Goal: Transaction & Acquisition: Obtain resource

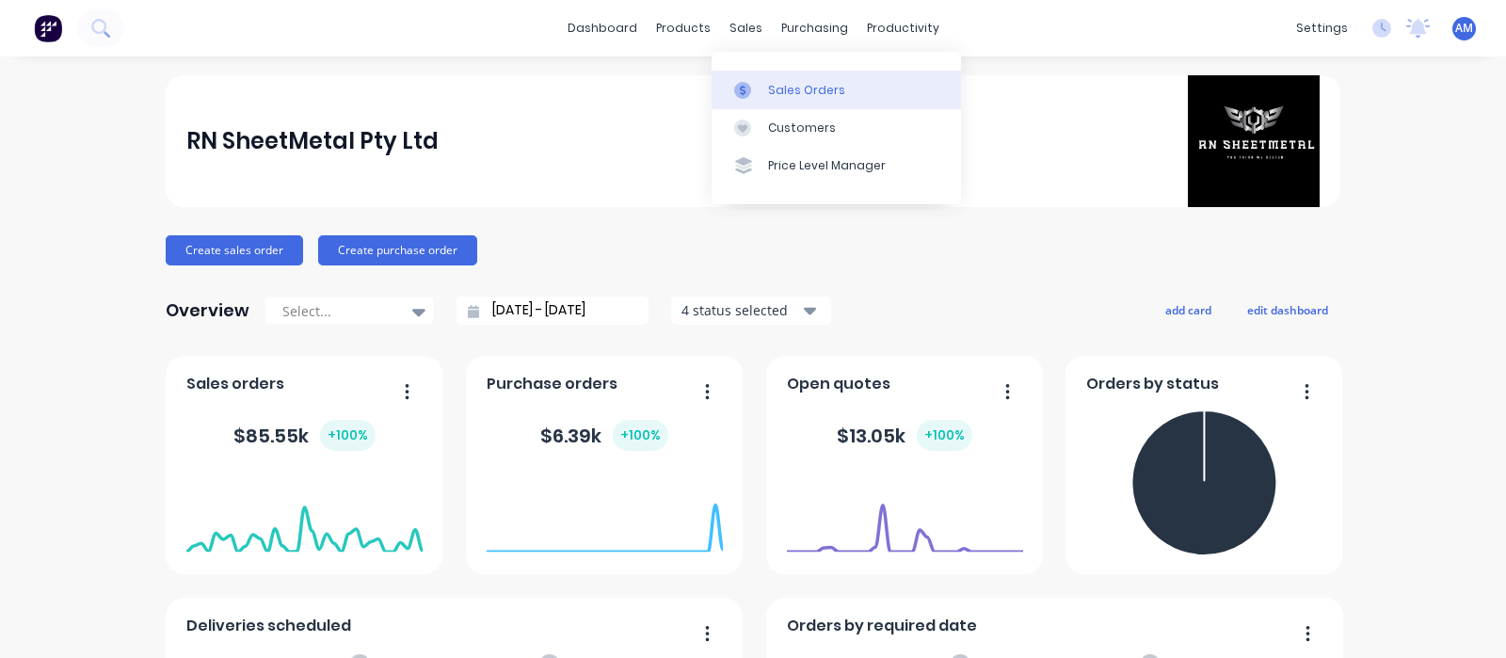
click at [763, 92] on link "Sales Orders" at bounding box center [836, 90] width 249 height 38
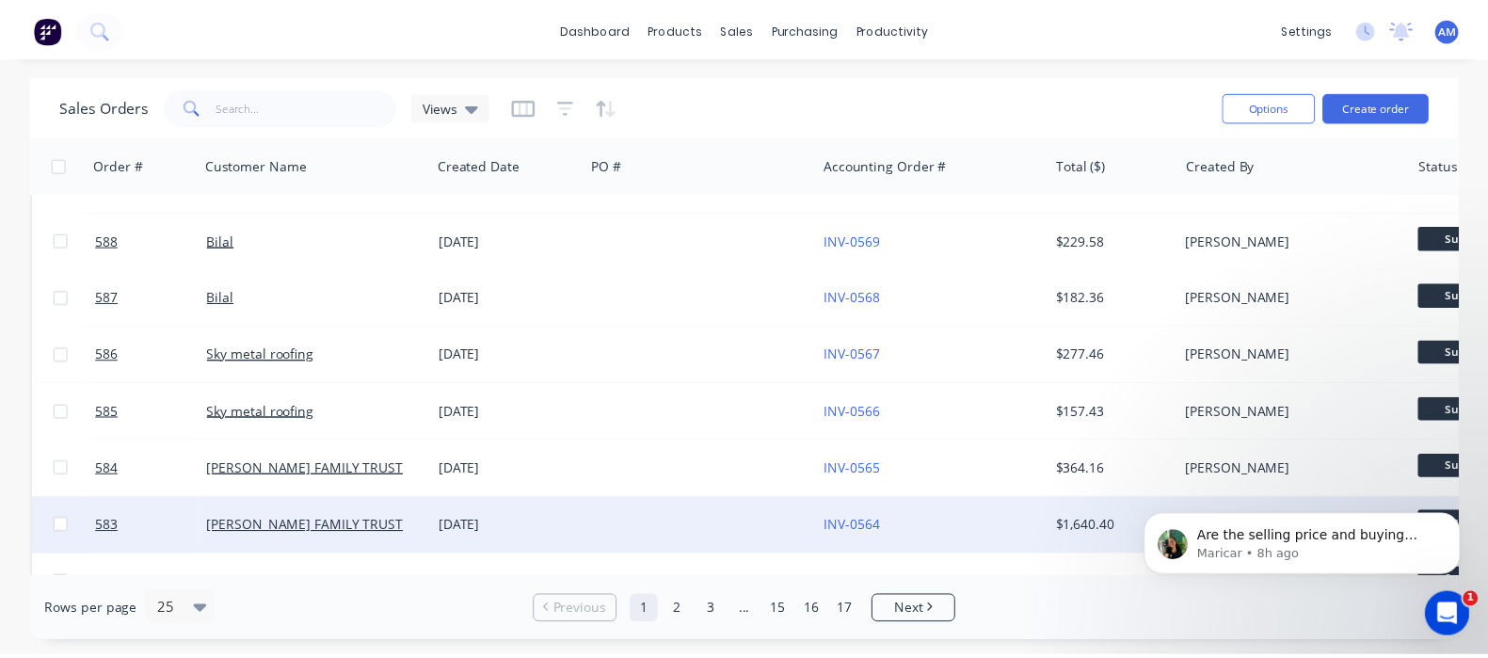
scroll to position [117, 0]
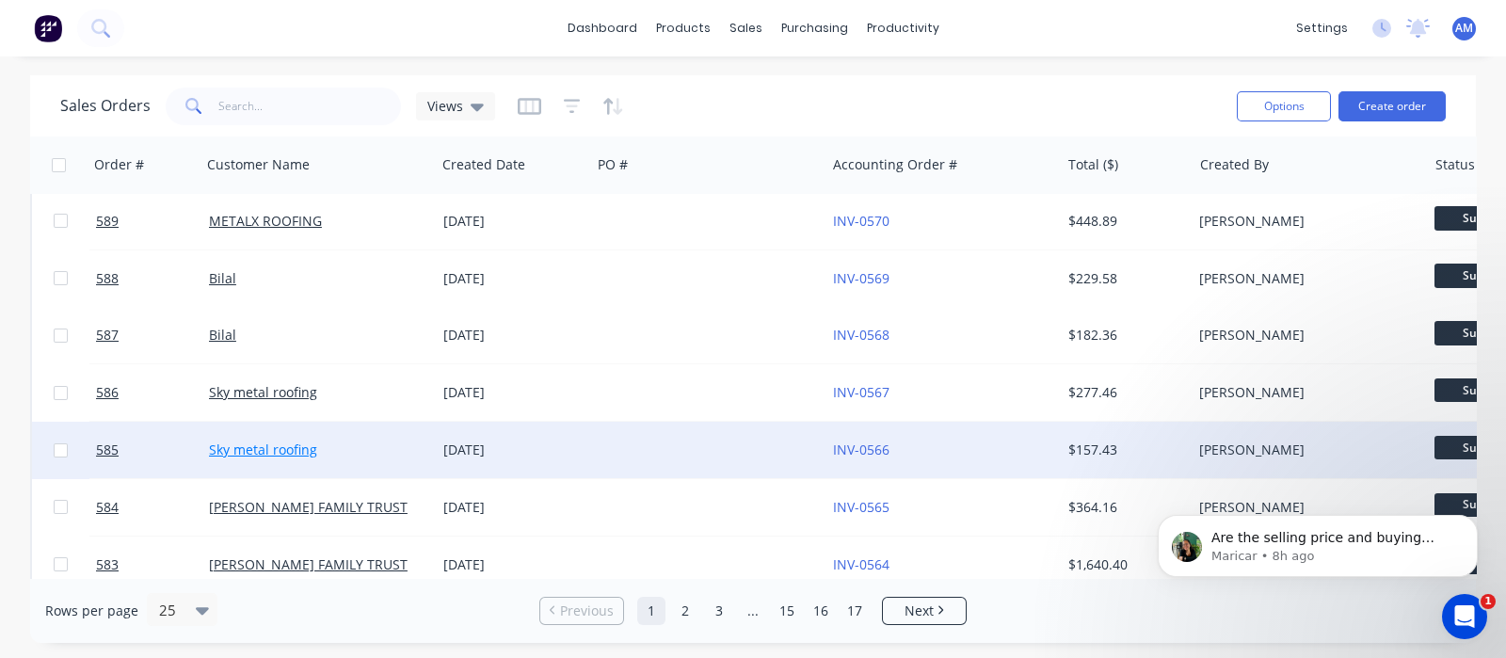
click at [294, 451] on link "Sky metal roofing" at bounding box center [263, 450] width 108 height 18
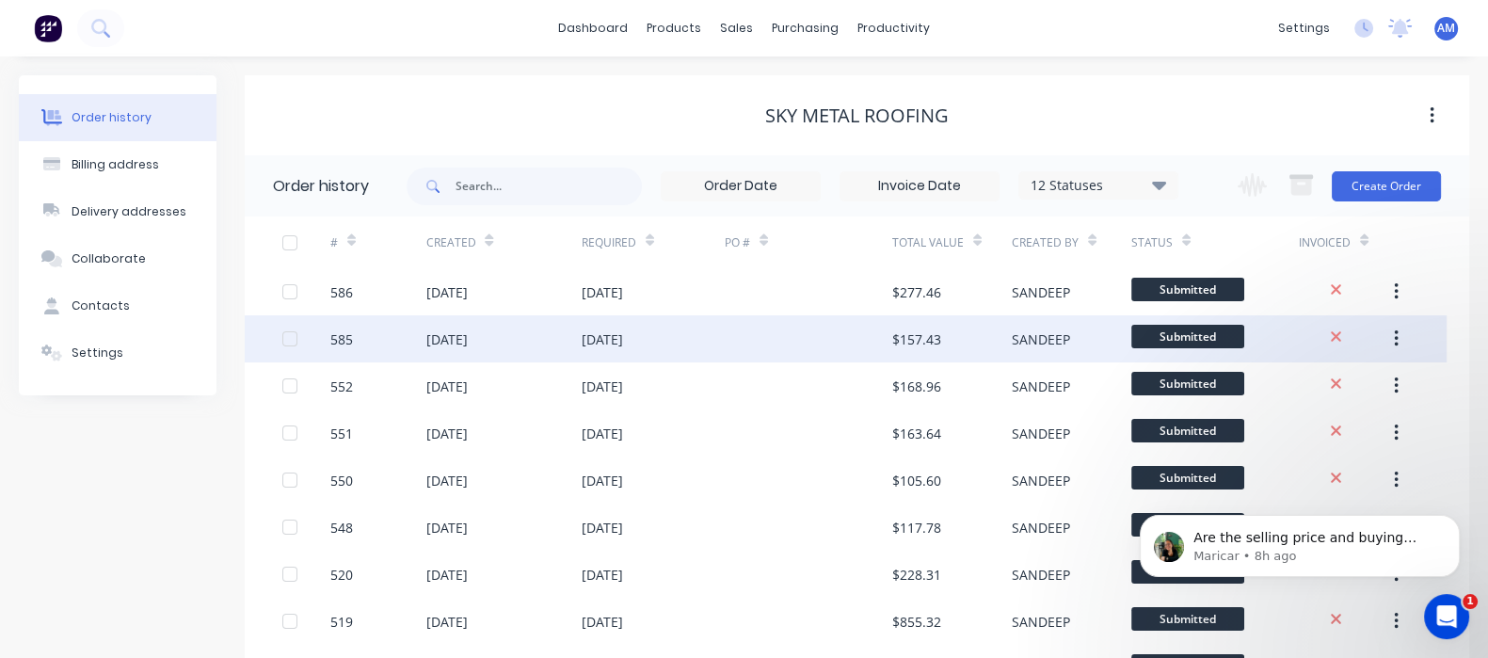
click at [588, 337] on div "[DATE]" at bounding box center [602, 340] width 41 height 20
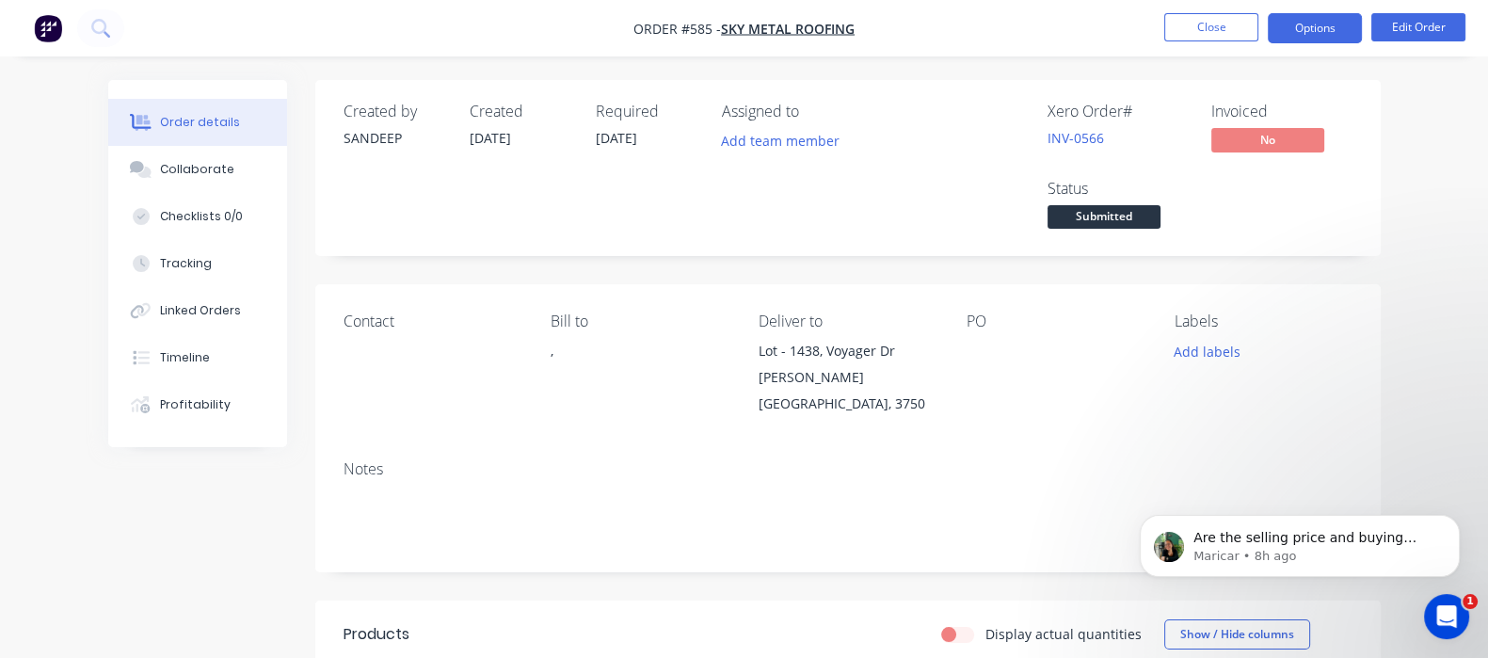
click at [1334, 24] on button "Options" at bounding box center [1315, 28] width 94 height 30
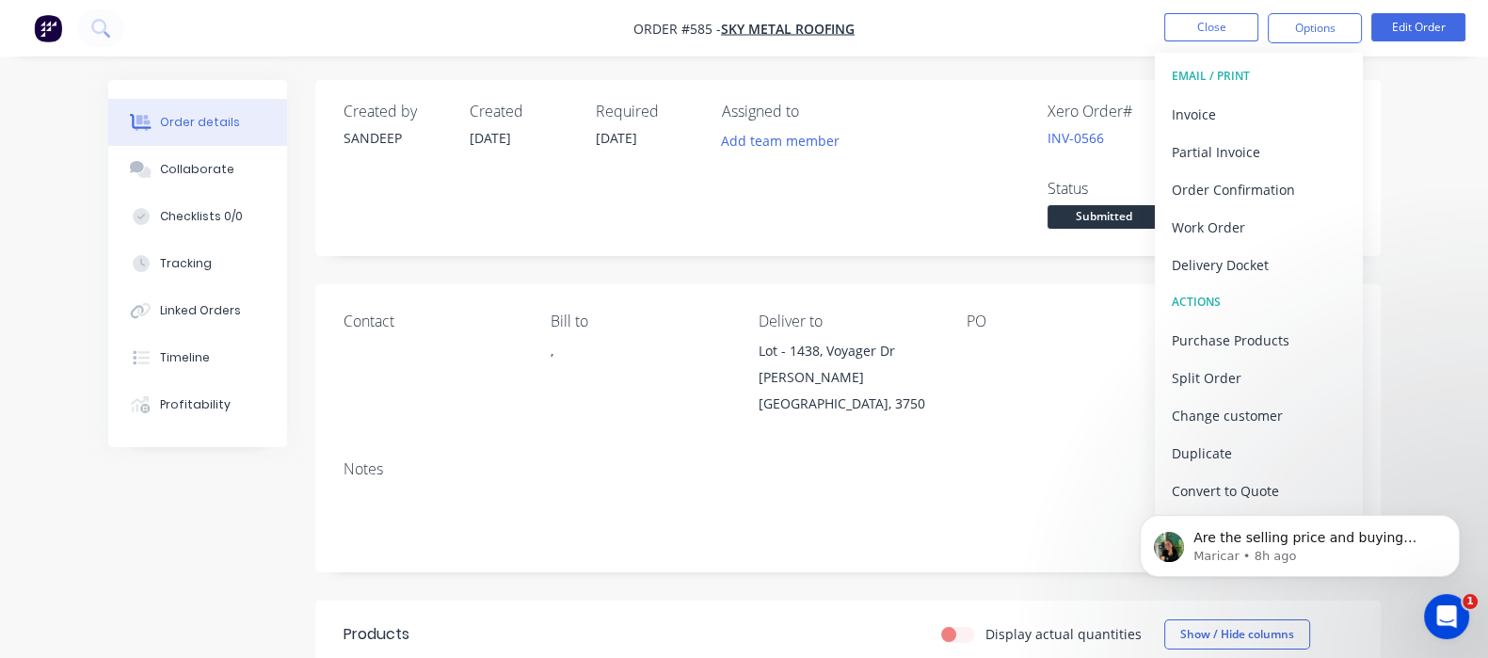
click at [1232, 73] on div "EMAIL / PRINT" at bounding box center [1258, 76] width 173 height 24
click at [1327, 29] on button "Options" at bounding box center [1315, 28] width 94 height 30
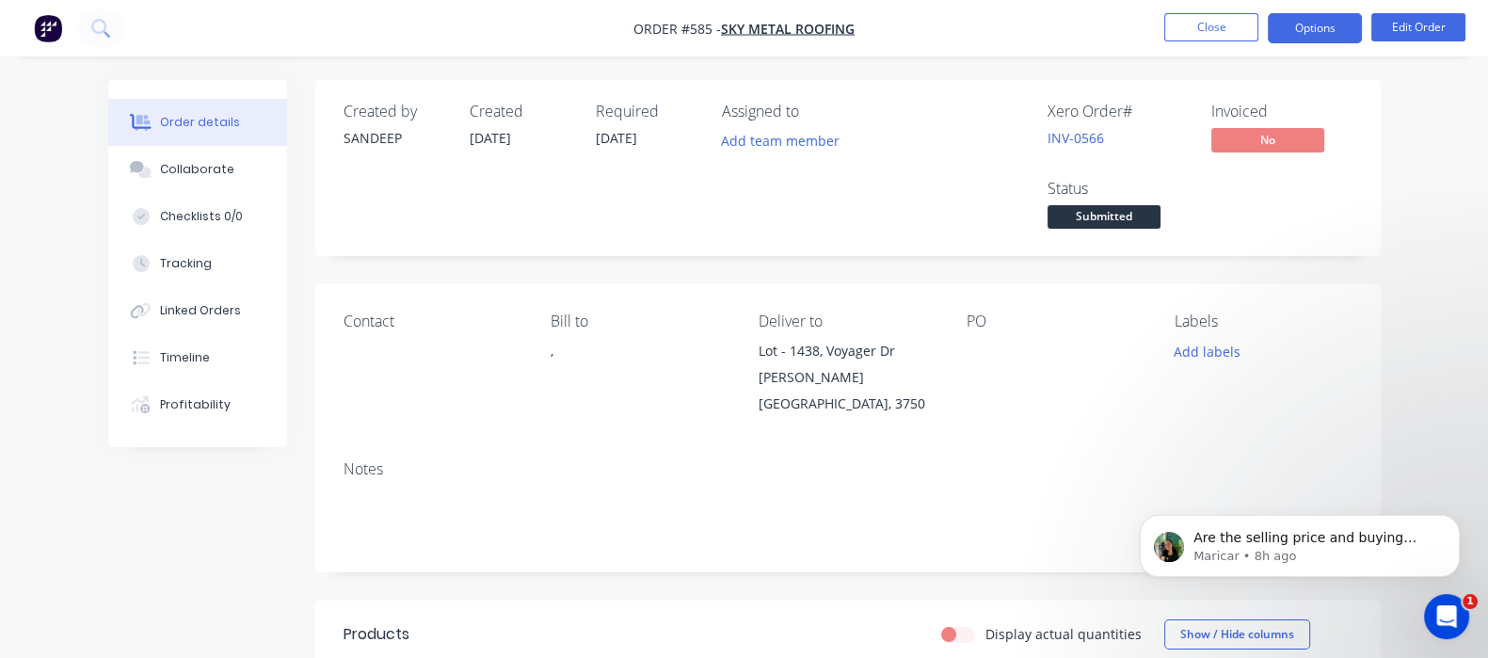
click at [1324, 28] on button "Options" at bounding box center [1315, 28] width 94 height 30
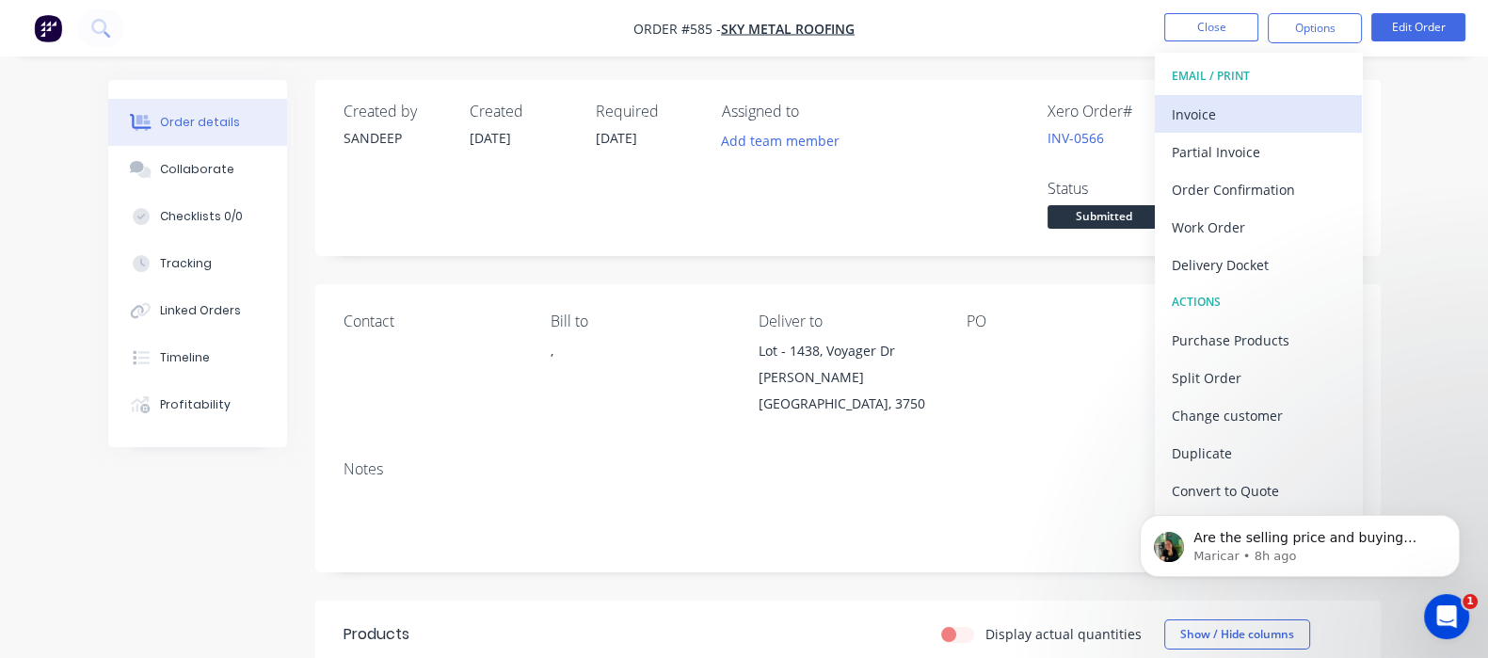
click at [1236, 104] on div "Invoice" at bounding box center [1258, 114] width 173 height 27
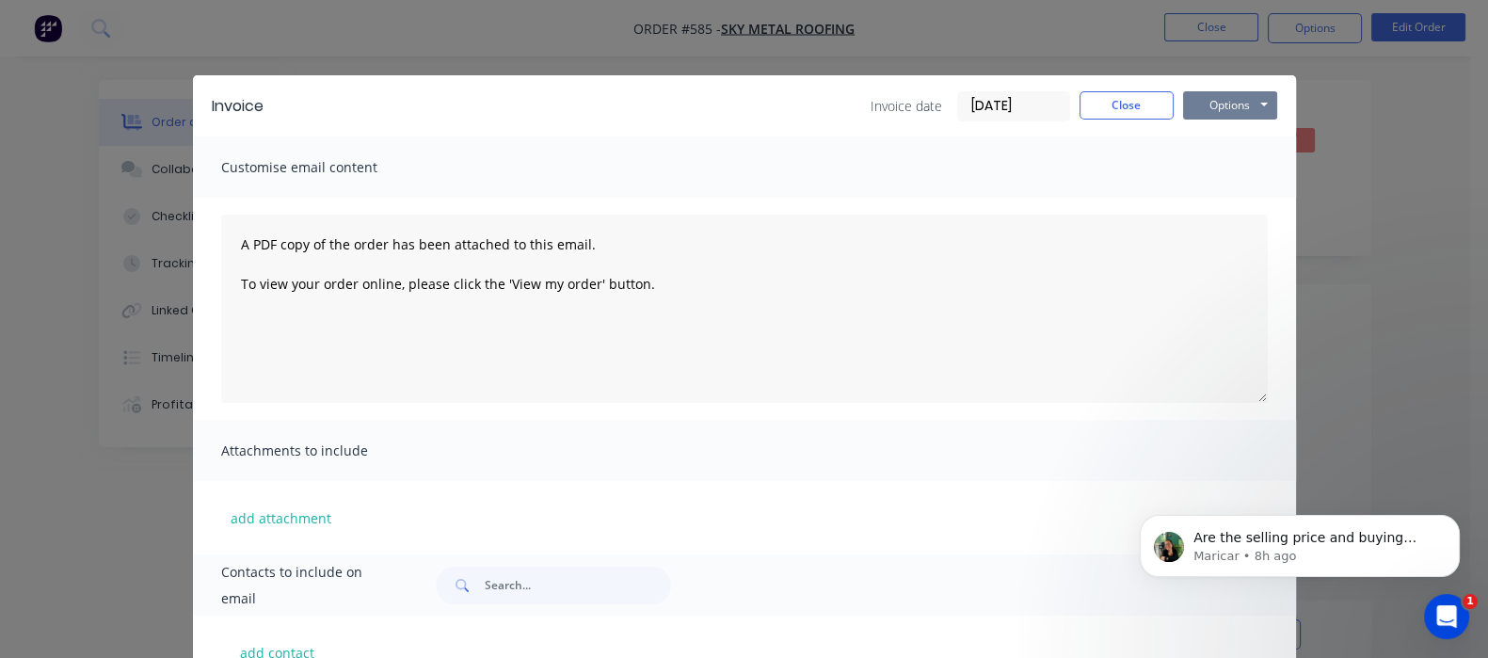
click at [1278, 109] on button "Options" at bounding box center [1230, 105] width 94 height 28
click at [1304, 199] on button "Email" at bounding box center [1243, 200] width 121 height 31
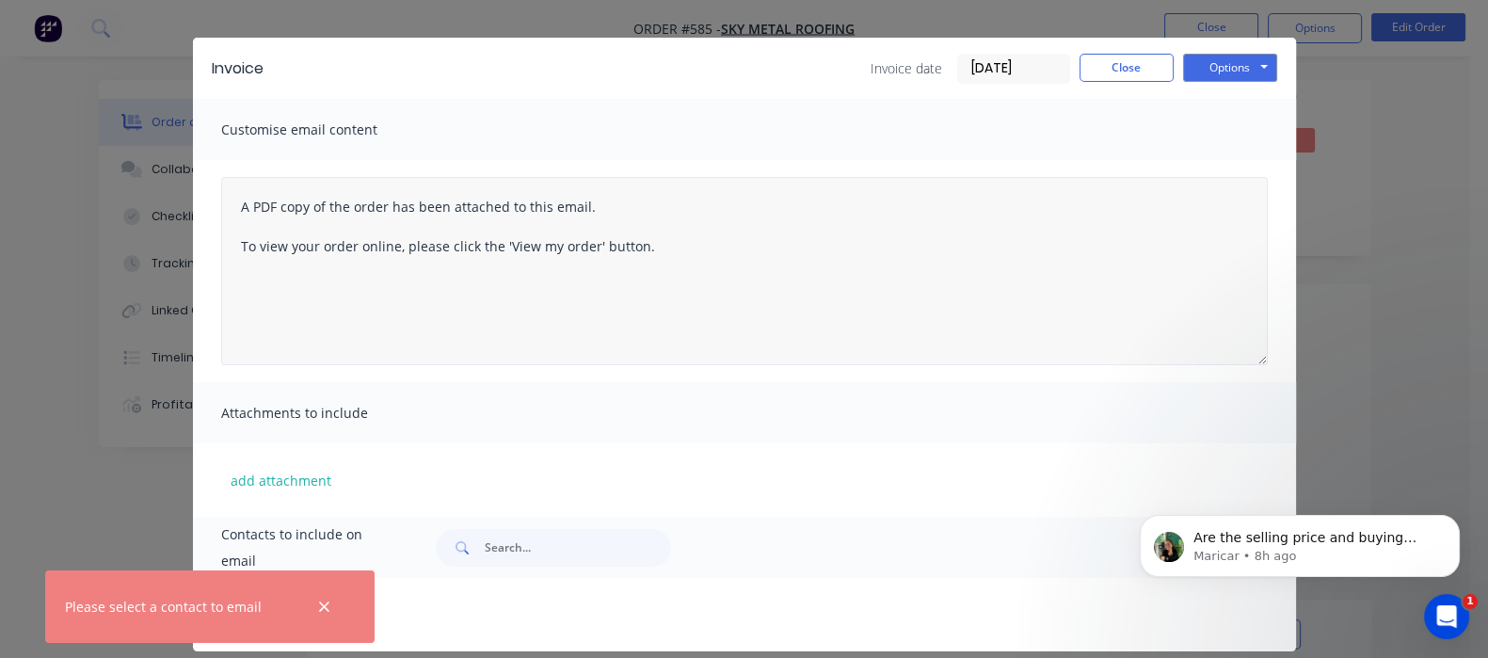
scroll to position [56, 0]
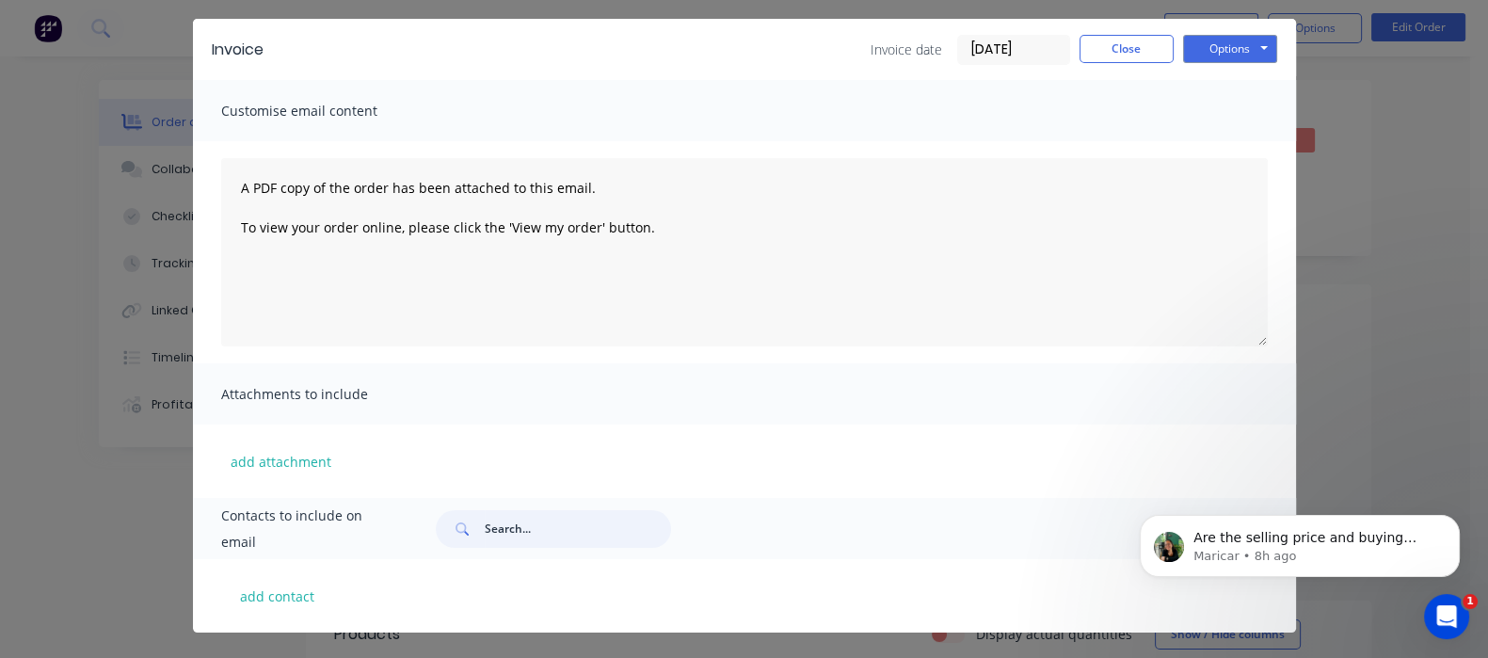
click at [485, 528] on input "text" at bounding box center [578, 529] width 186 height 38
click at [221, 120] on span "Customise email content" at bounding box center [324, 111] width 207 height 26
drag, startPoint x: 162, startPoint y: 393, endPoint x: 162, endPoint y: 418, distance: 25.4
click at [221, 393] on span "Attachments to include" at bounding box center [324, 394] width 207 height 26
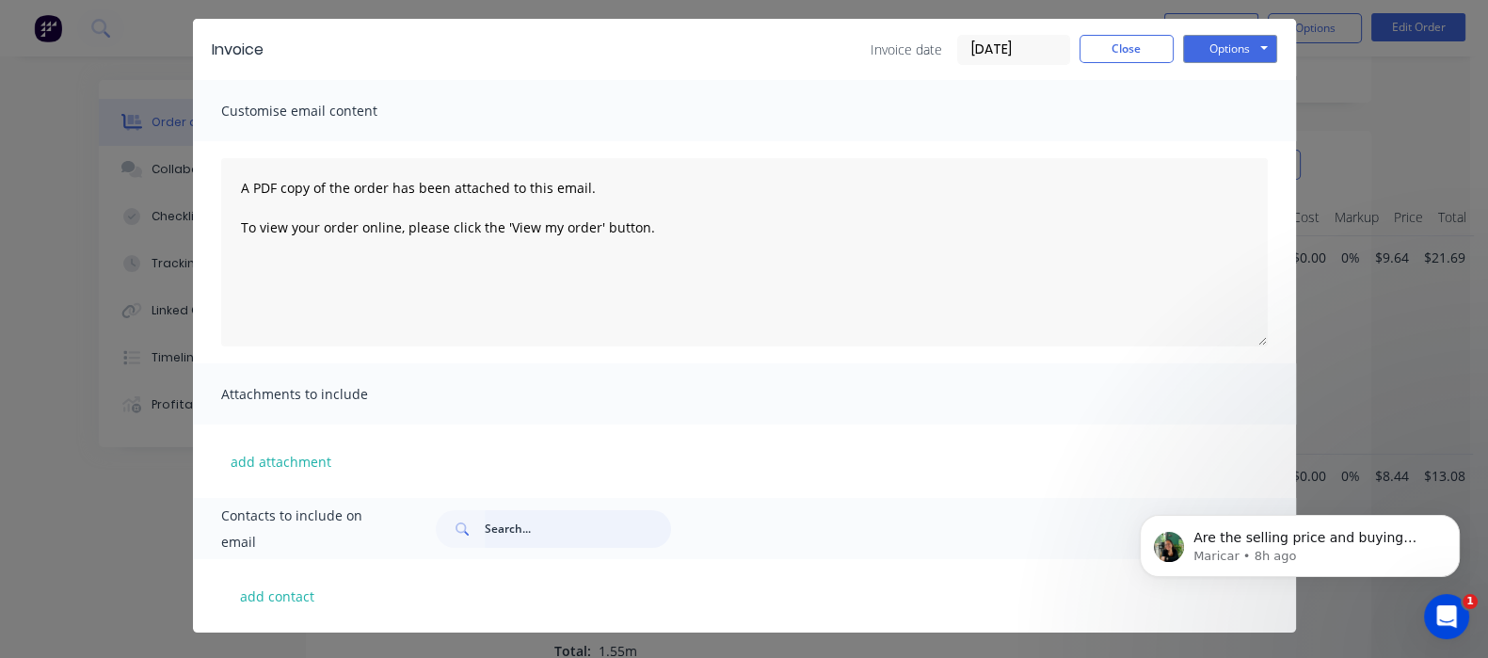
click at [485, 525] on input "text" at bounding box center [578, 529] width 186 height 38
paste input "Skymetalroofing1@gmail.com"
type input "Skymetalroofing1@gmail.com"
click at [744, 462] on div "add attachment" at bounding box center [744, 461] width 1103 height 73
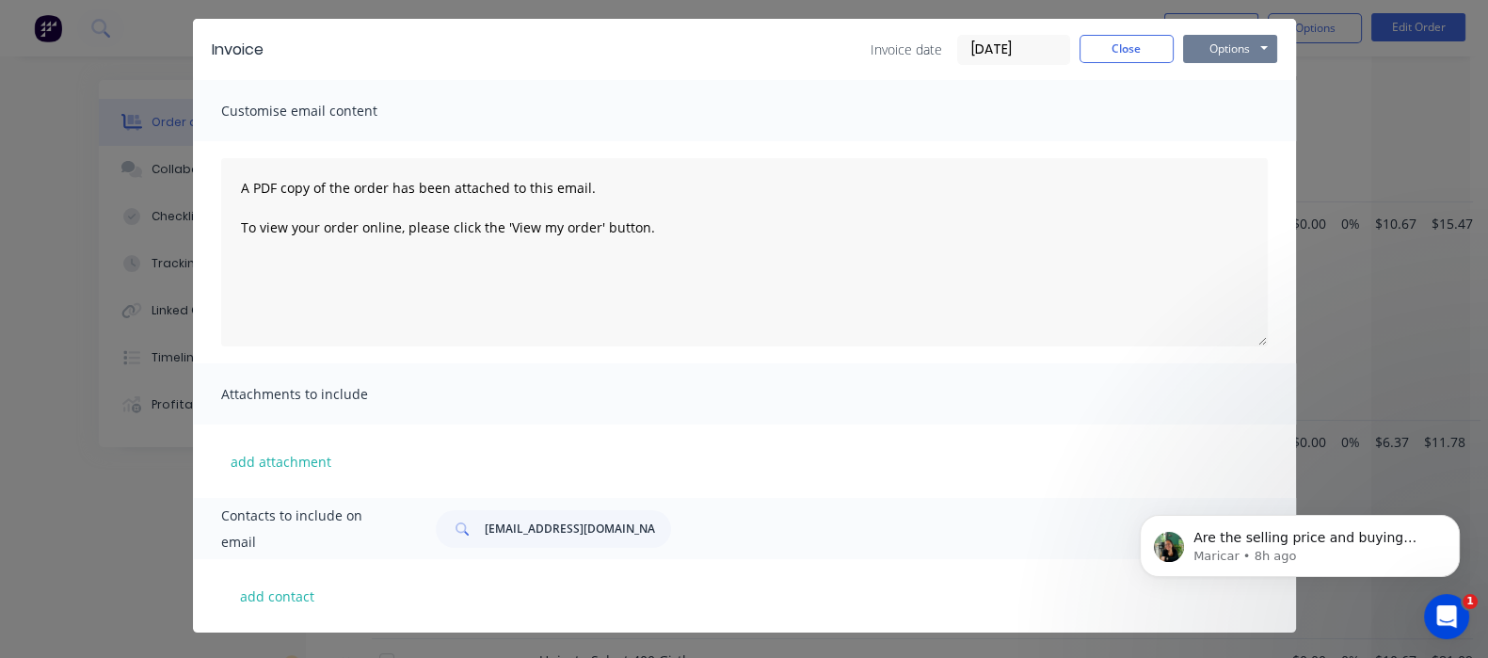
click at [1278, 52] on button "Options" at bounding box center [1230, 49] width 94 height 28
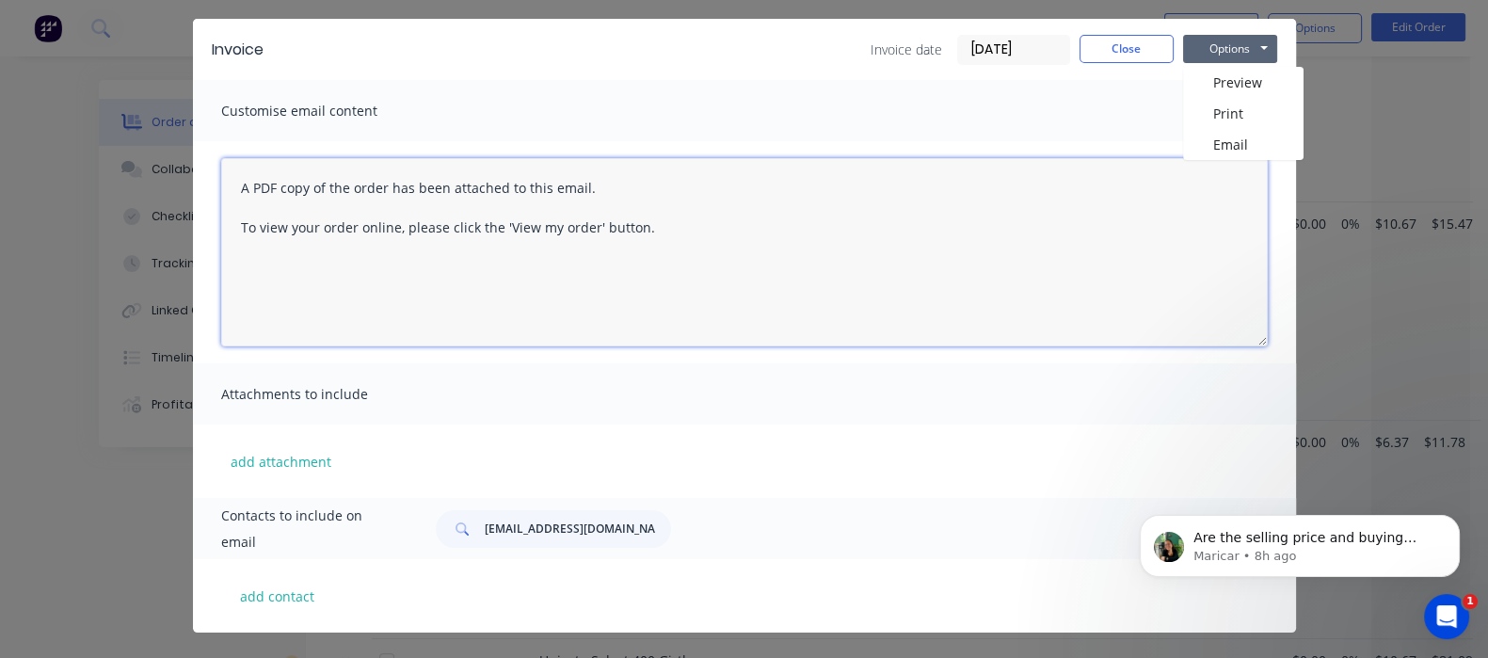
click at [758, 270] on textarea "A PDF copy of the order has been attached to this email. To view your order onl…" at bounding box center [744, 252] width 1047 height 188
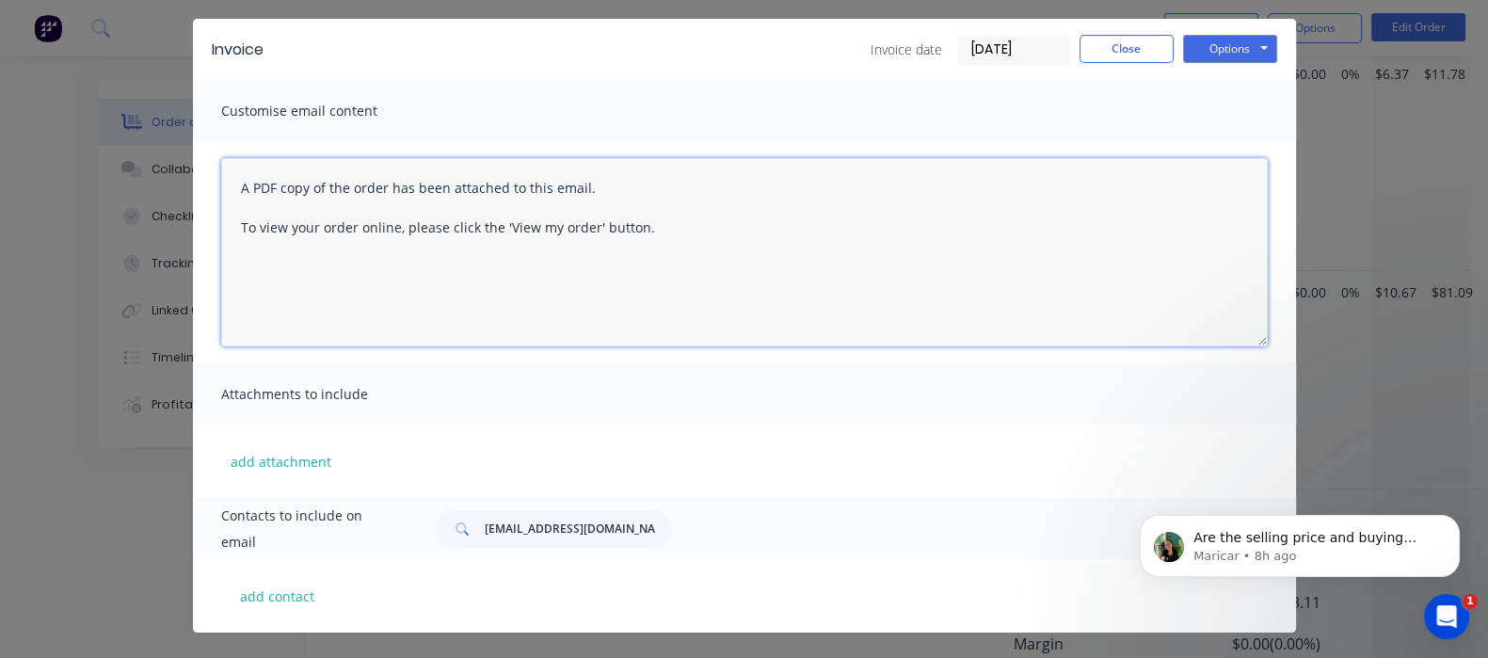
scroll to position [1377, 0]
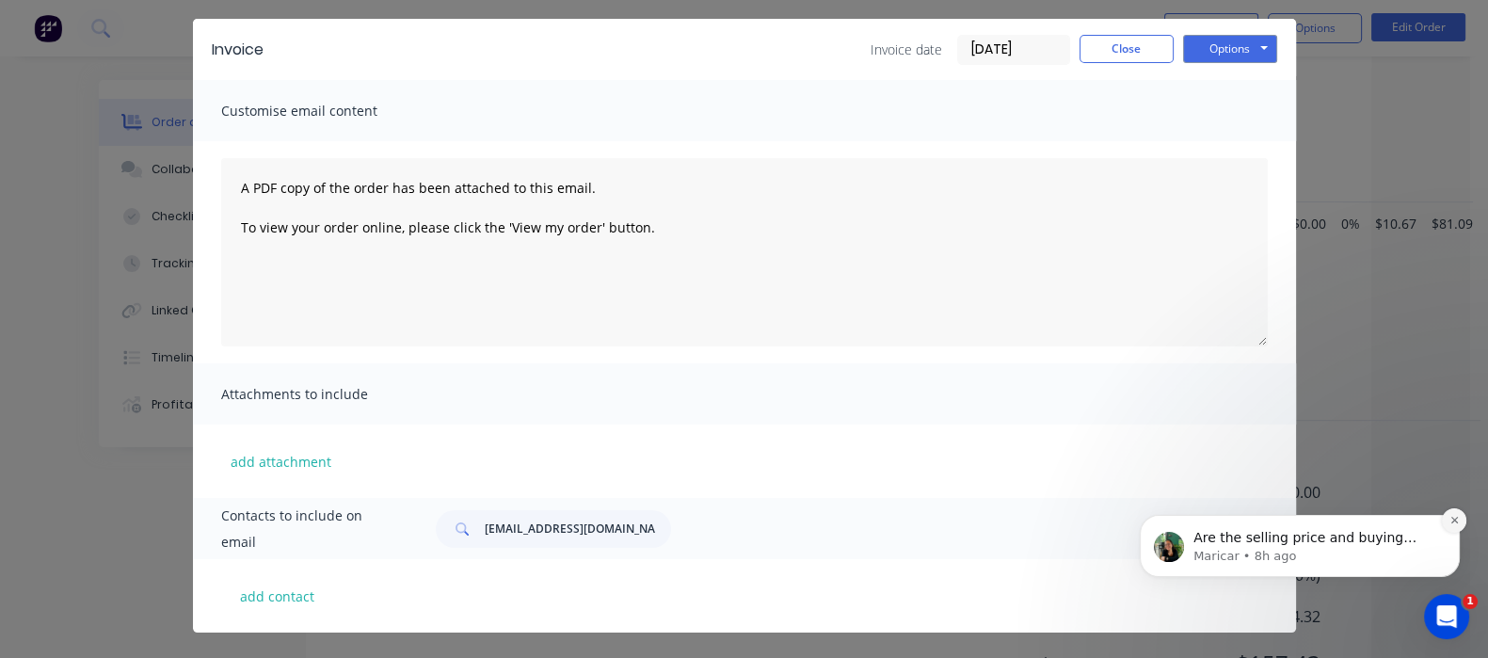
click at [1459, 520] on icon "Dismiss notification" at bounding box center [1455, 520] width 10 height 10
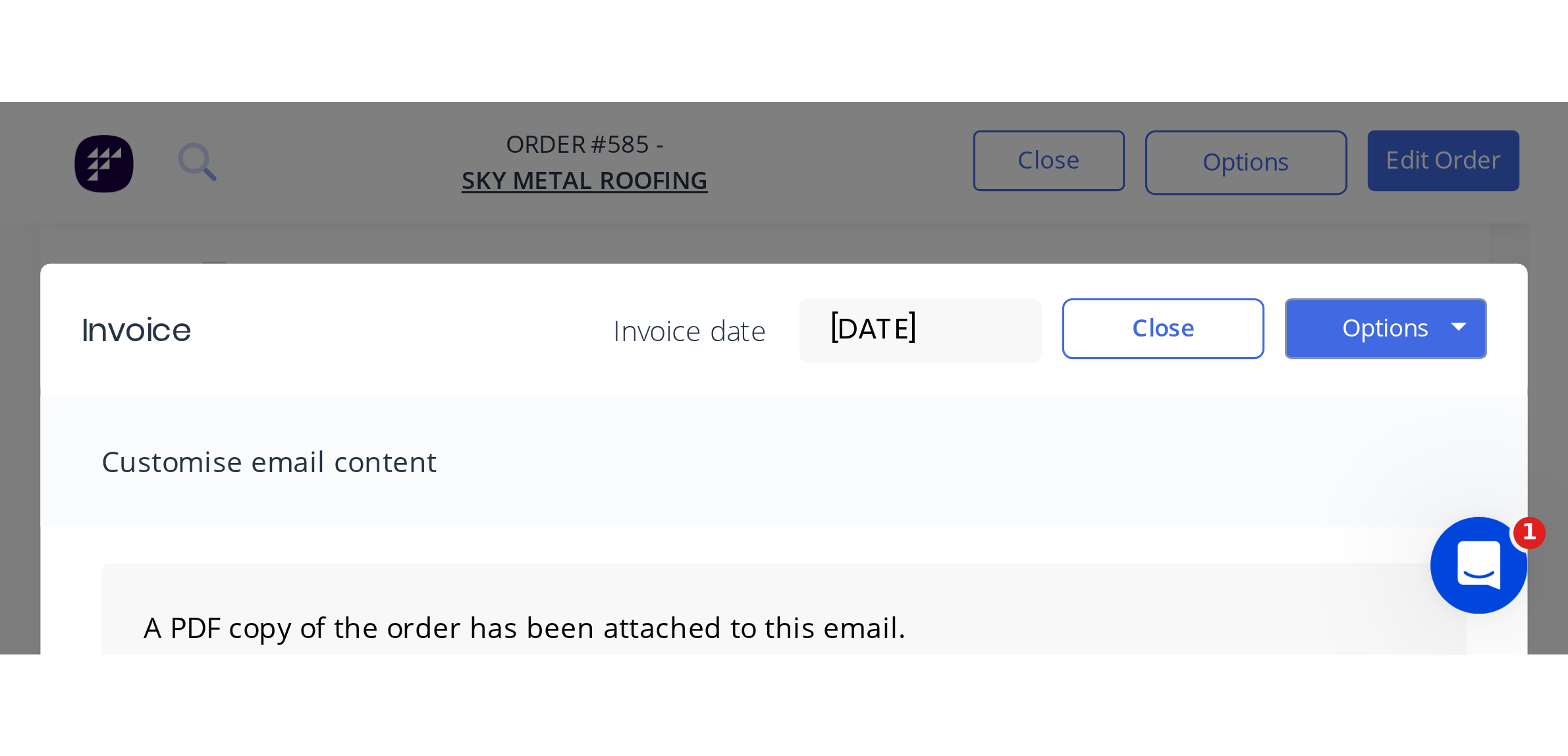
scroll to position [669, 0]
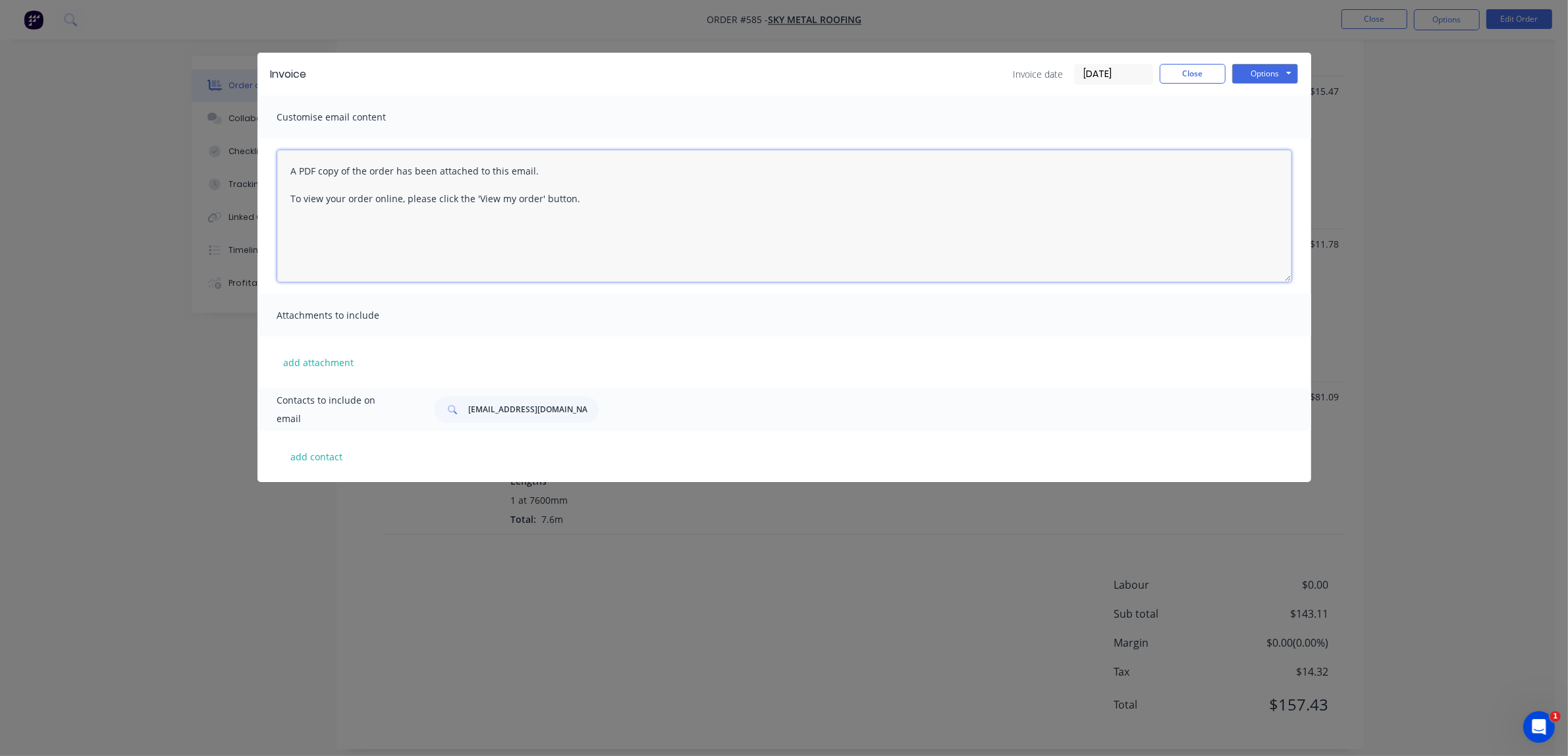
click at [498, 242] on textarea "A PDF copy of the order has been attached to this email. To view your order onl…" at bounding box center [784, 216] width 1014 height 131
click at [1053, 79] on button "Options" at bounding box center [1264, 73] width 66 height 20
click at [1053, 137] on button "Email" at bounding box center [1274, 141] width 85 height 22
click at [308, 455] on button "add contact" at bounding box center [316, 456] width 79 height 20
select select "AU"
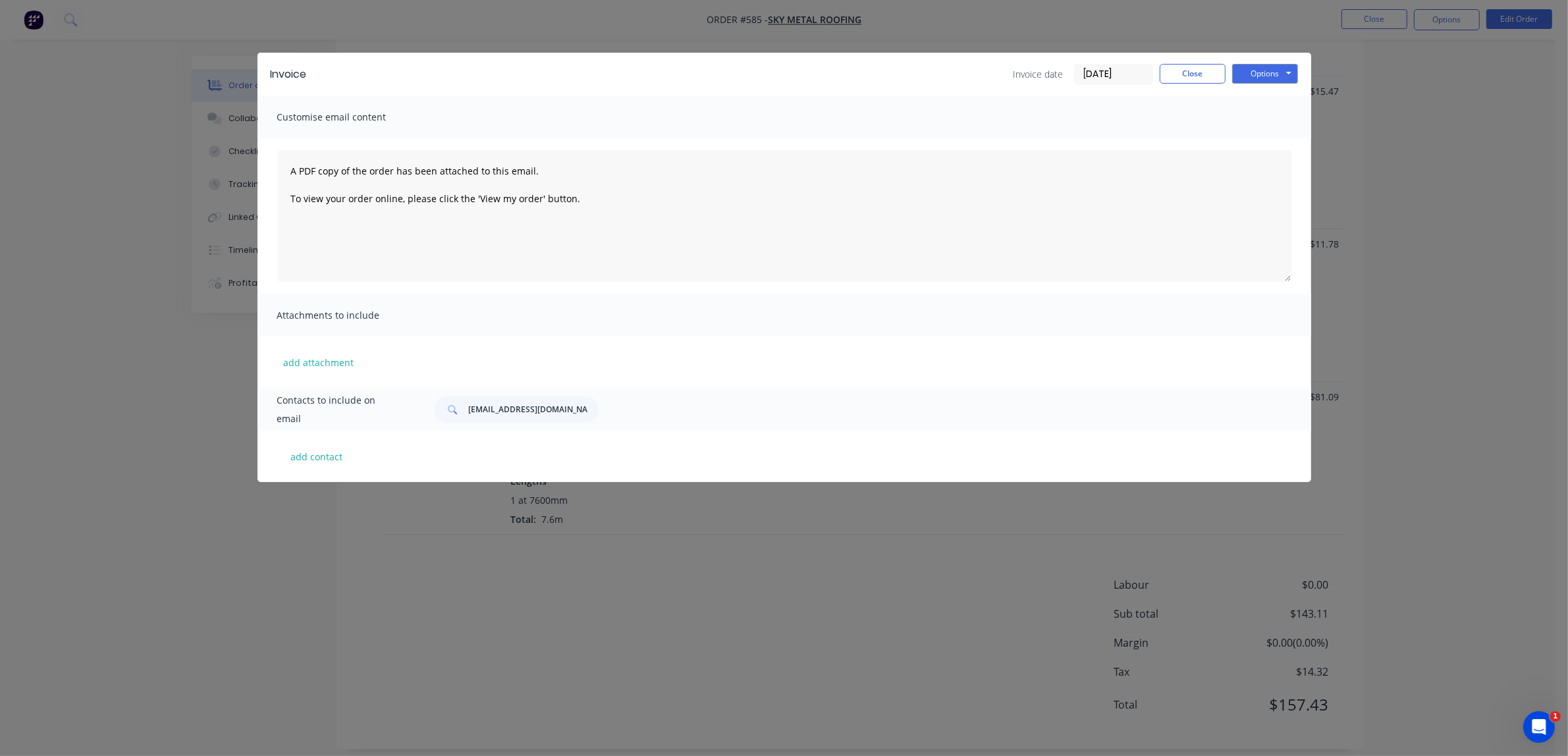
select select "AU"
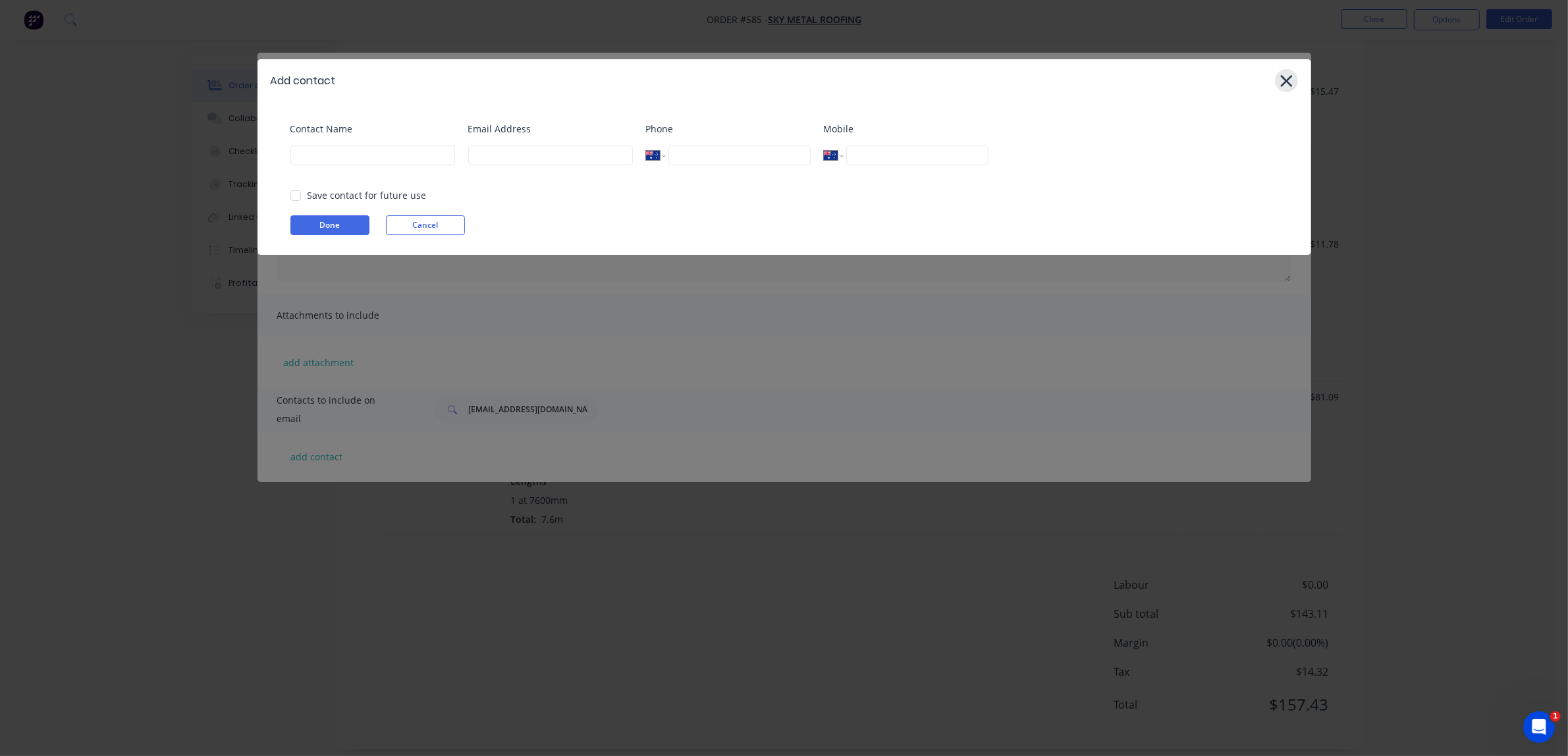
click at [1053, 83] on icon at bounding box center [1286, 81] width 14 height 18
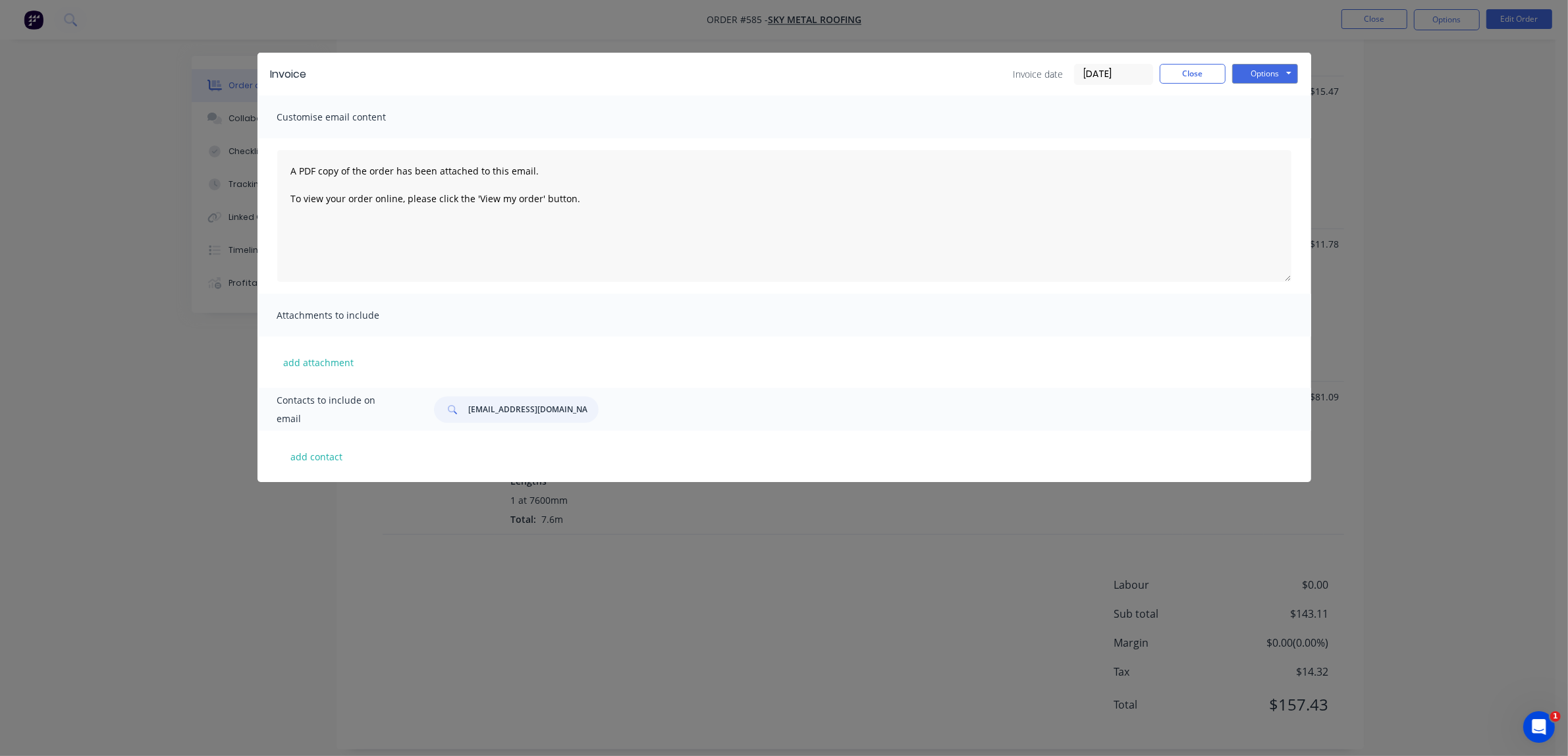
click at [583, 407] on input "Skymetalroofing1@gmail.com" at bounding box center [533, 410] width 130 height 27
drag, startPoint x: 590, startPoint y: 407, endPoint x: 415, endPoint y: 411, distance: 175.0
click at [412, 407] on div "Contacts to include on email Skymetalroofing1@gmail.com" at bounding box center [784, 409] width 1053 height 43
click at [534, 459] on div "Invoice Invoice date 03/09/25 Close Options Preview Print Email Customise email…" at bounding box center [784, 378] width 1568 height 756
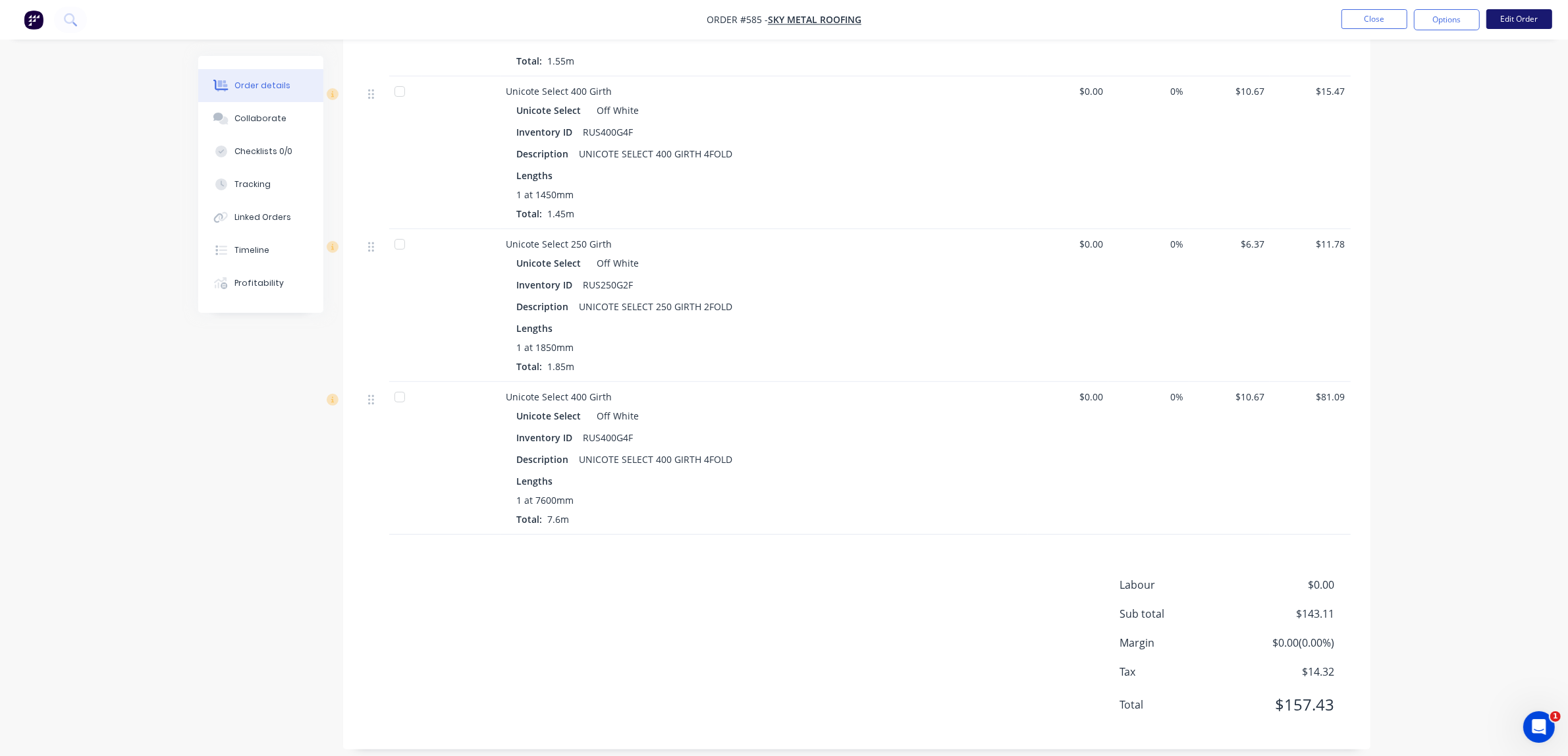
click at [1053, 17] on button "Edit Order" at bounding box center [1519, 19] width 66 height 20
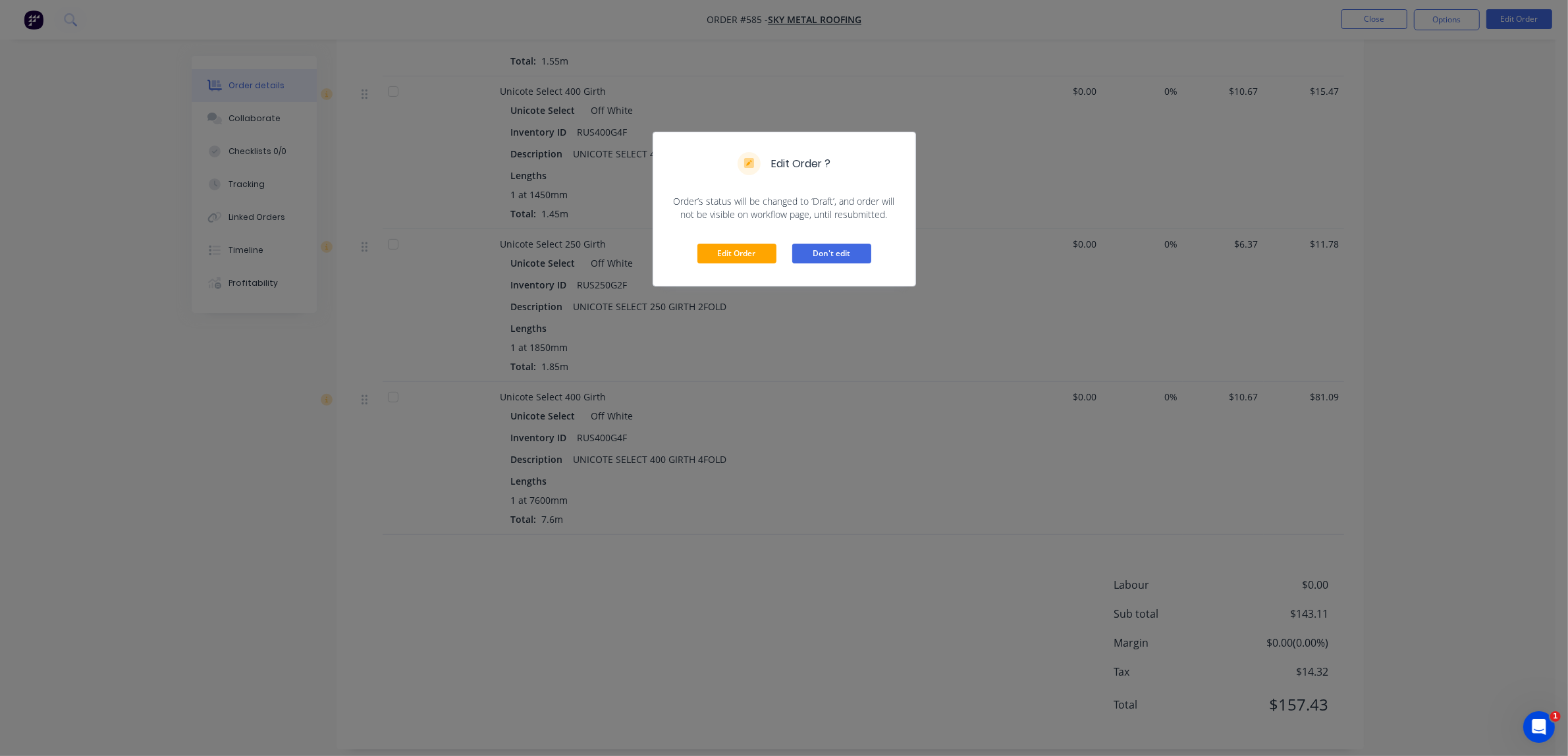
click at [839, 244] on button "Don't edit" at bounding box center [832, 253] width 79 height 20
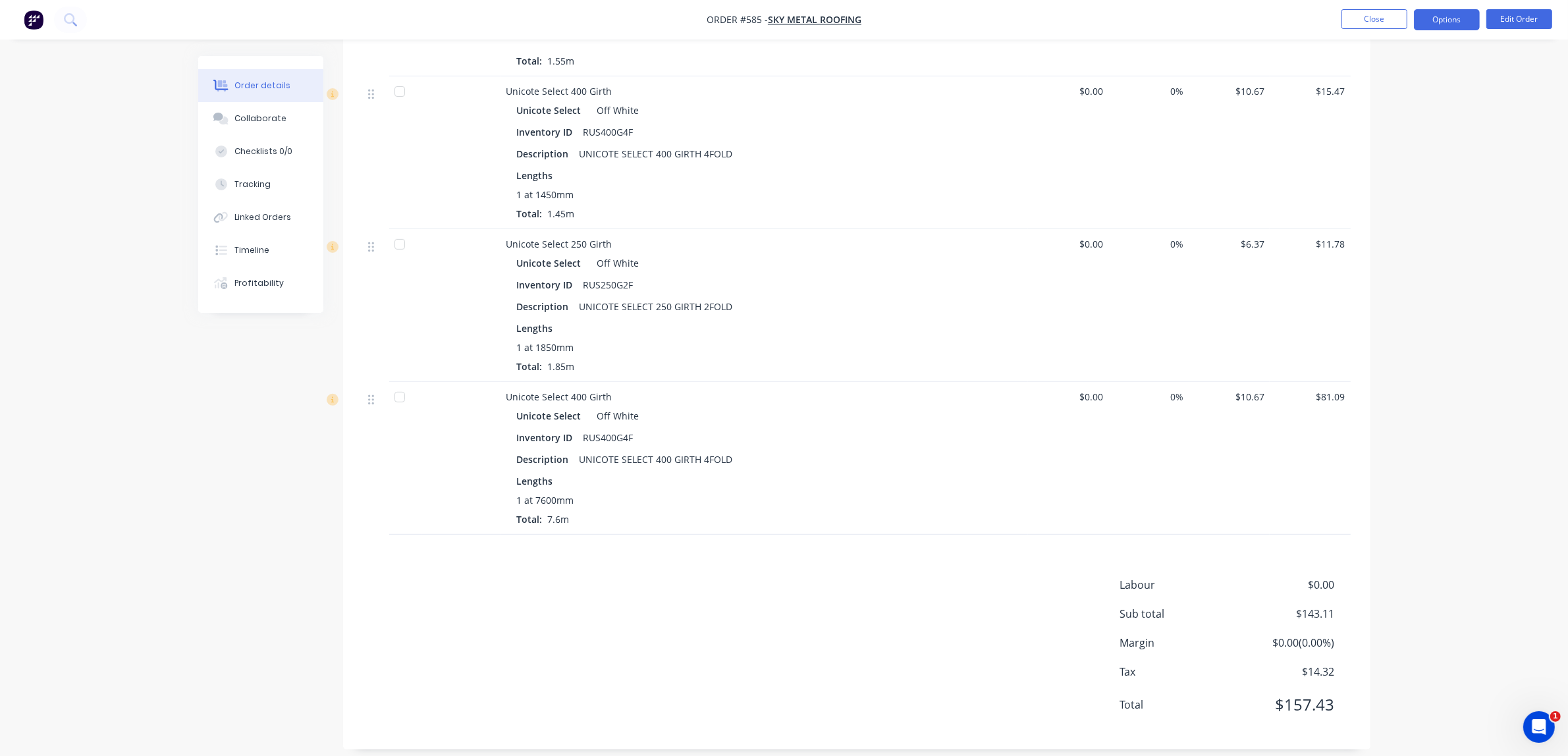
click at [1053, 20] on button "Options" at bounding box center [1446, 20] width 66 height 21
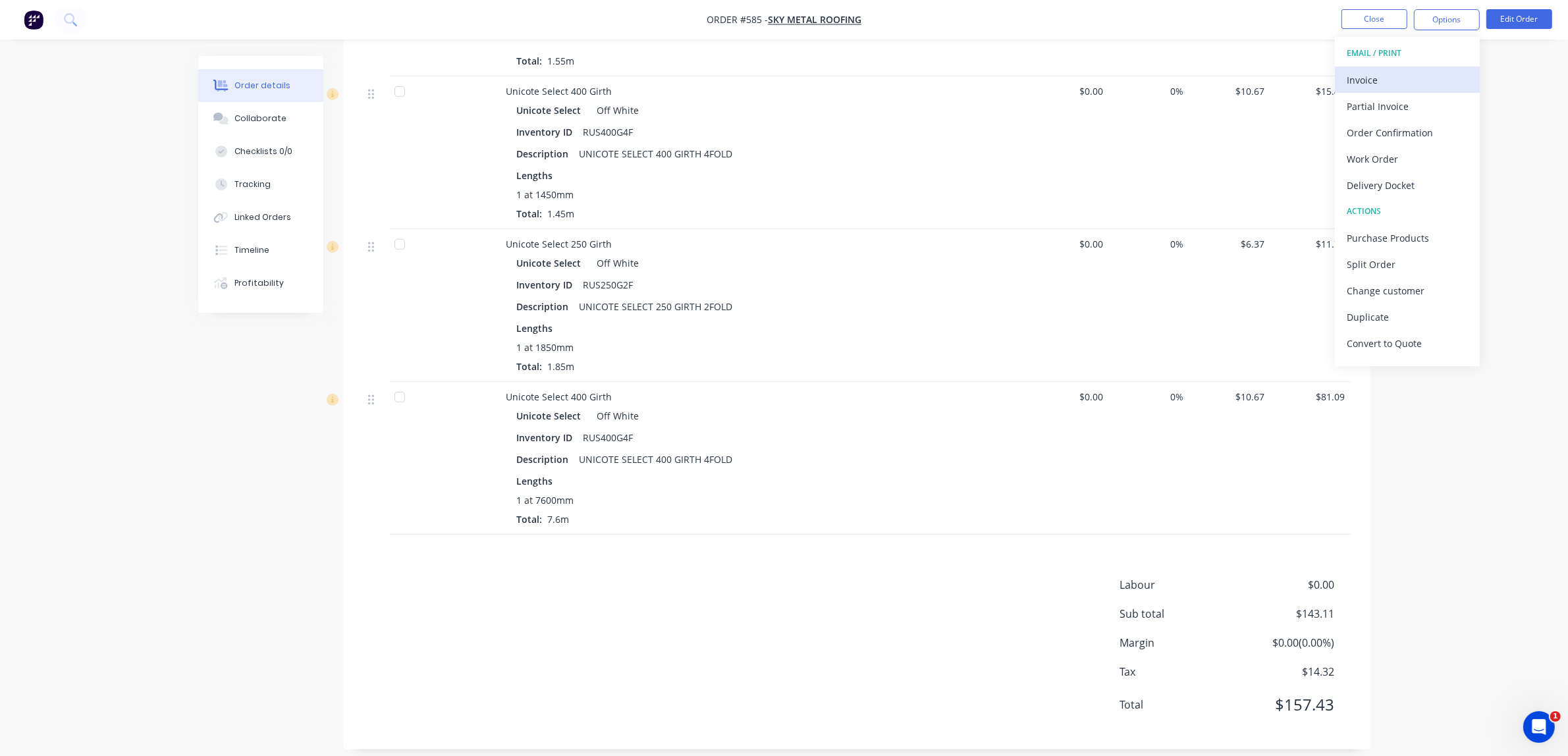
click at [1053, 84] on div "Invoice" at bounding box center [1406, 80] width 121 height 19
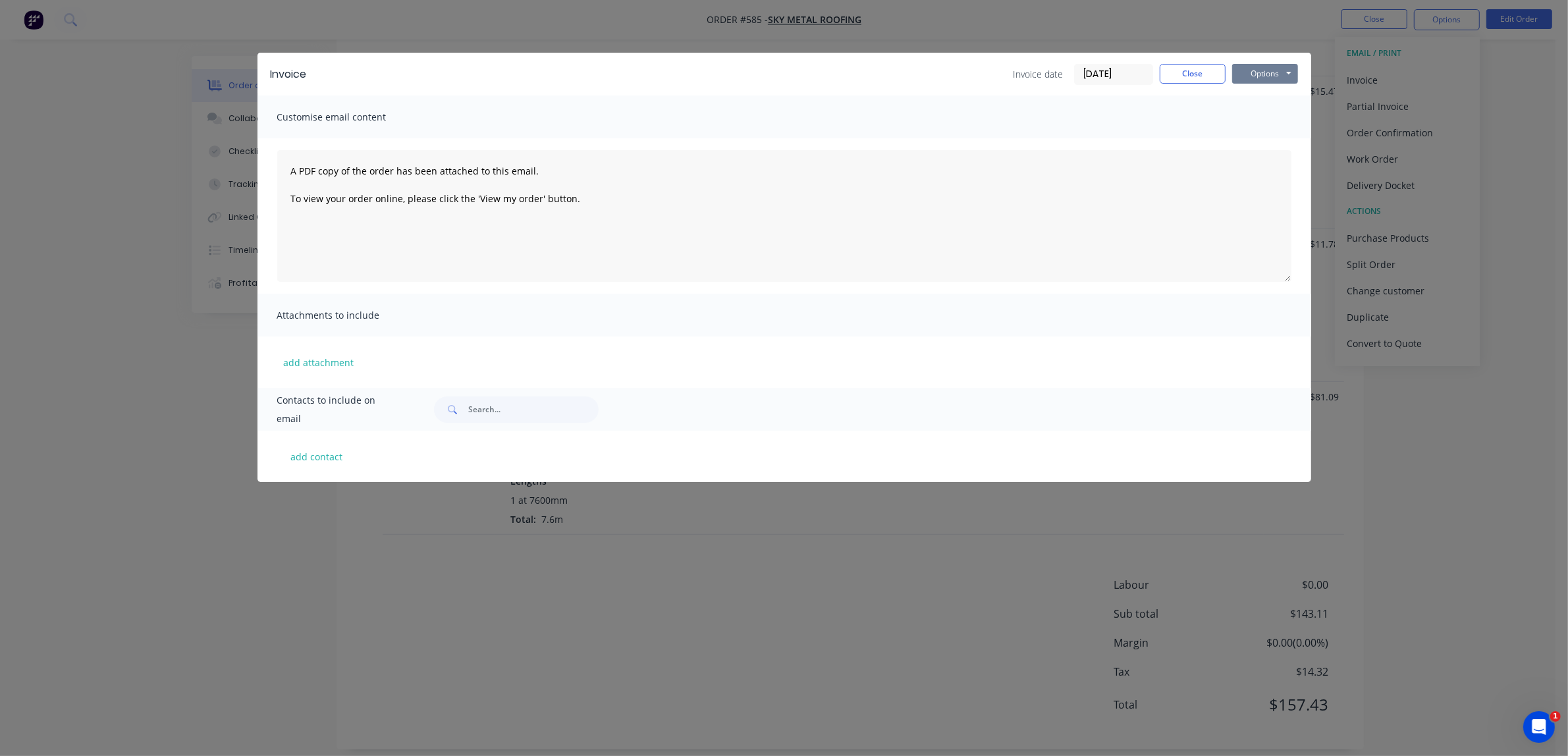
click at [1053, 80] on button "Options" at bounding box center [1264, 73] width 66 height 20
click at [1053, 141] on button "Email" at bounding box center [1274, 141] width 85 height 22
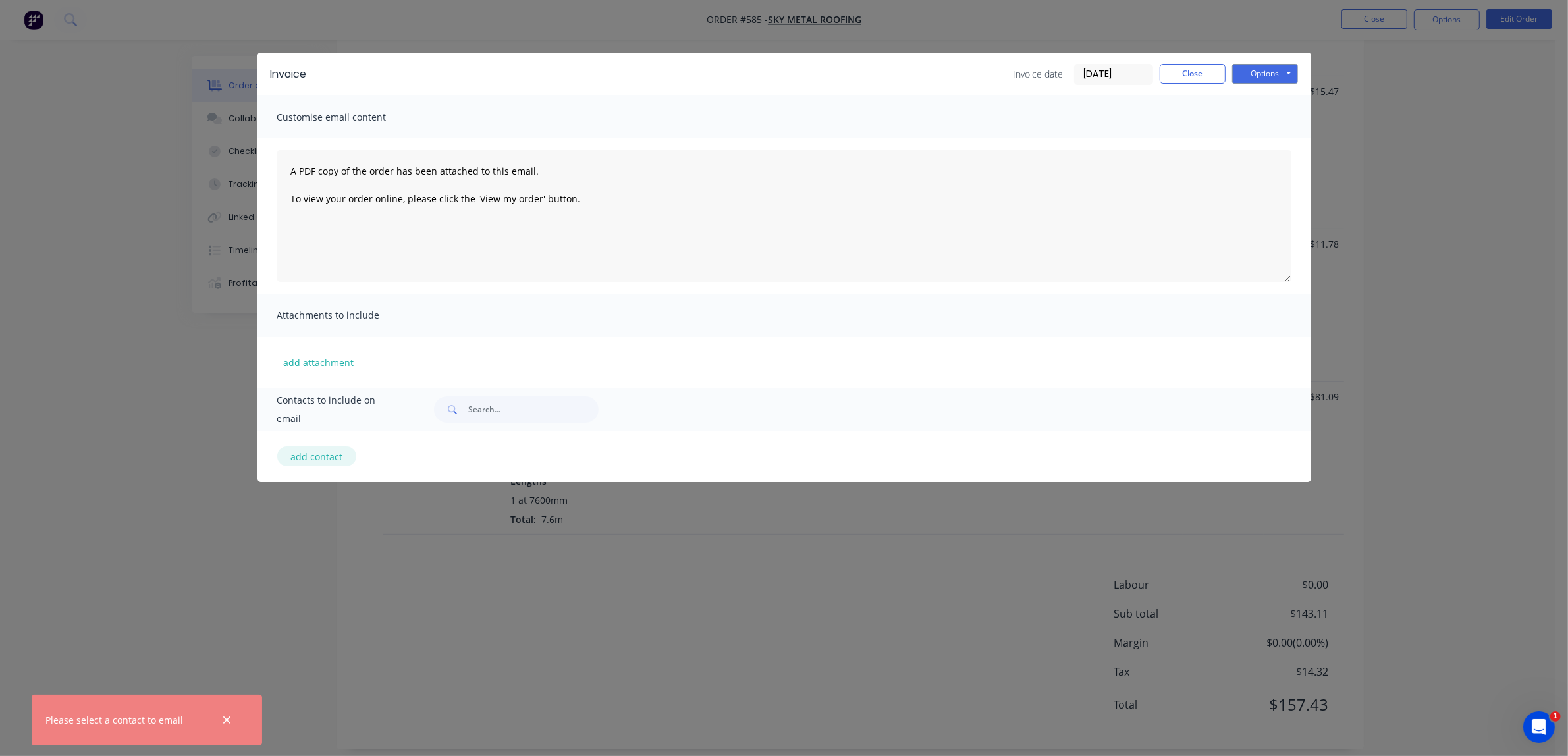
click at [318, 455] on button "add contact" at bounding box center [316, 456] width 79 height 20
select select "AU"
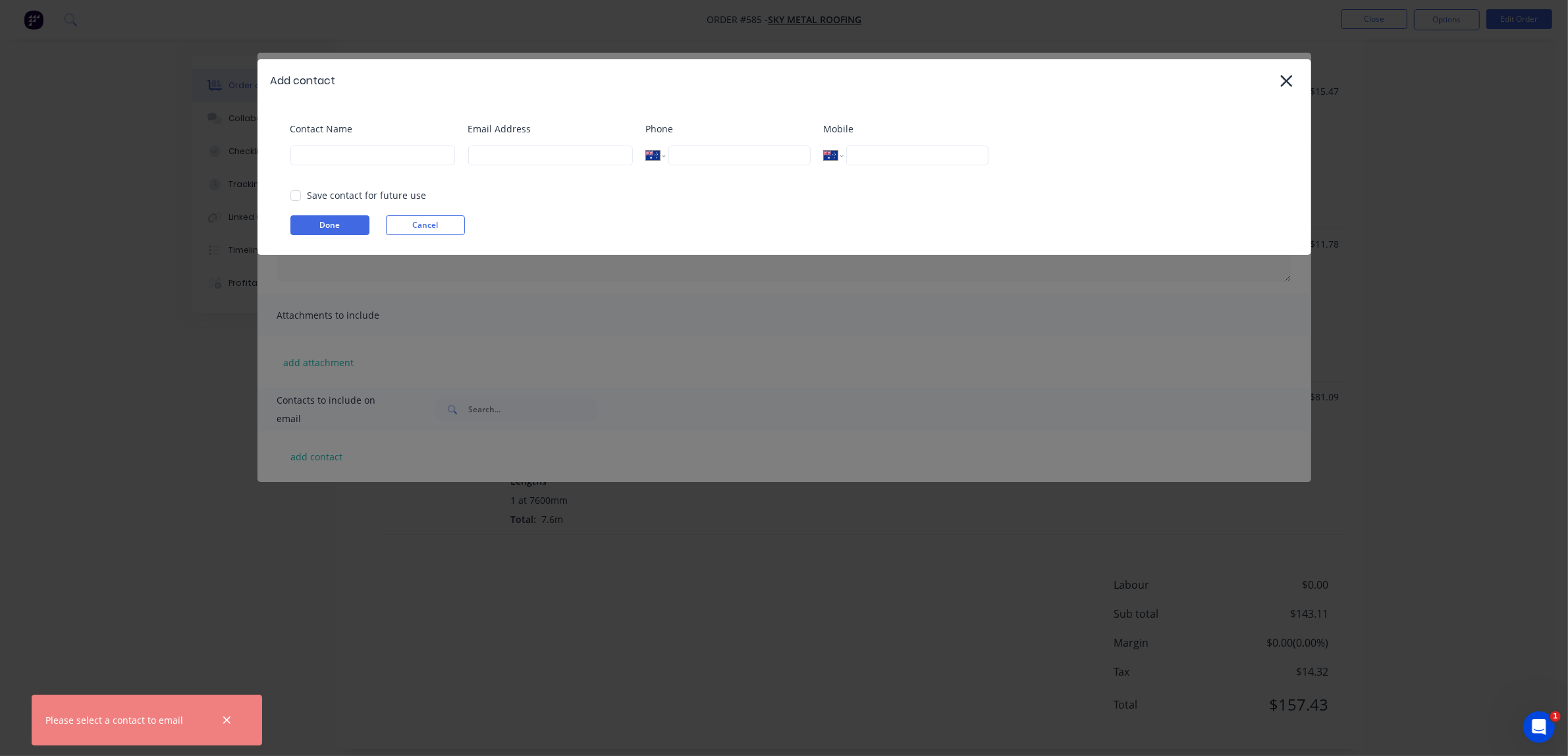
click at [366, 165] on div "Contact Name" at bounding box center [372, 148] width 164 height 53
click at [363, 153] on input at bounding box center [372, 155] width 164 height 20
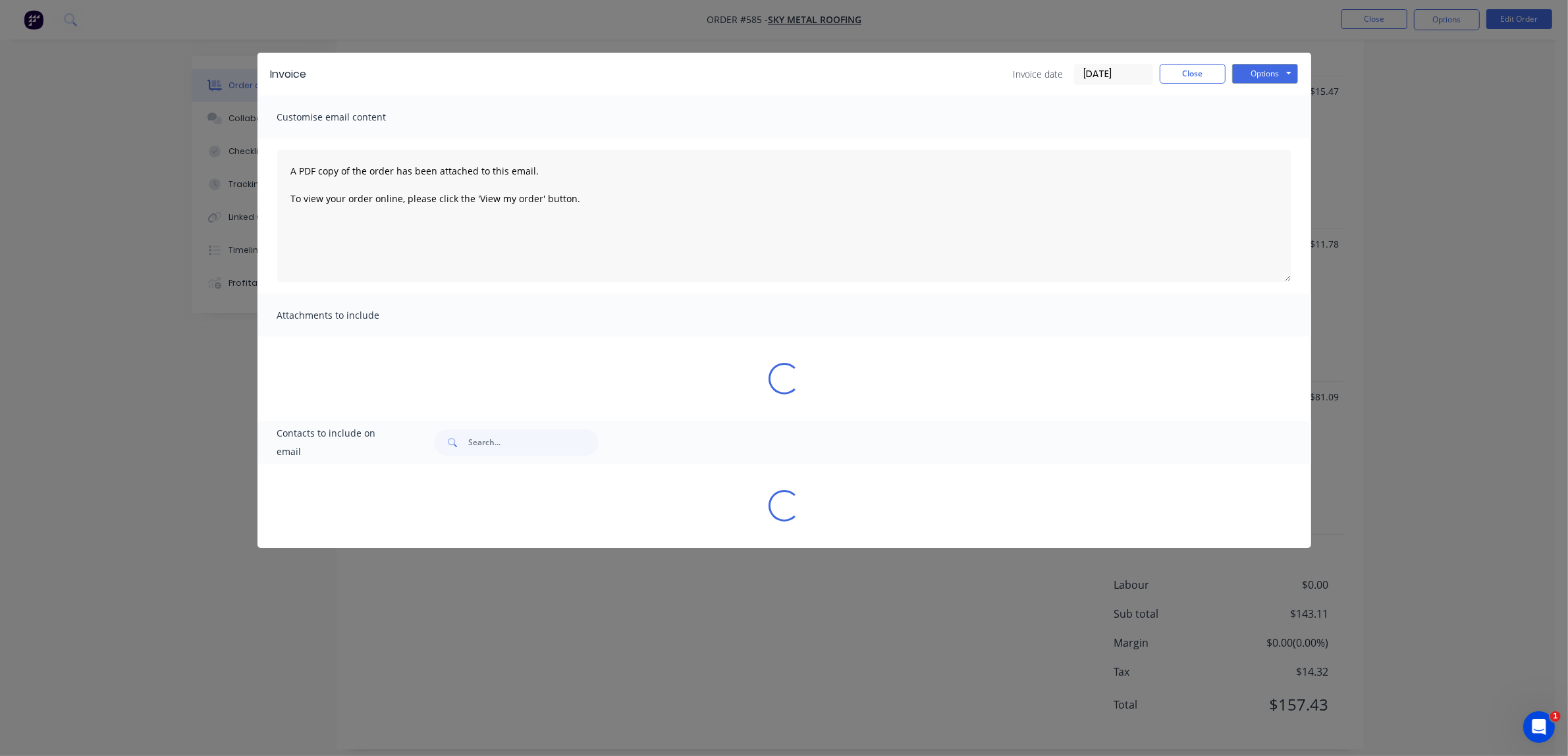
select select "AU"
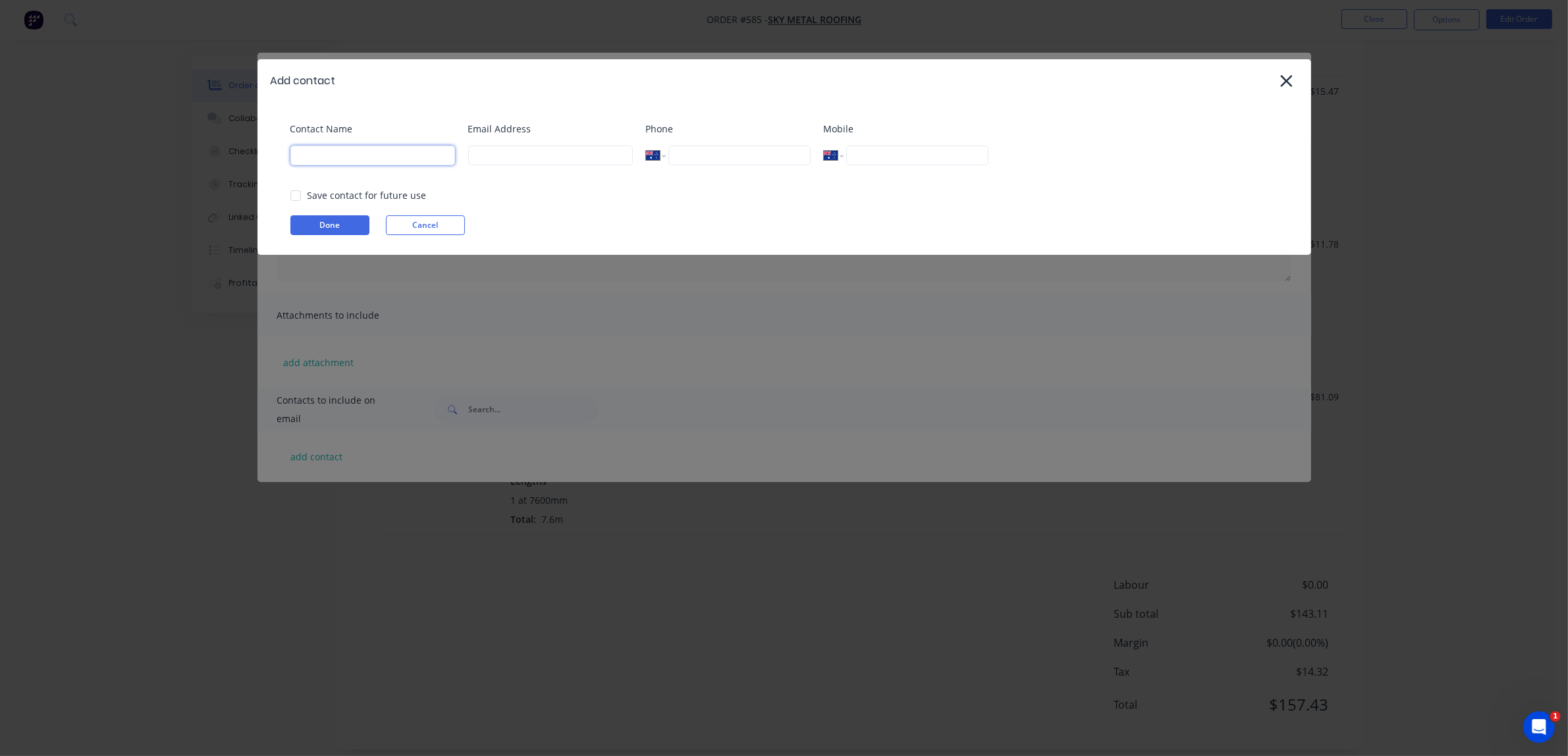
click at [363, 152] on input at bounding box center [372, 155] width 164 height 20
type input "Sky metal roofing"
click at [537, 150] on input at bounding box center [550, 155] width 164 height 20
paste input "Skymetalroofing1@gmail.com"
type input "Skymetalroofing1@gmail.com"
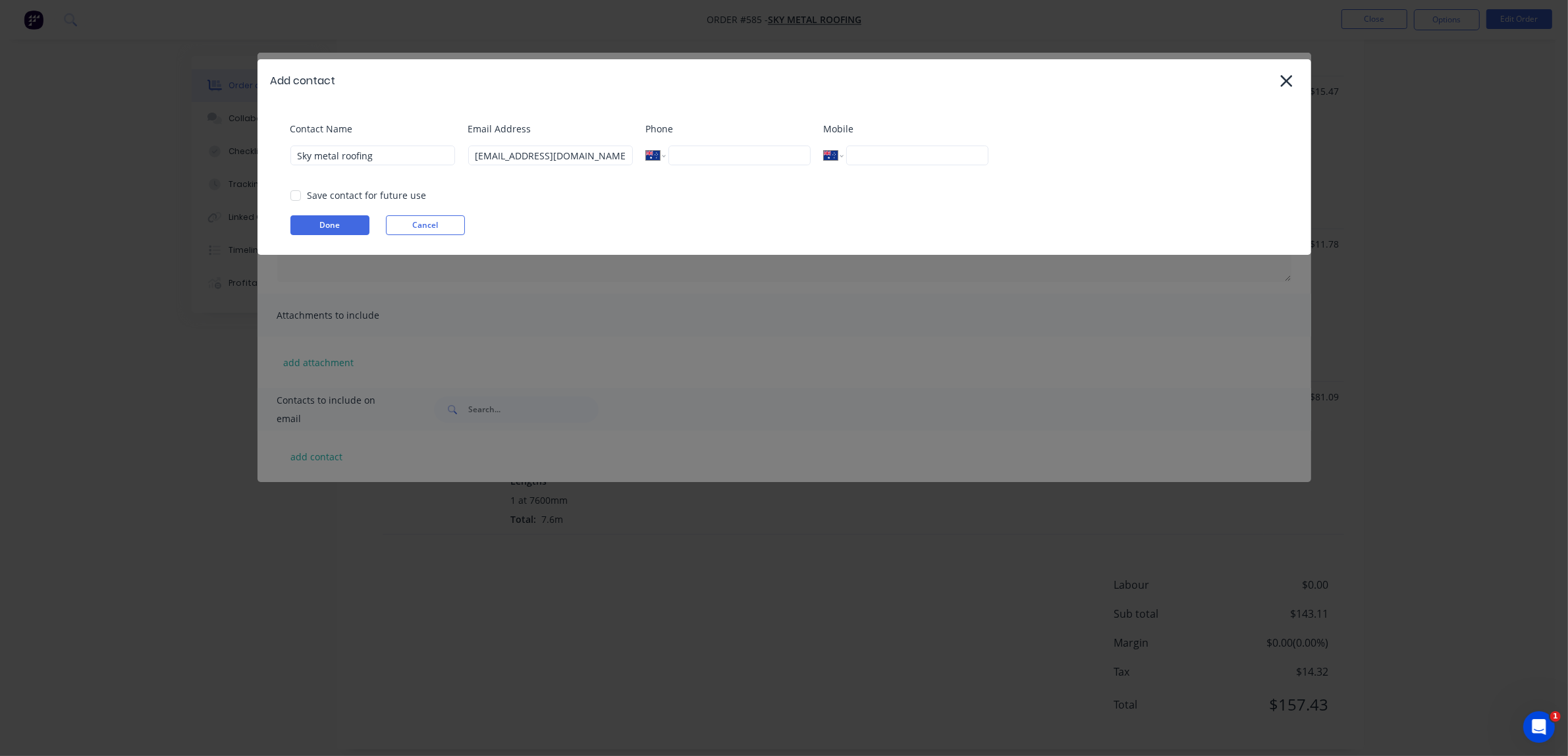
click at [633, 175] on div "Email Address Skymetalroofing1@gmail.com" at bounding box center [550, 148] width 164 height 53
click at [294, 196] on div at bounding box center [296, 196] width 27 height 27
click at [341, 229] on button "Done" at bounding box center [329, 225] width 79 height 20
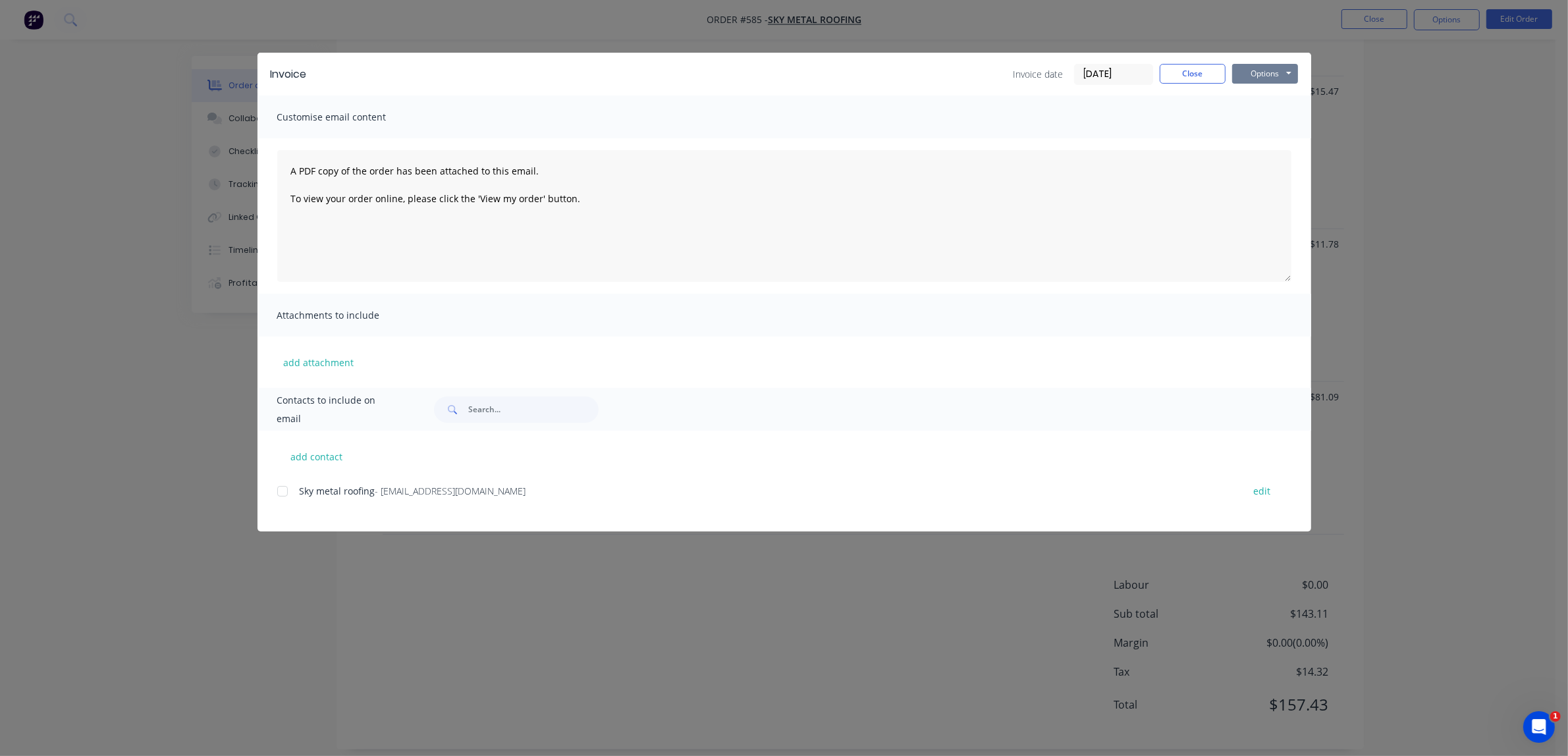
click at [1053, 73] on button "Options" at bounding box center [1264, 73] width 66 height 20
click at [1053, 145] on button "Email" at bounding box center [1274, 141] width 85 height 22
click at [479, 411] on input "text" at bounding box center [533, 410] width 130 height 27
type input "s"
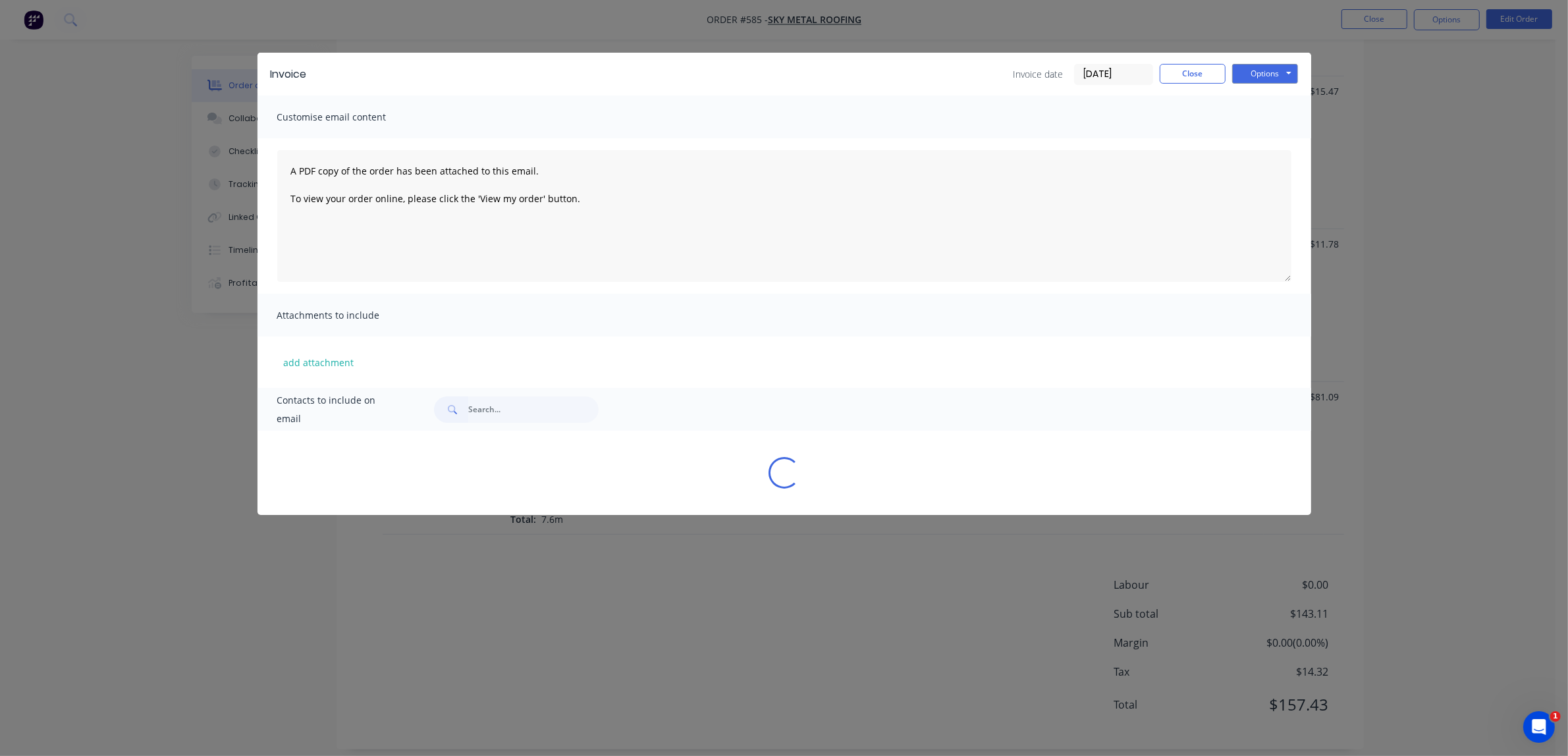
click at [344, 119] on span "Customise email content" at bounding box center [349, 117] width 145 height 18
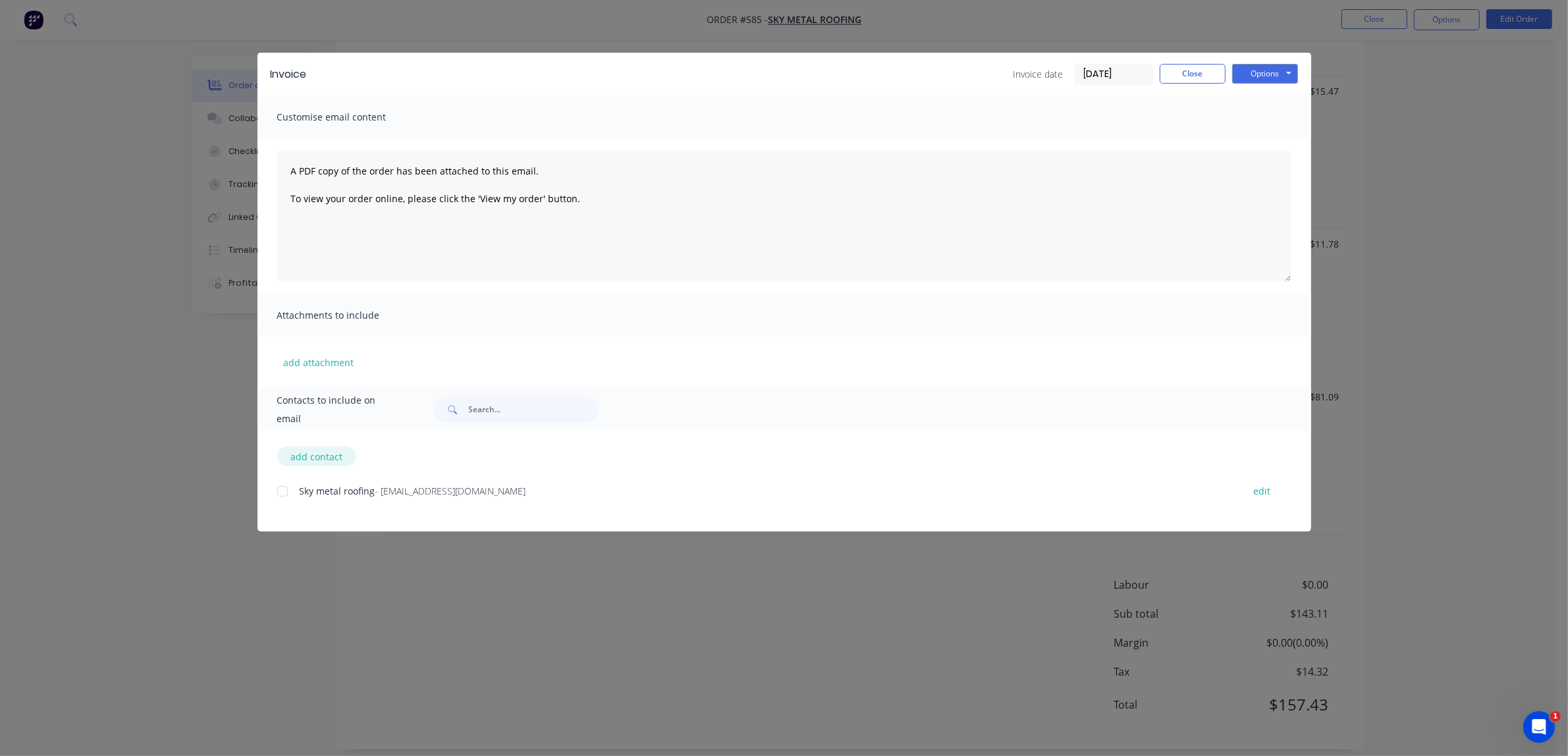
click at [306, 458] on button "add contact" at bounding box center [316, 456] width 79 height 20
select select "AU"
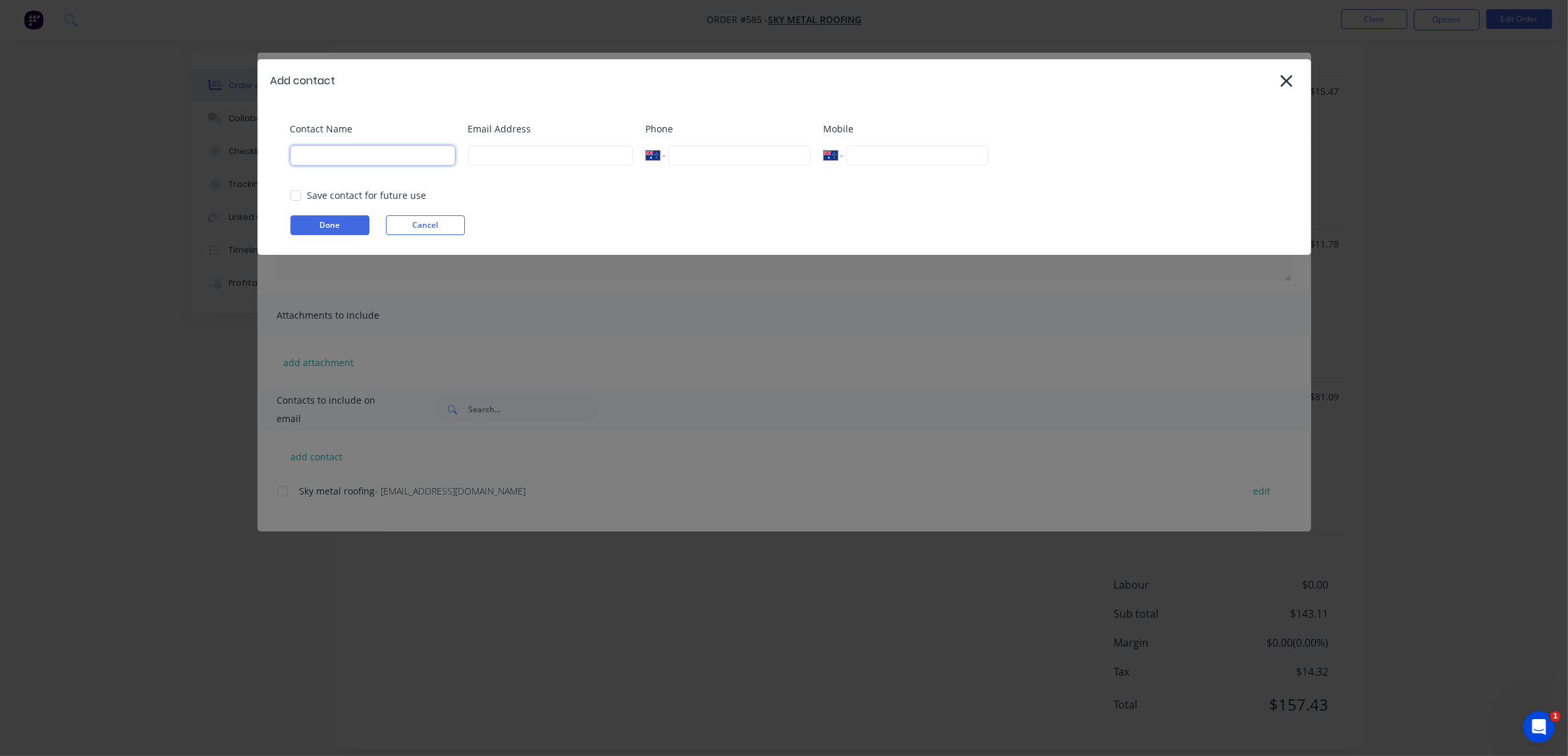
click at [372, 152] on input at bounding box center [372, 155] width 164 height 20
click at [298, 192] on div at bounding box center [296, 196] width 27 height 27
click at [297, 193] on div at bounding box center [296, 196] width 27 height 27
click at [399, 152] on input at bounding box center [372, 155] width 164 height 20
click at [1053, 74] on icon at bounding box center [1286, 81] width 14 height 18
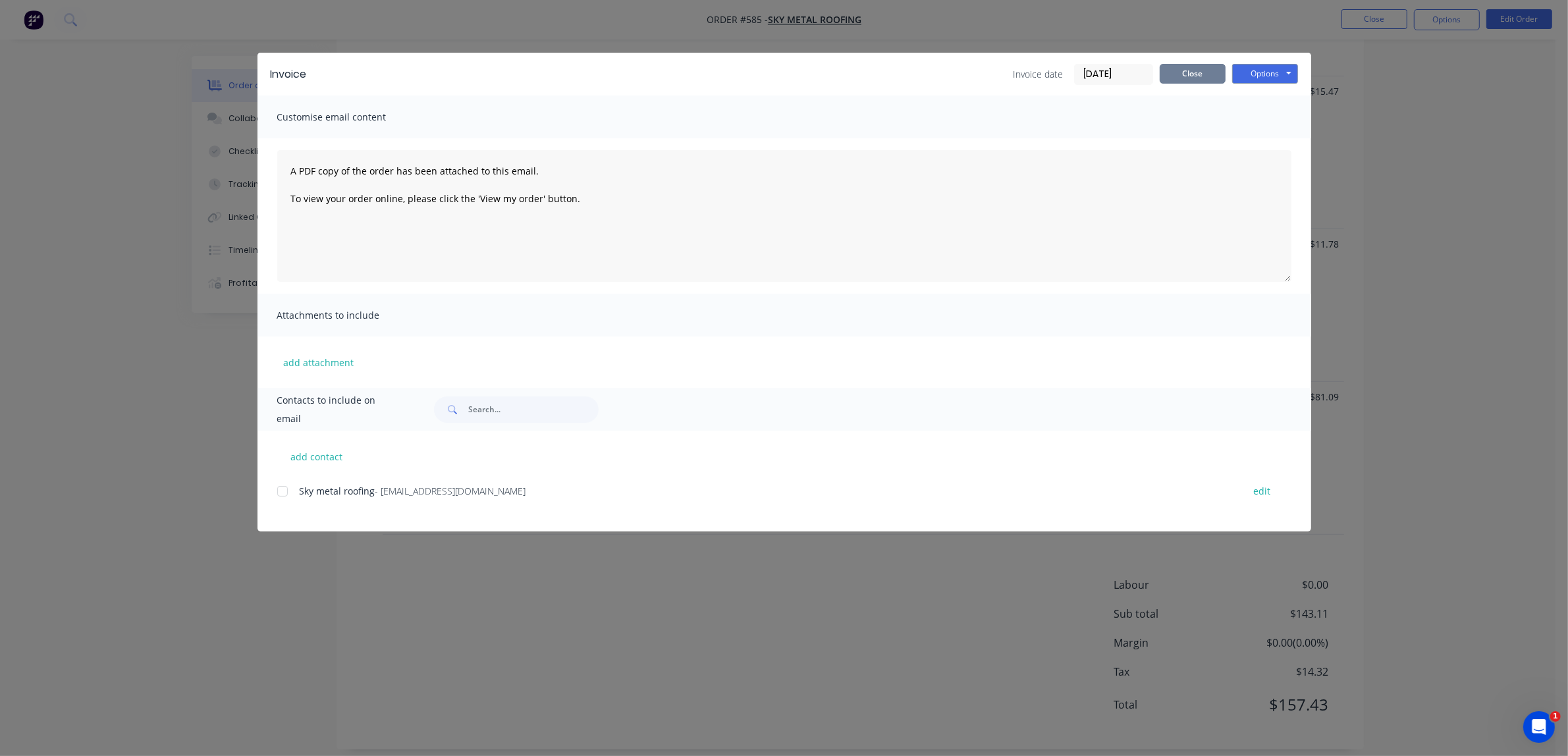
click at [1053, 80] on button "Close" at bounding box center [1192, 73] width 66 height 20
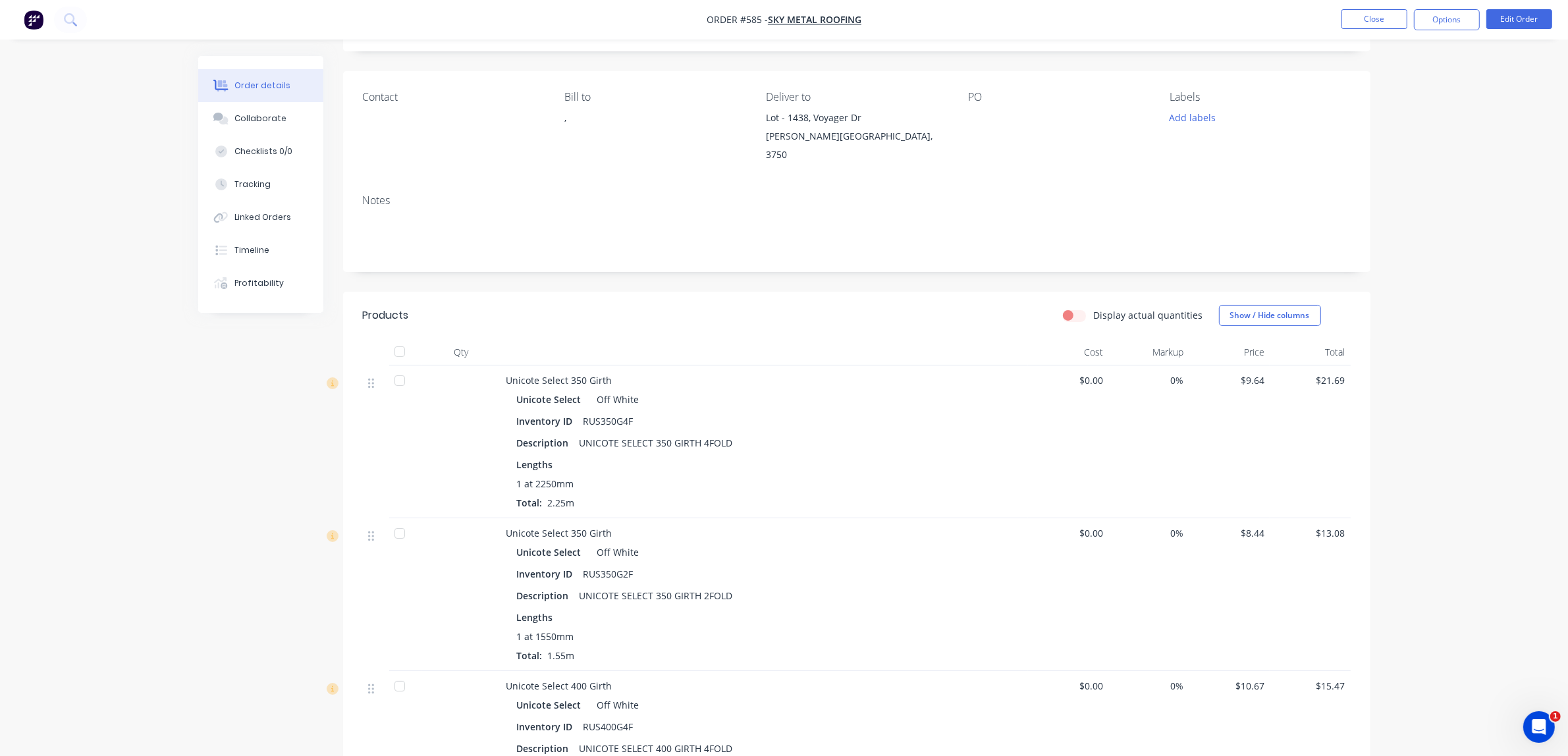
scroll to position [0, 0]
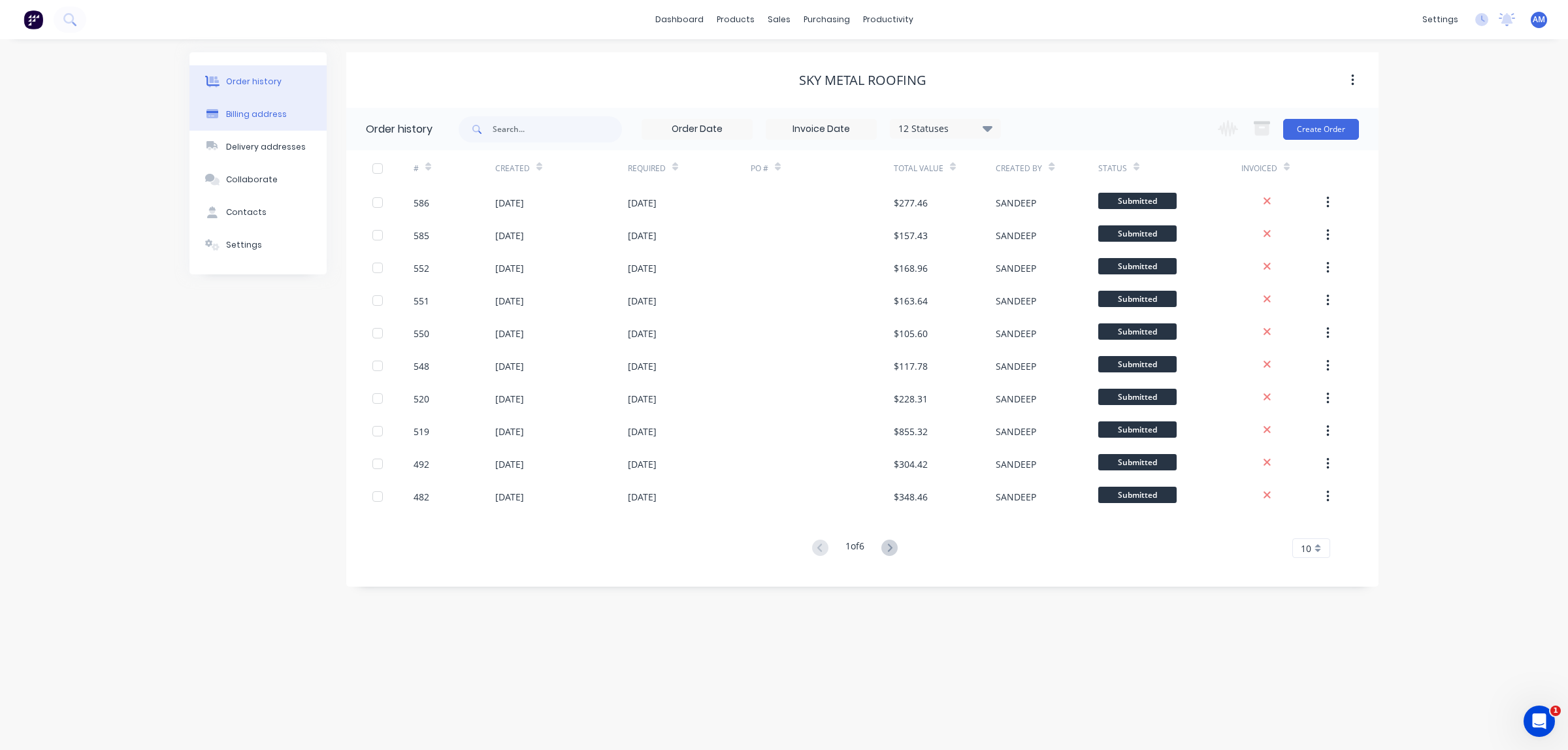
click at [259, 117] on div "Billing address" at bounding box center [257, 114] width 61 height 12
select select "AU"
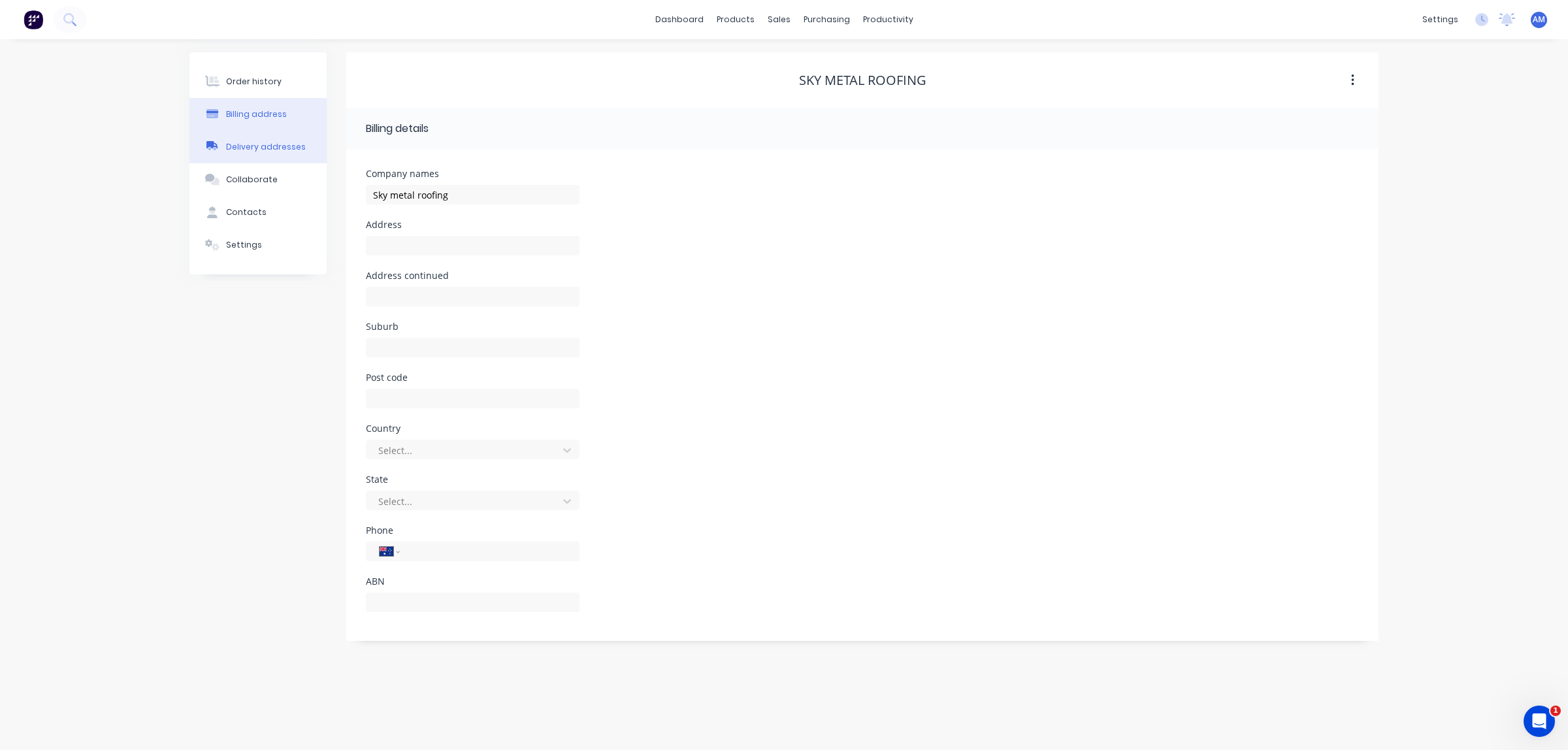
click at [246, 137] on button "Delivery addresses" at bounding box center [258, 146] width 137 height 33
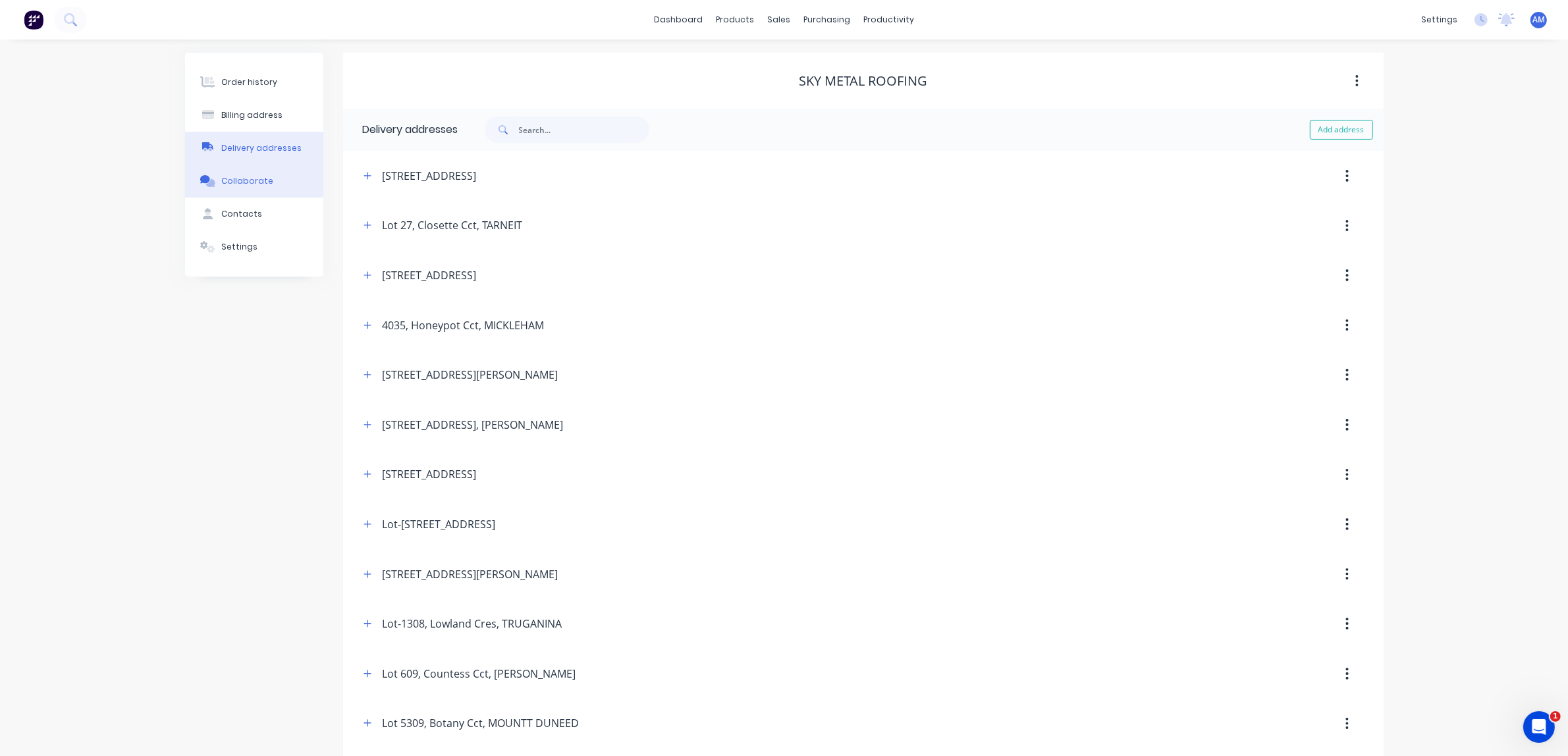
click at [231, 172] on button "Collaborate" at bounding box center [255, 180] width 138 height 33
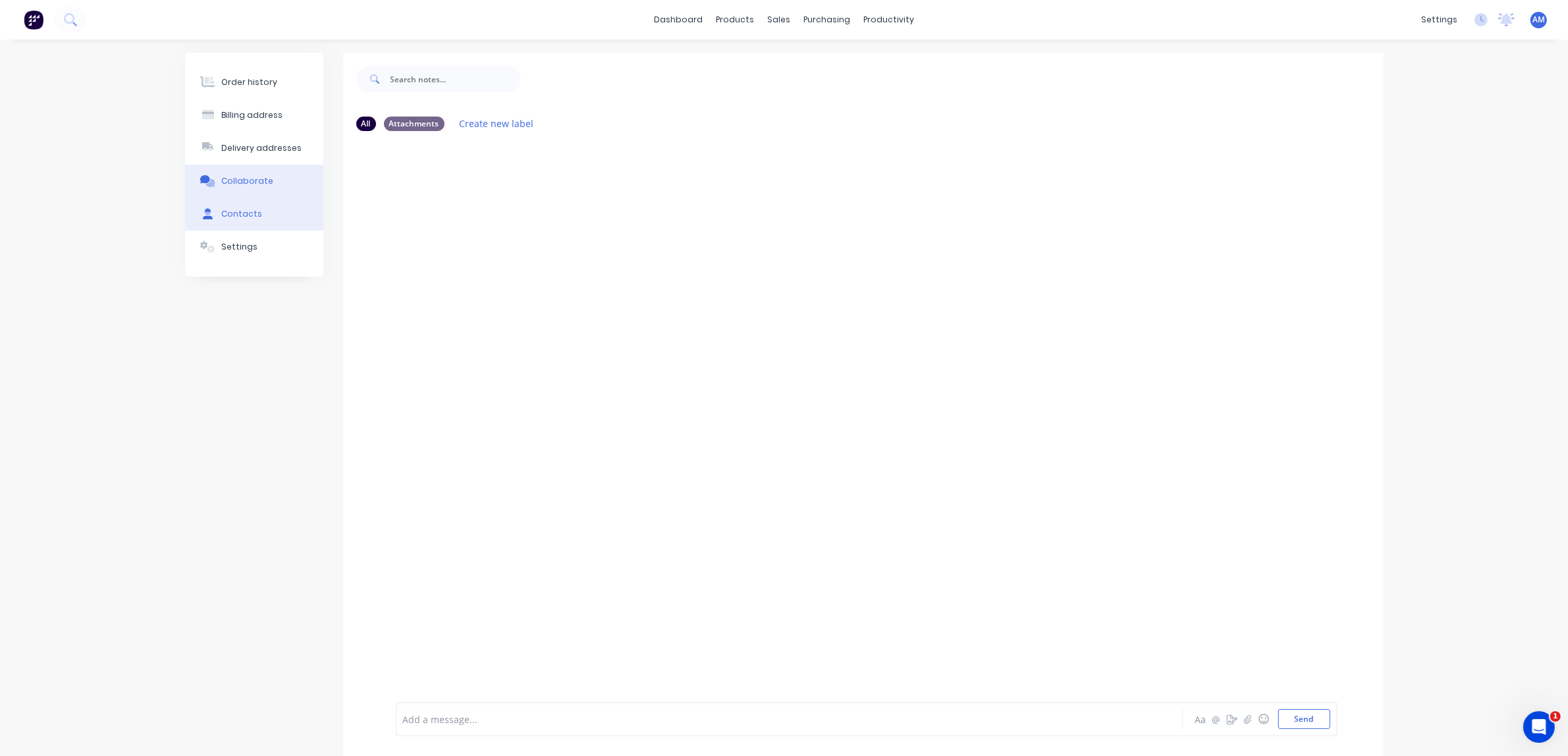
click at [239, 215] on div "Contacts" at bounding box center [241, 213] width 41 height 12
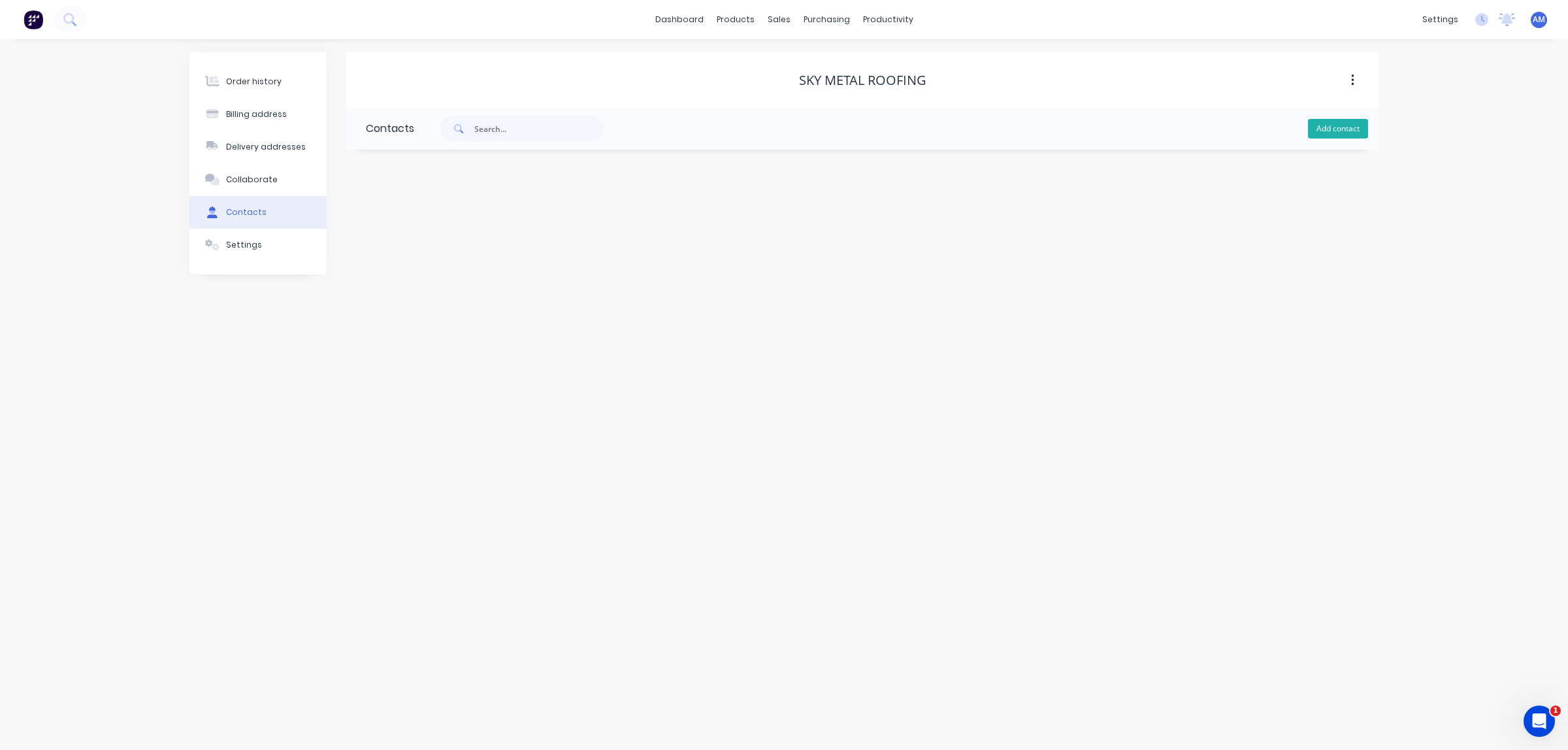
click at [1349, 135] on button "Add contact" at bounding box center [1338, 128] width 60 height 19
select select "AU"
click at [396, 220] on input "text" at bounding box center [473, 225] width 214 height 19
type input "Sky Metal Roofing"
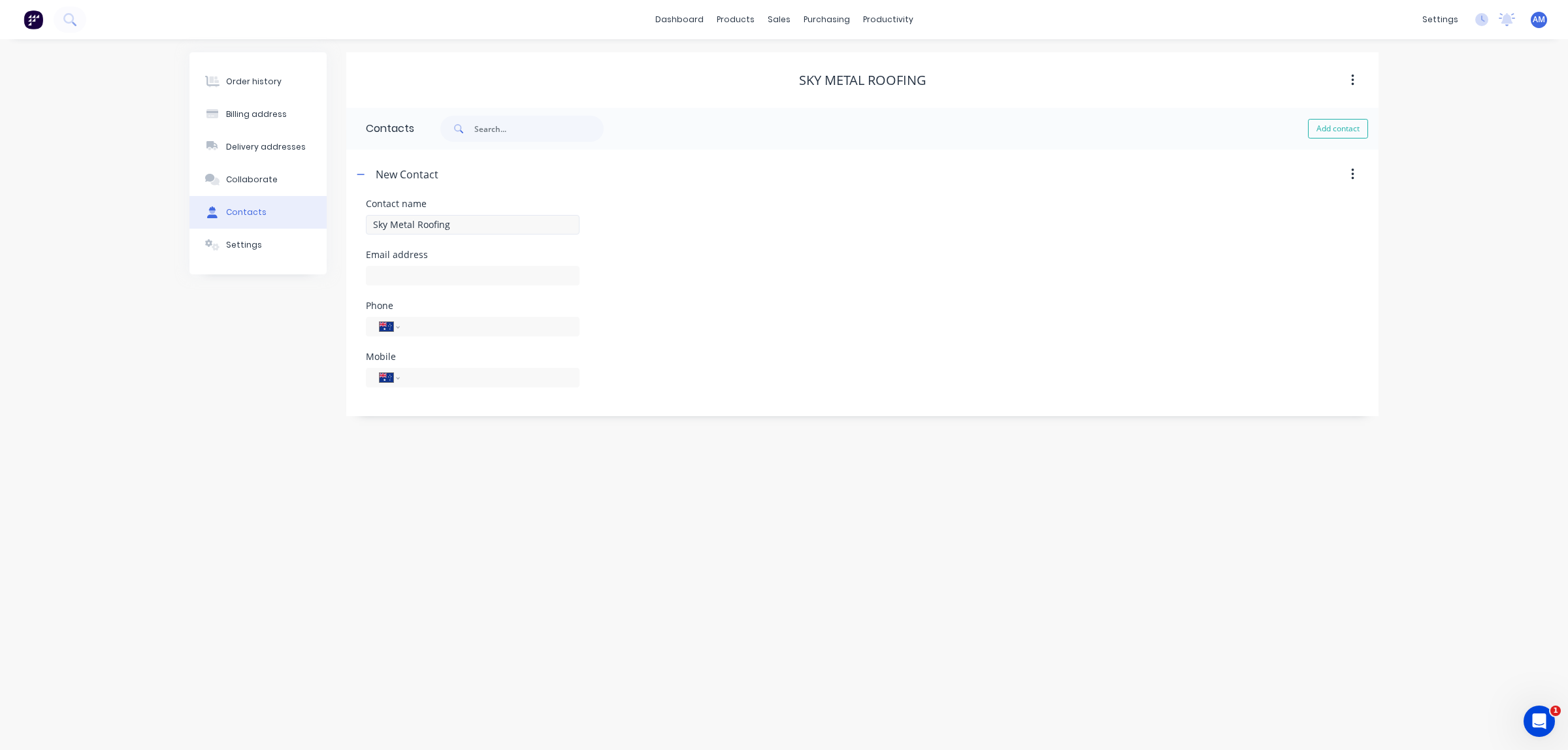
select select "AU"
click at [748, 343] on div "Phone International Afghanistan Åland Islands Albania Algeria American Samoa An…" at bounding box center [862, 326] width 993 height 51
click at [1268, 519] on div "Order history Billing address Delivery addresses Collaborate Contacts Settings …" at bounding box center [784, 394] width 1568 height 710
click at [246, 165] on button "Collaborate" at bounding box center [258, 179] width 137 height 33
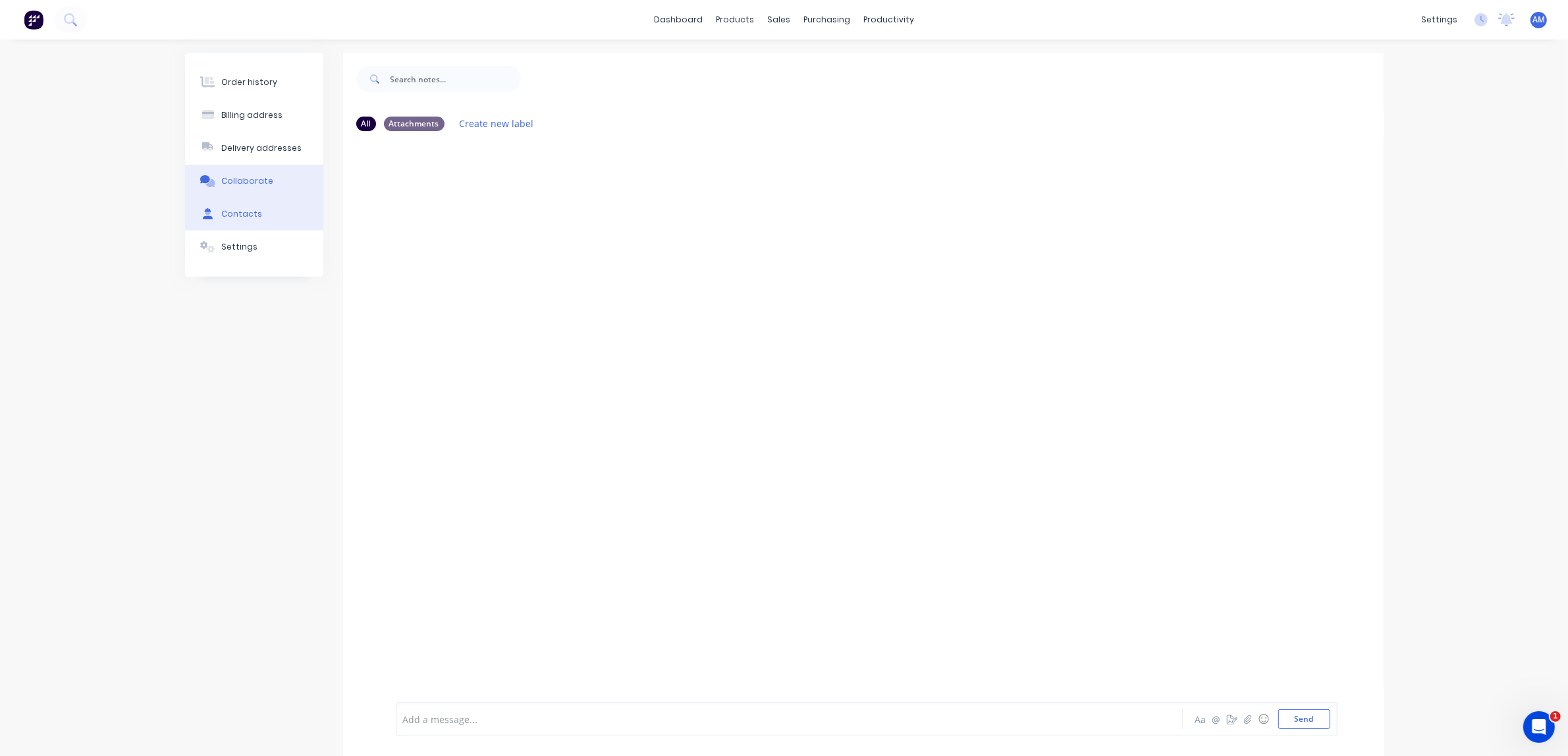
click at [244, 206] on button "Contacts" at bounding box center [255, 213] width 138 height 33
select select "AU"
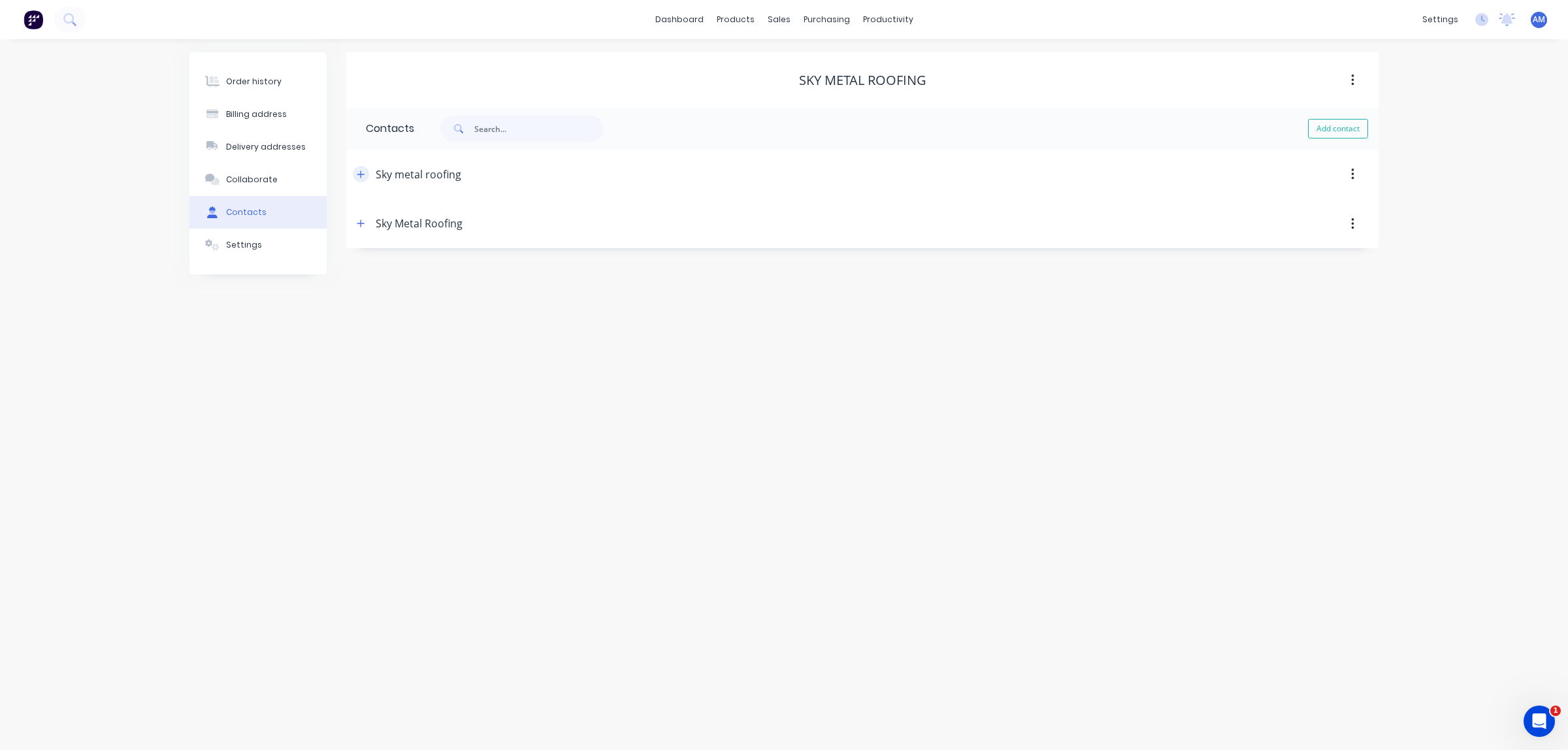
click at [356, 173] on button "button" at bounding box center [361, 174] width 17 height 17
click at [369, 173] on div "Sky metal roofing" at bounding box center [737, 174] width 770 height 24
click at [366, 177] on button "button" at bounding box center [361, 174] width 17 height 17
click at [368, 223] on button "button" at bounding box center [361, 224] width 17 height 17
click at [358, 230] on button "button" at bounding box center [361, 224] width 17 height 17
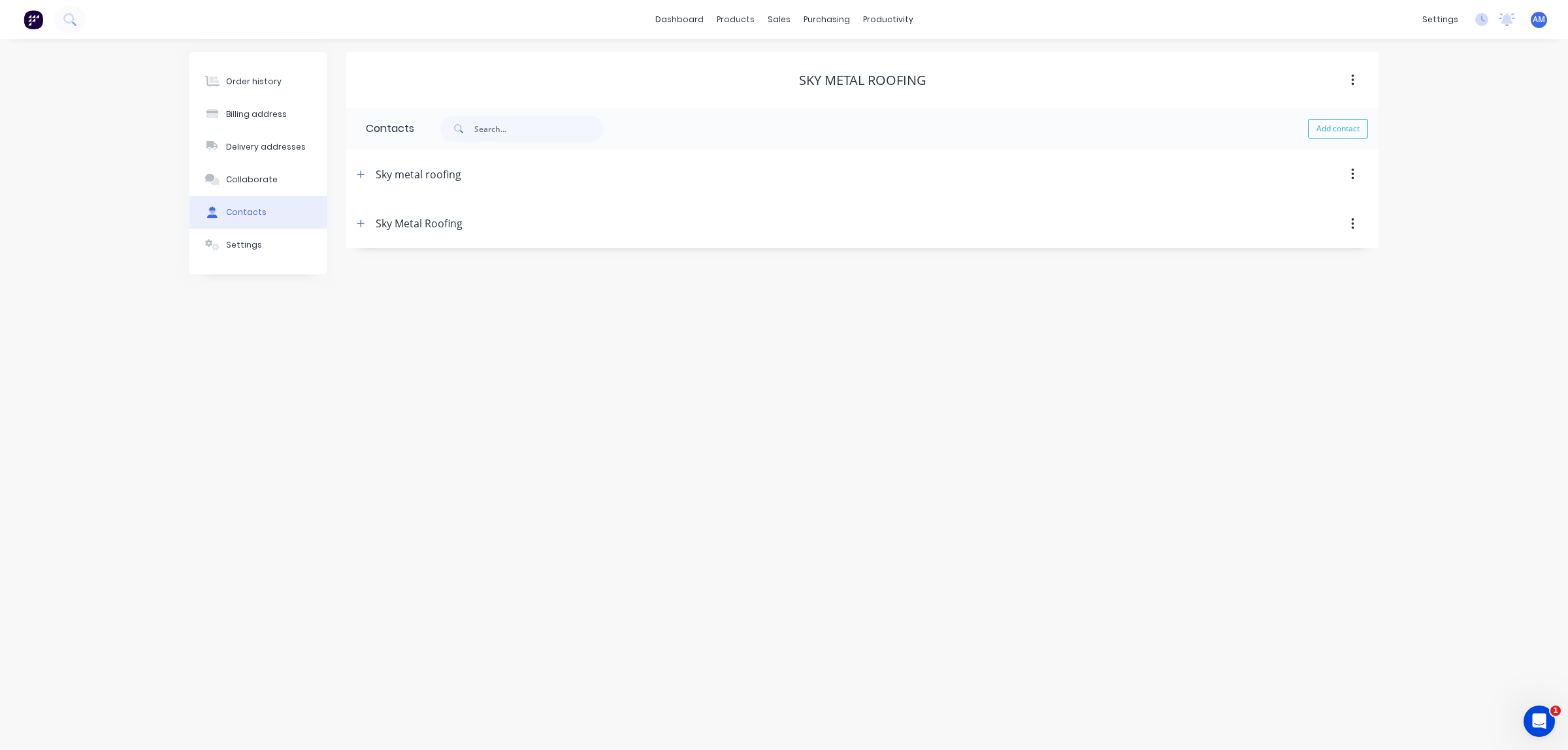
click at [1343, 224] on button "button" at bounding box center [1353, 224] width 31 height 24
click at [1289, 262] on div "Delete" at bounding box center [1306, 258] width 101 height 19
click at [419, 176] on div "Sky metal roofing" at bounding box center [418, 174] width 85 height 16
click at [364, 172] on button "button" at bounding box center [361, 174] width 17 height 17
click at [782, 478] on div "Order history Billing address Delivery addresses Collaborate Contacts Settings …" at bounding box center [784, 394] width 1568 height 710
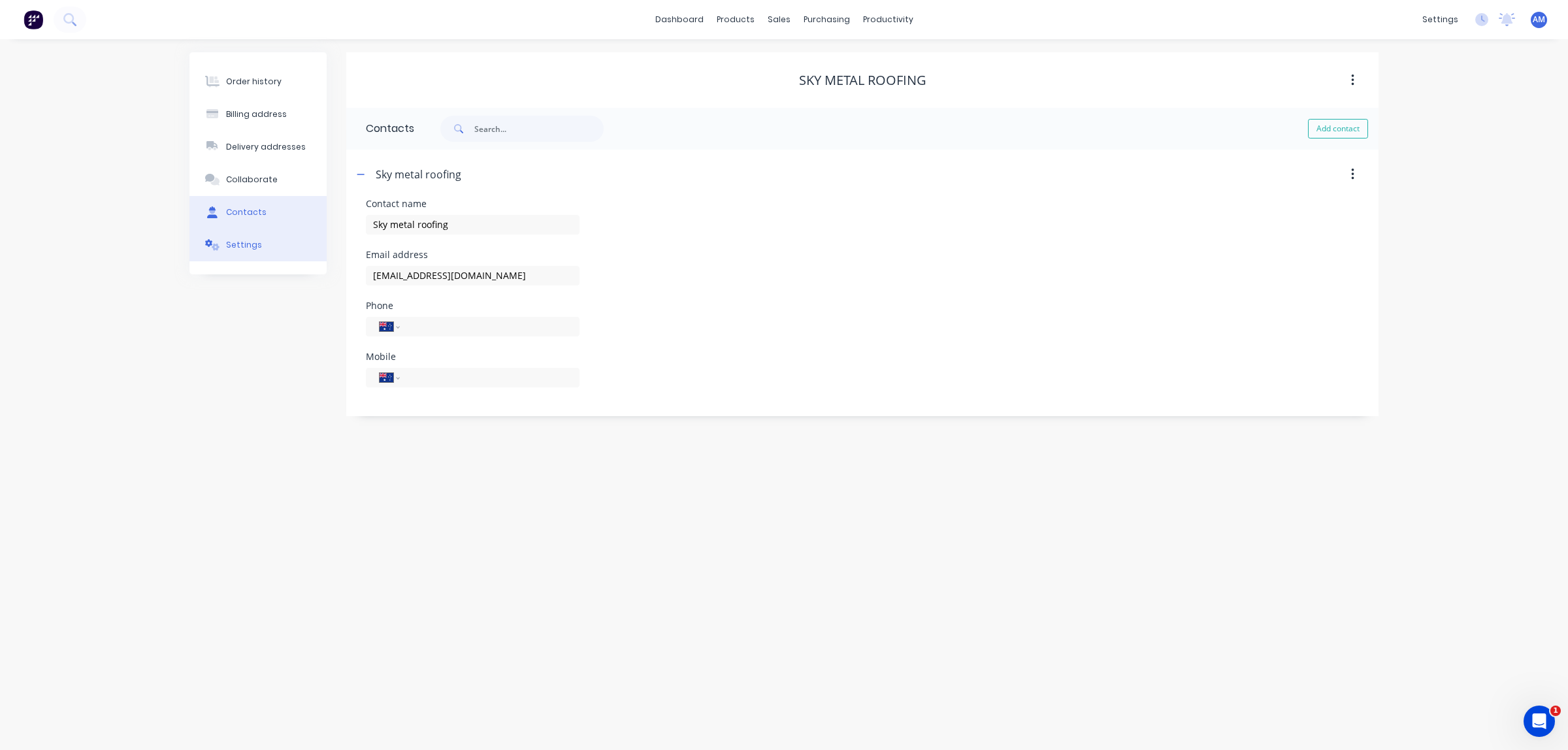
click at [236, 249] on div "Settings" at bounding box center [244, 245] width 36 height 12
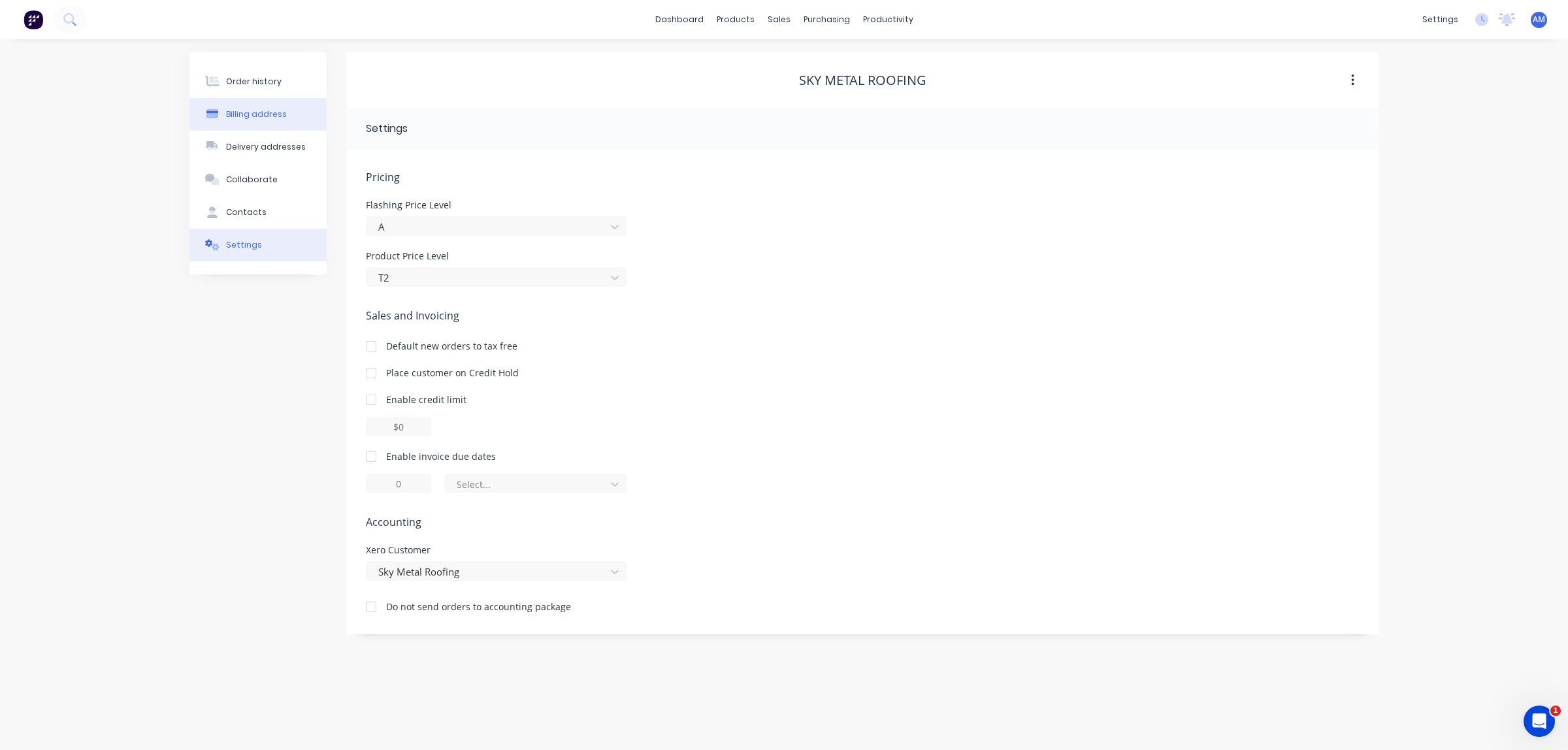
click at [242, 110] on div "Billing address" at bounding box center [257, 114] width 61 height 12
select select "AU"
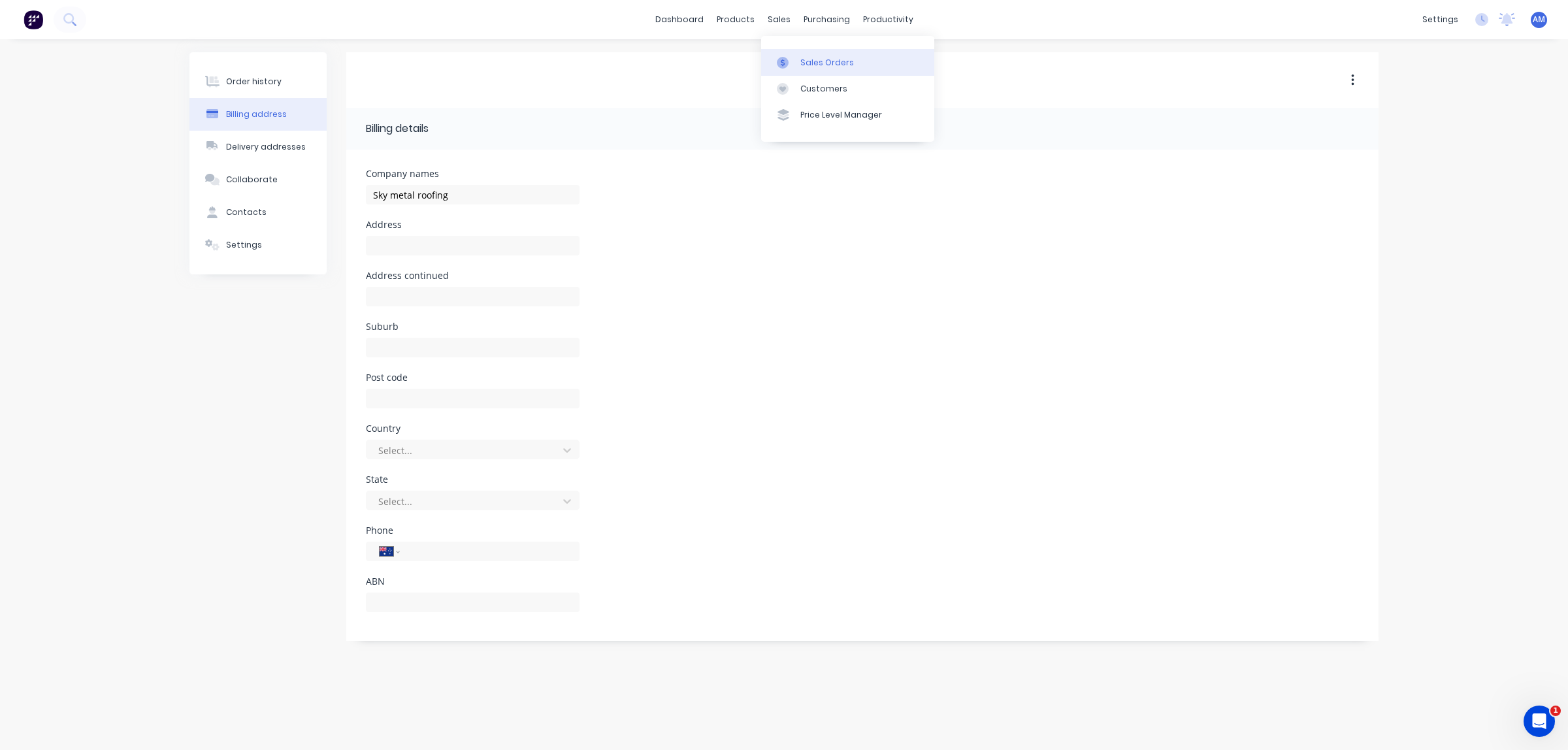
click at [795, 60] on div at bounding box center [786, 62] width 19 height 12
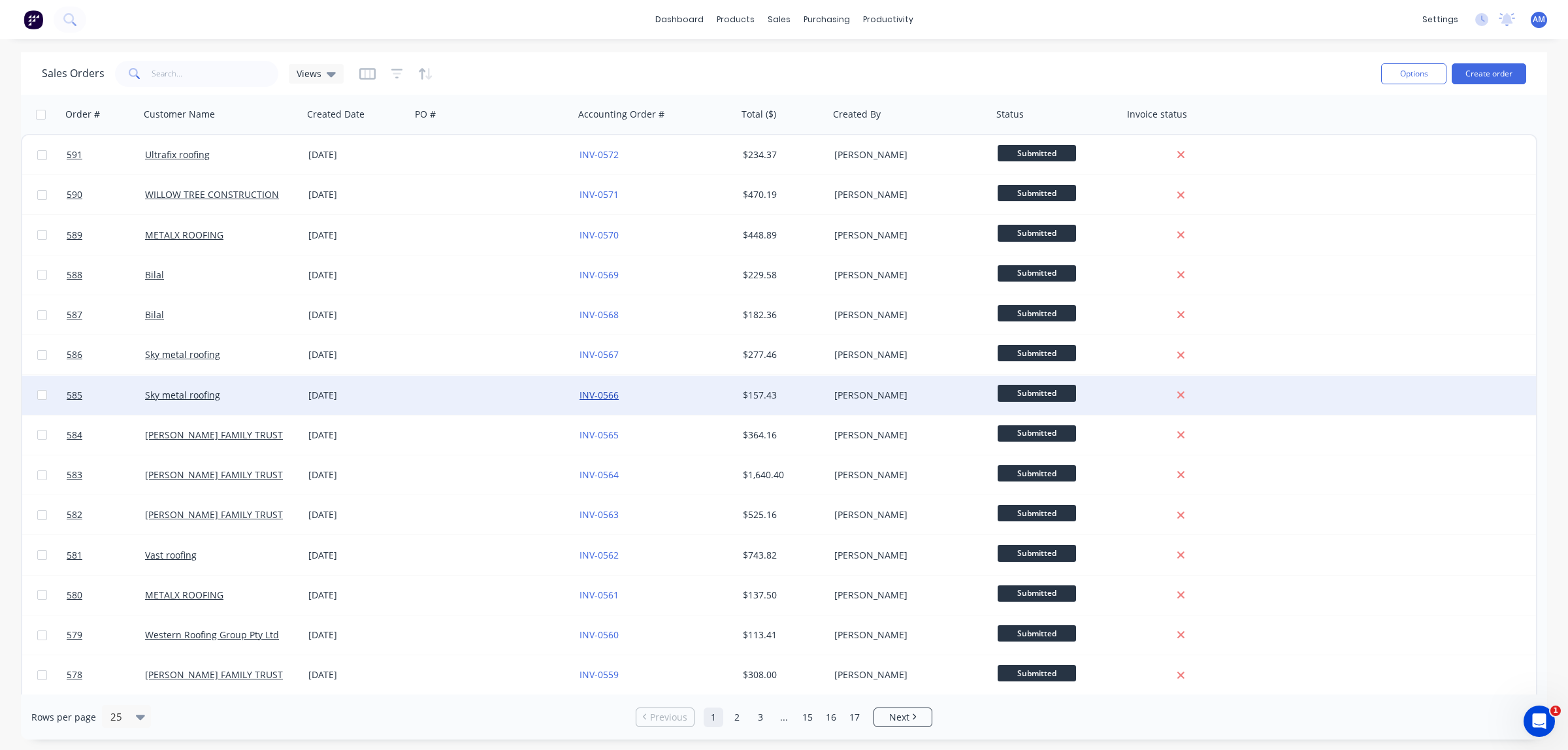
click at [601, 393] on link "INV-0566" at bounding box center [599, 395] width 39 height 12
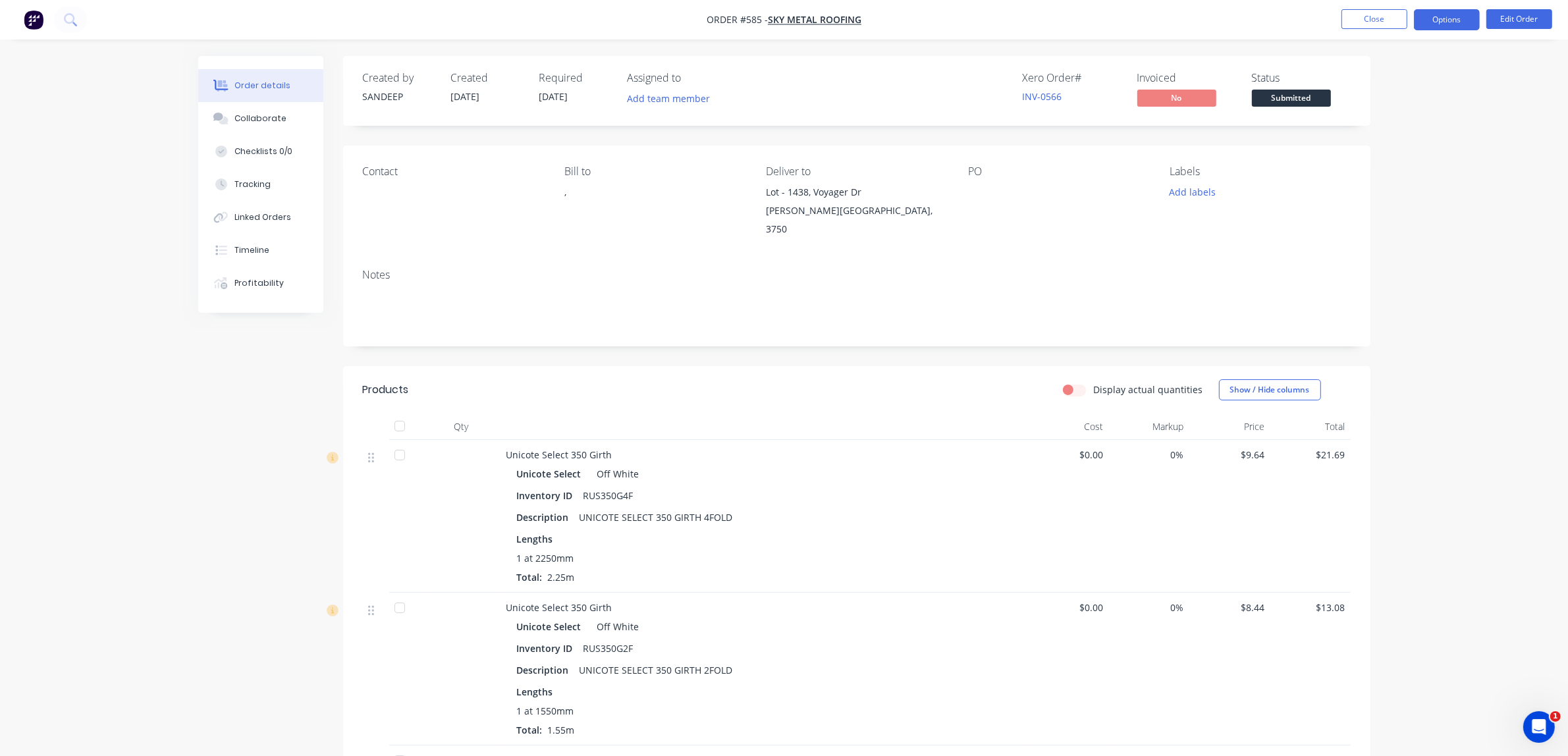
click at [1455, 23] on button "Options" at bounding box center [1446, 20] width 66 height 21
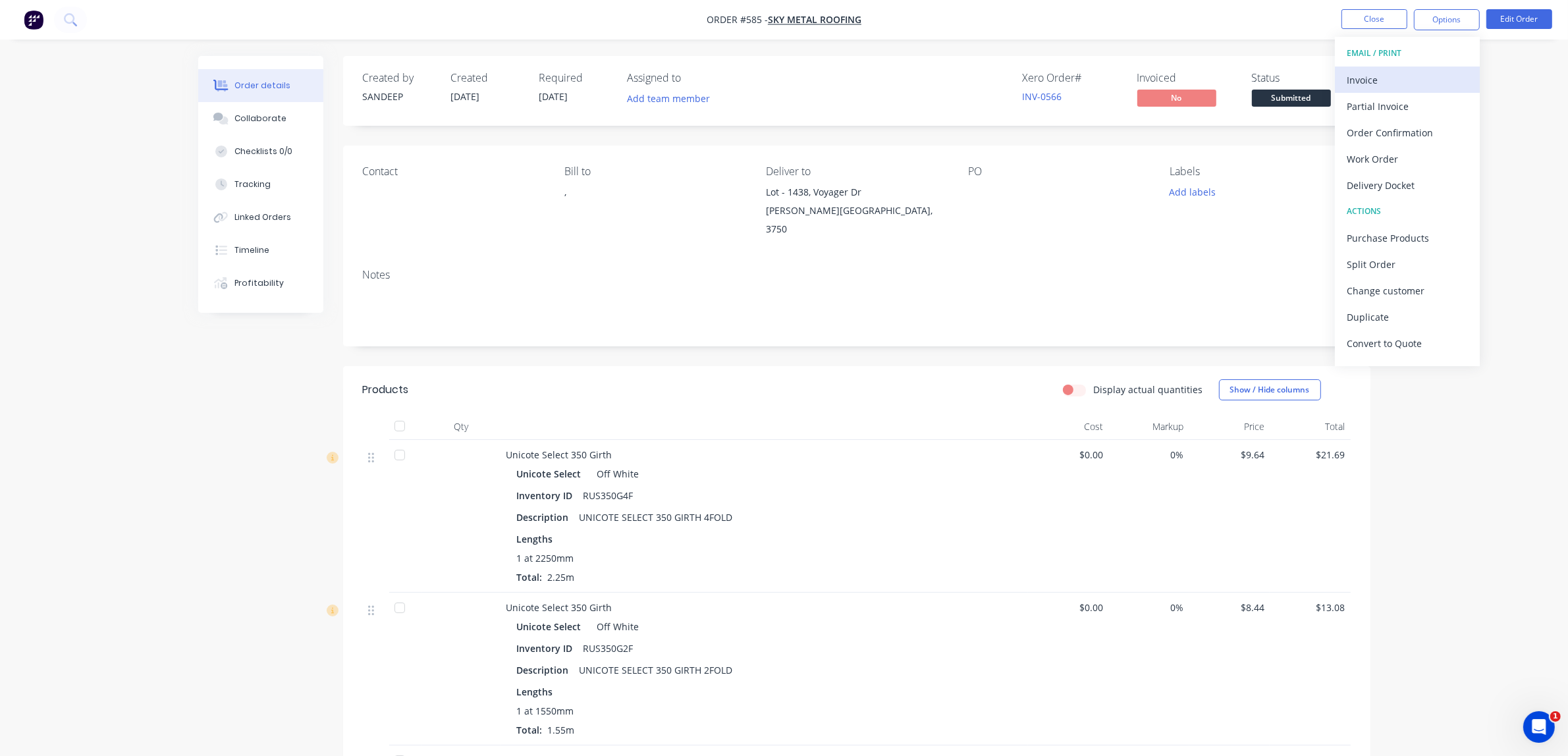
click at [1373, 77] on div "Invoice" at bounding box center [1406, 80] width 121 height 19
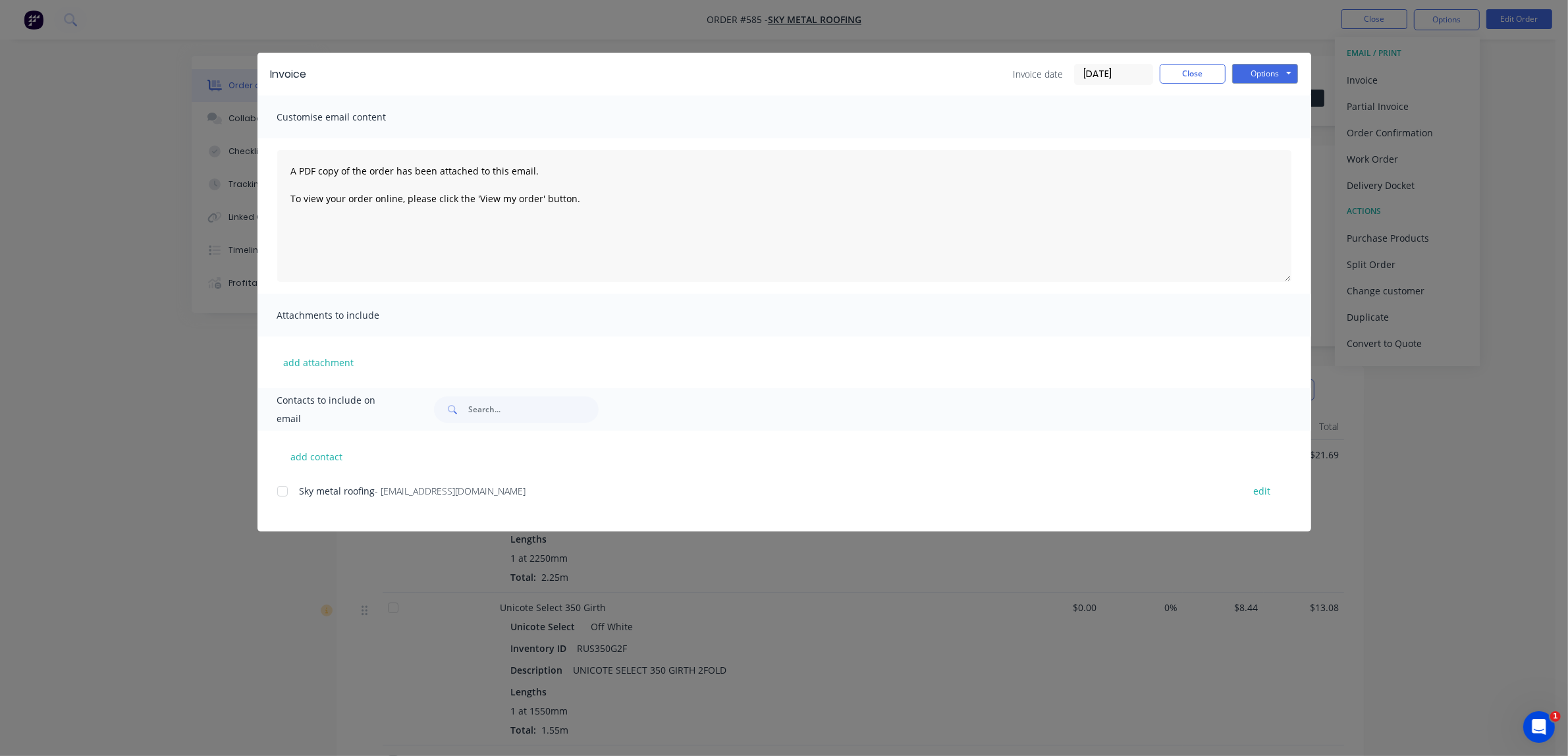
click at [280, 490] on div at bounding box center [283, 491] width 27 height 27
click at [318, 453] on button "add contact" at bounding box center [316, 456] width 79 height 20
select select "AU"
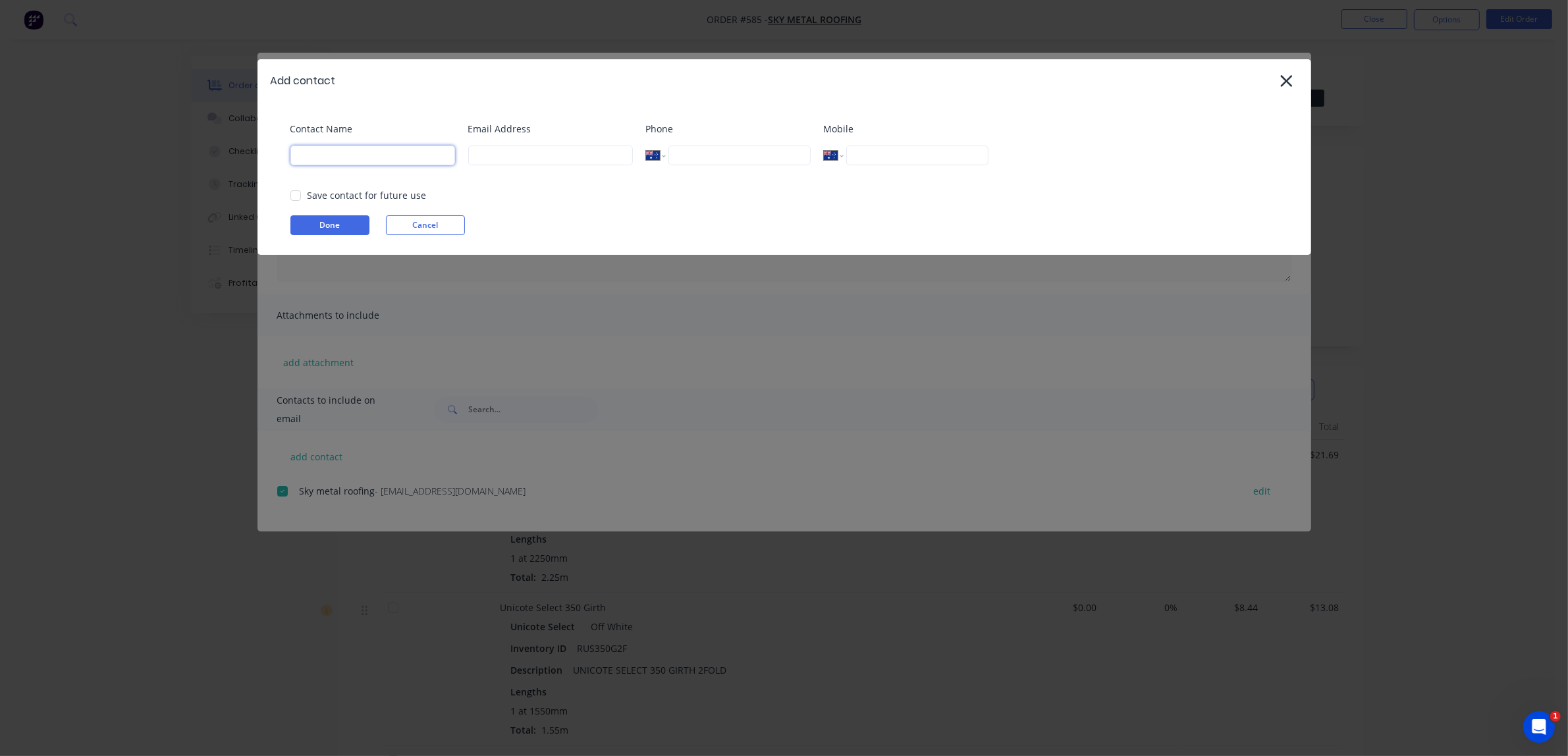
click at [357, 159] on input at bounding box center [372, 155] width 164 height 20
type input "Sky metal roofing"
click at [420, 222] on button "Cancel" at bounding box center [425, 225] width 79 height 20
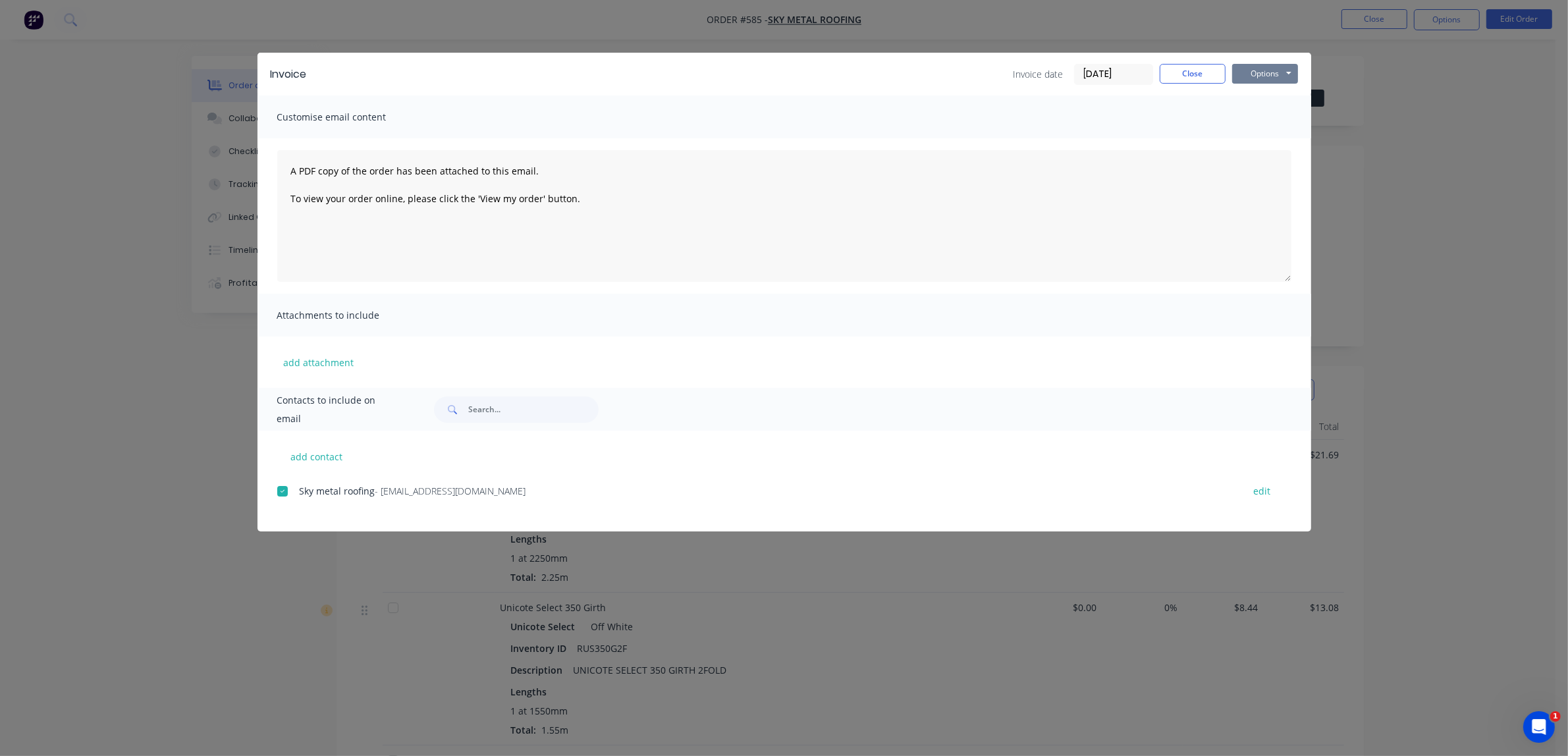
click at [1276, 77] on button "Options" at bounding box center [1264, 73] width 66 height 20
click at [1267, 147] on button "Email" at bounding box center [1274, 141] width 85 height 22
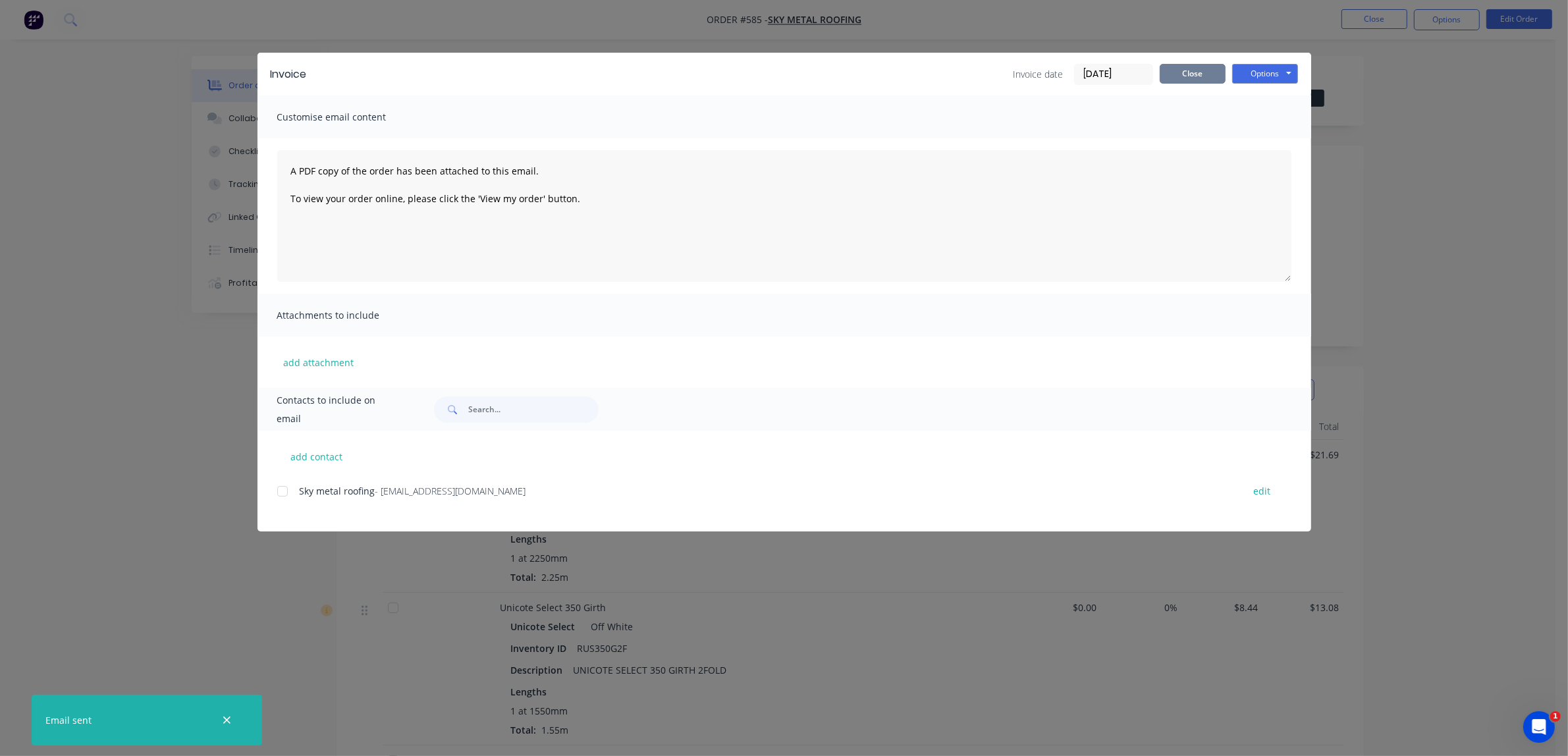
click at [1209, 70] on button "Close" at bounding box center [1192, 73] width 66 height 20
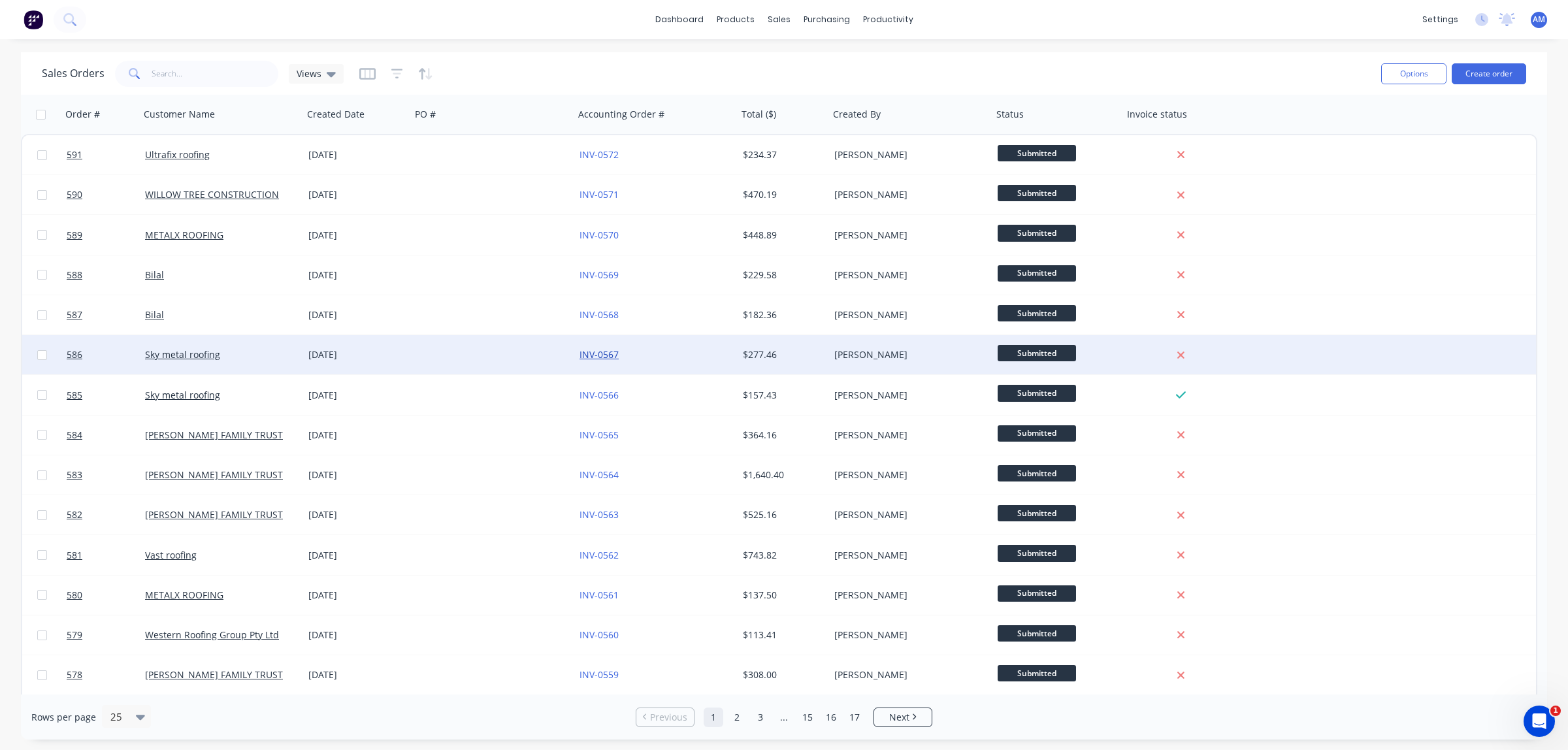
click at [605, 355] on link "INV-0567" at bounding box center [599, 355] width 39 height 12
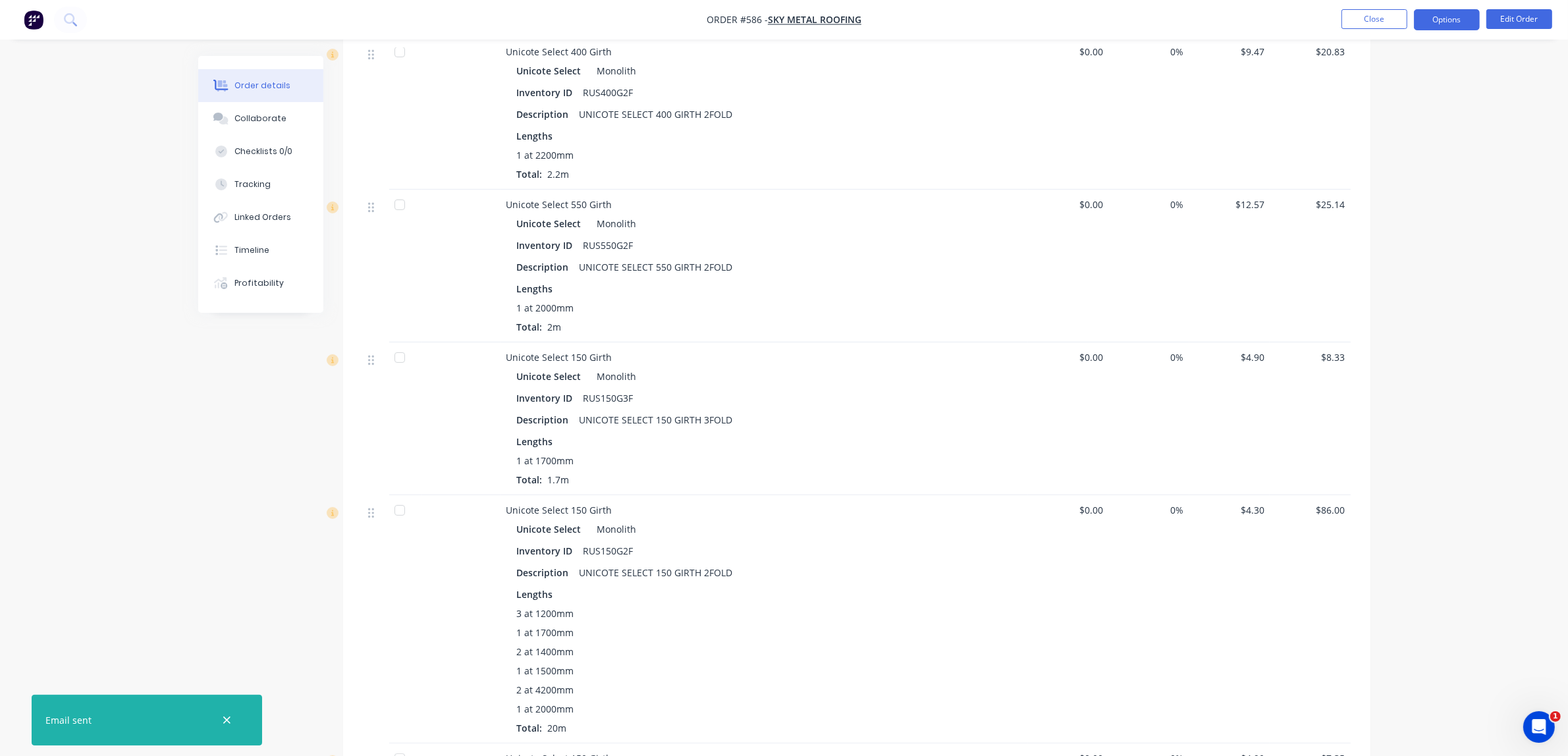
scroll to position [193, 0]
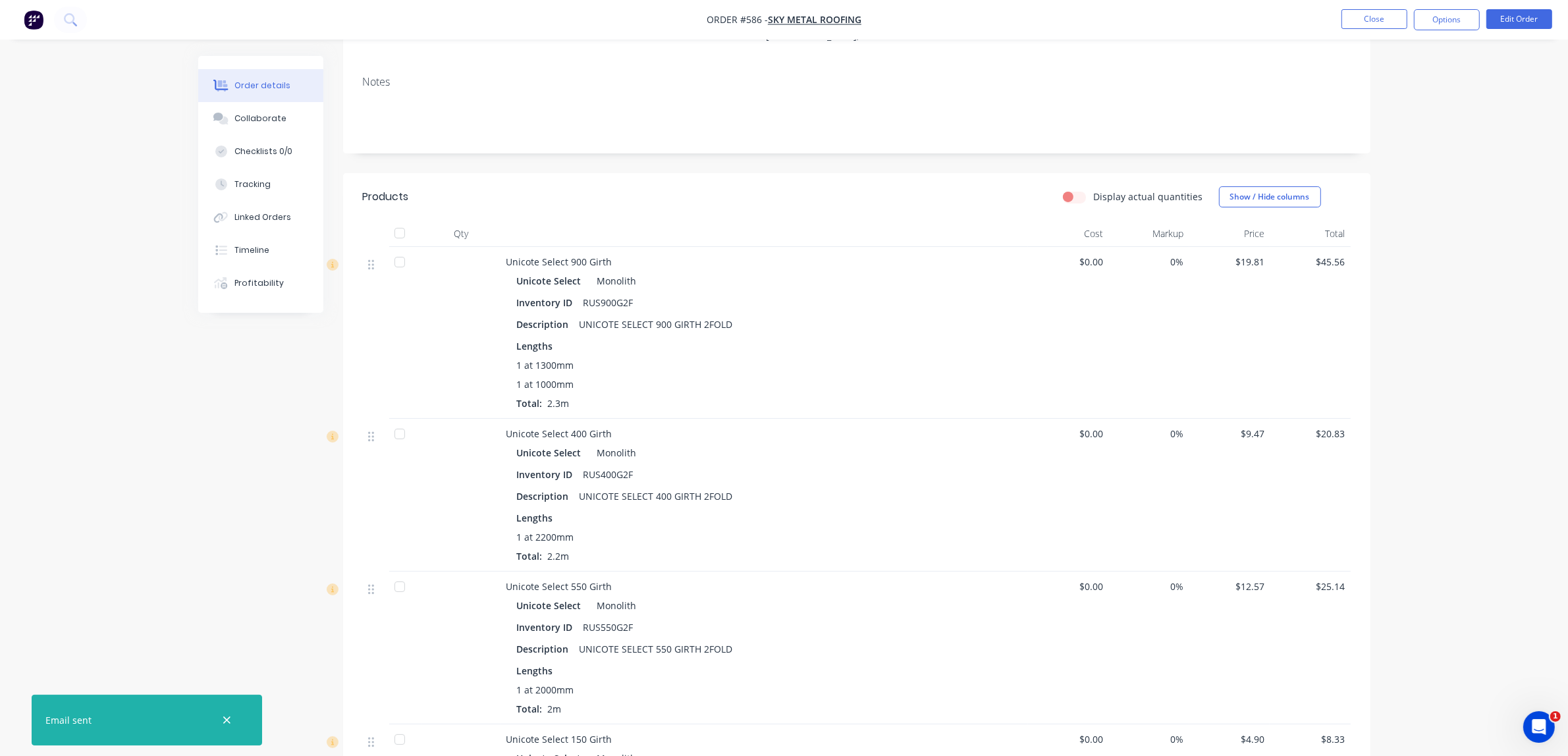
click at [1472, 5] on nav "Order #586 - Sky metal roofing Close Options Edit Order" at bounding box center [784, 20] width 1568 height 39
click at [1451, 22] on button "Options" at bounding box center [1446, 20] width 66 height 21
click at [1367, 54] on div "EMAIL / PRINT" at bounding box center [1406, 53] width 121 height 17
click at [1375, 83] on div "Invoice" at bounding box center [1406, 80] width 121 height 19
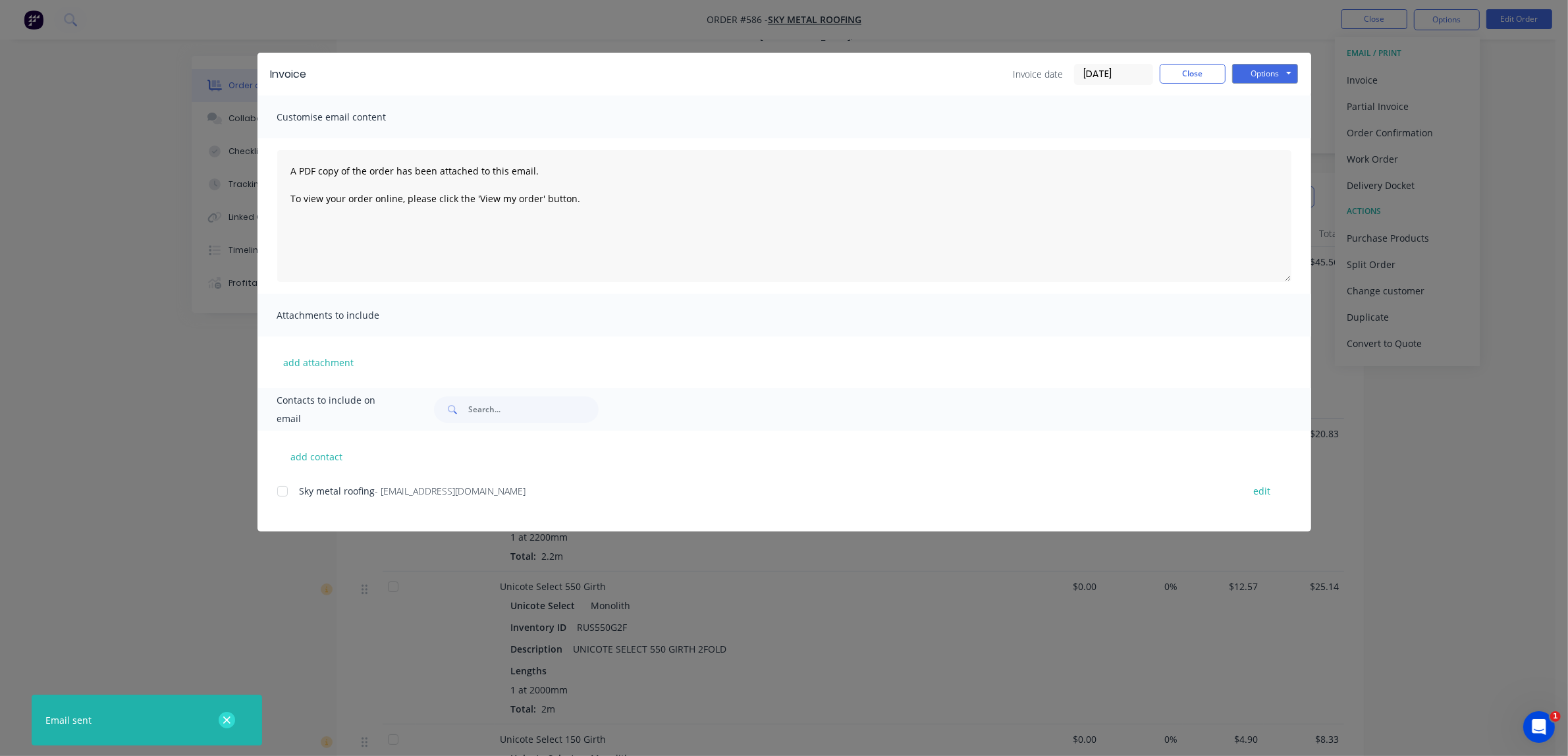
click at [220, 720] on button "button" at bounding box center [227, 720] width 17 height 17
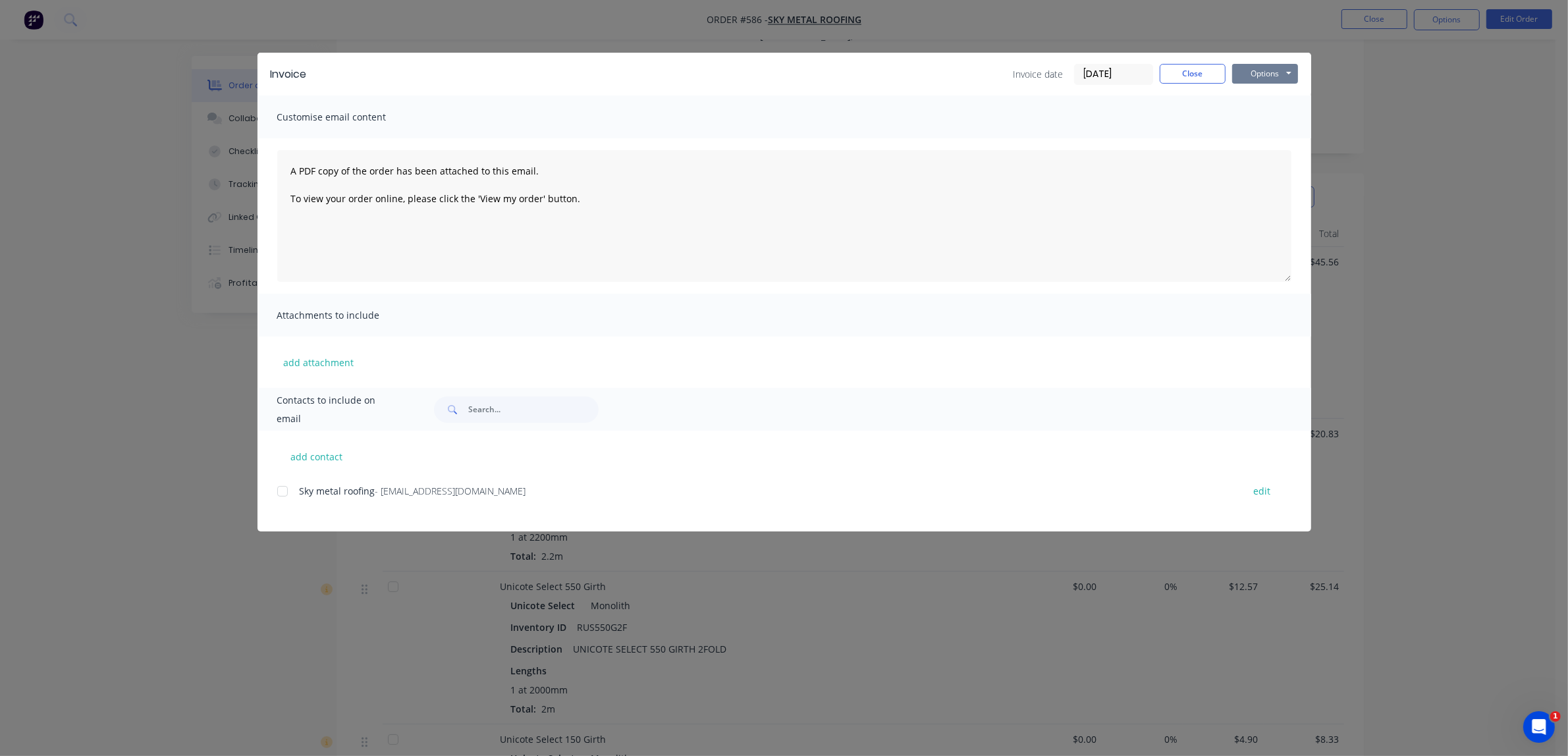
click at [1262, 73] on button "Options" at bounding box center [1264, 73] width 66 height 20
click at [1269, 134] on button "Email" at bounding box center [1274, 141] width 85 height 22
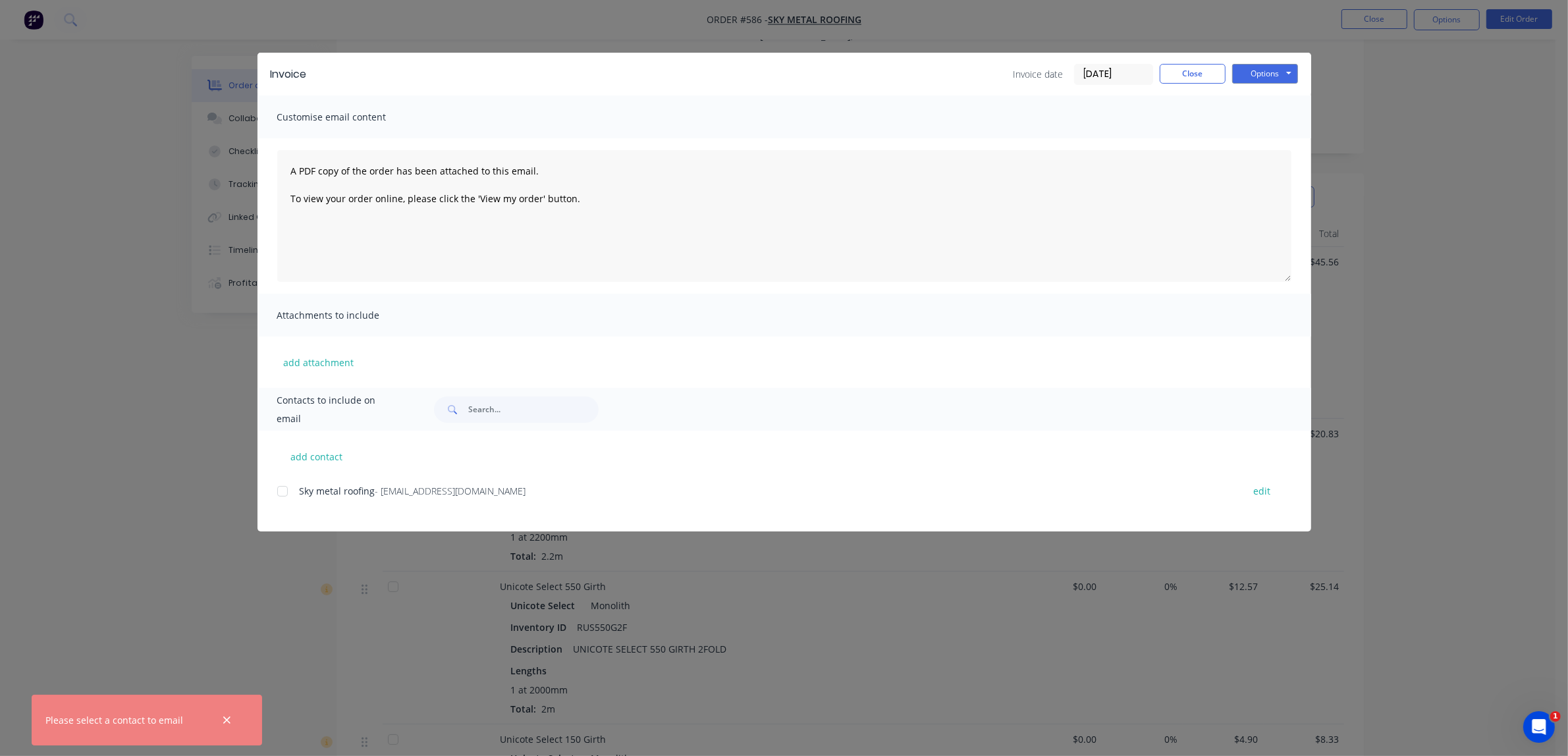
click at [275, 492] on div "add contact Sky metal roofing - [EMAIL_ADDRESS][DOMAIN_NAME] edit" at bounding box center [784, 481] width 1053 height 101
click at [283, 492] on div at bounding box center [283, 491] width 27 height 27
click at [1265, 70] on button "Options" at bounding box center [1264, 73] width 66 height 20
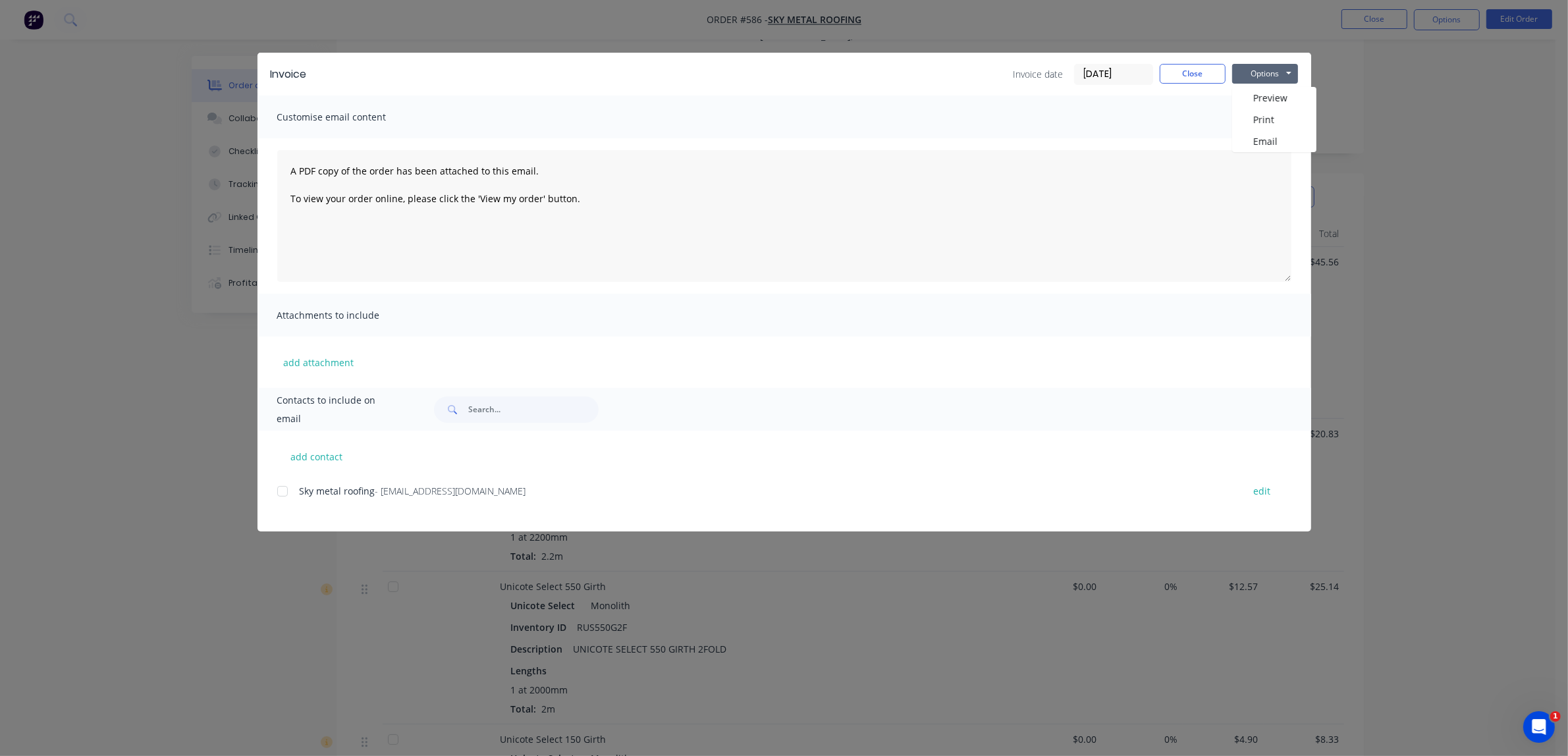
click at [283, 495] on div at bounding box center [283, 491] width 27 height 27
click at [1281, 71] on button "Options" at bounding box center [1264, 73] width 66 height 20
click at [1262, 141] on button "Email" at bounding box center [1274, 141] width 85 height 22
